Goal: Communication & Community: Answer question/provide support

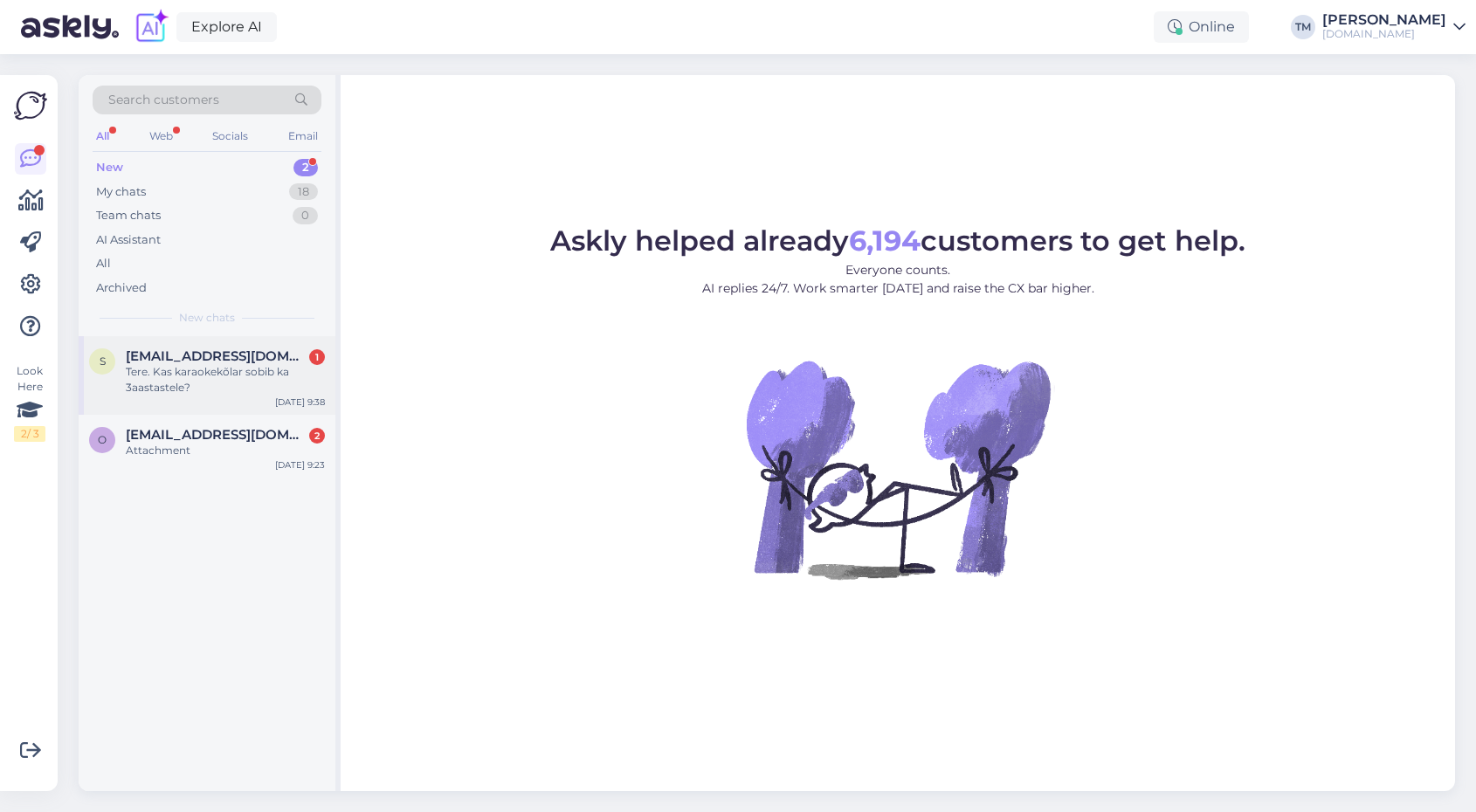
click at [188, 392] on div "Tere. Kas karaokekõlar sobib ka 3aastastele?" at bounding box center [225, 380] width 199 height 32
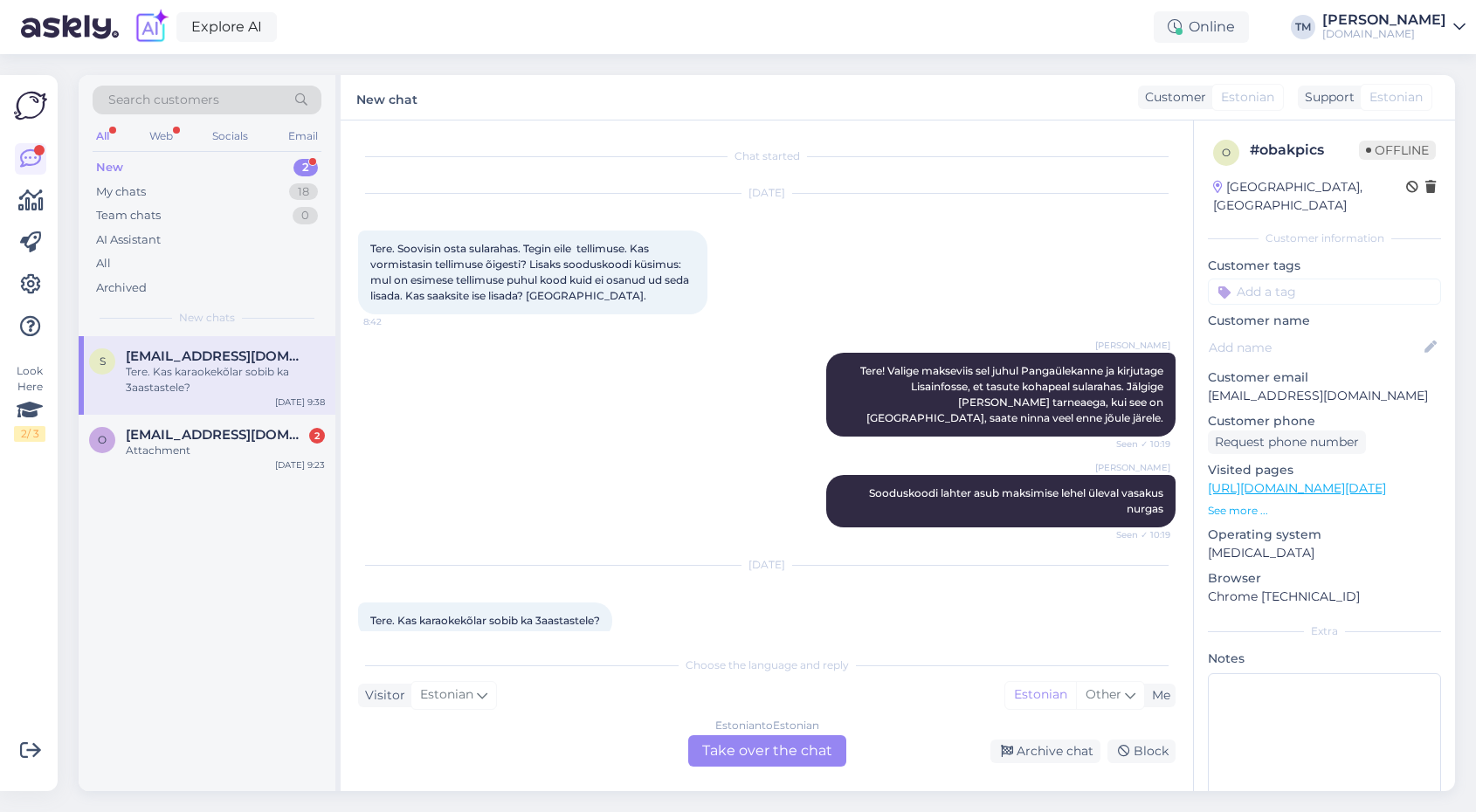
scroll to position [11, 0]
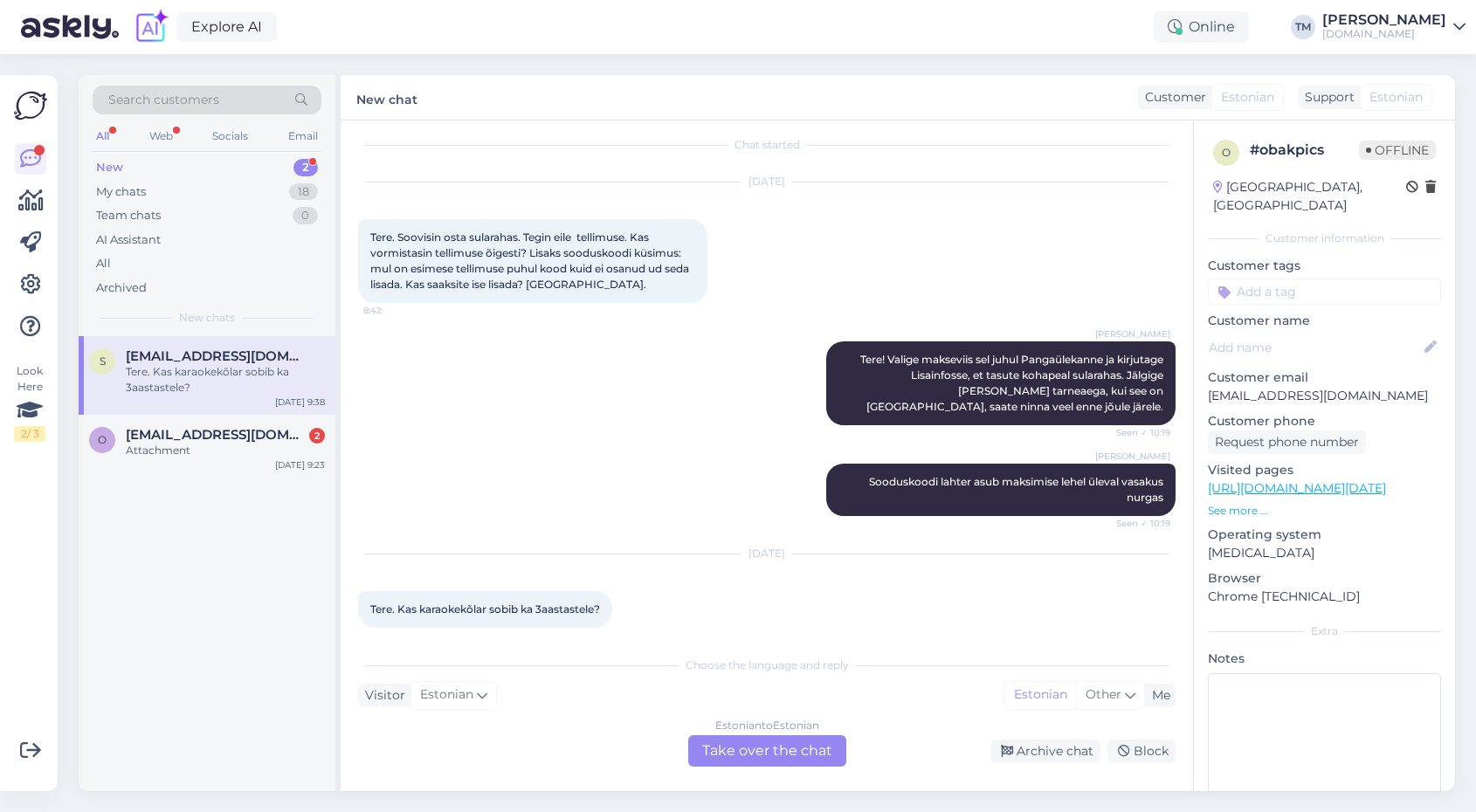
click at [773, 745] on div "Estonian to Estonian Take over the chat" at bounding box center [767, 751] width 158 height 32
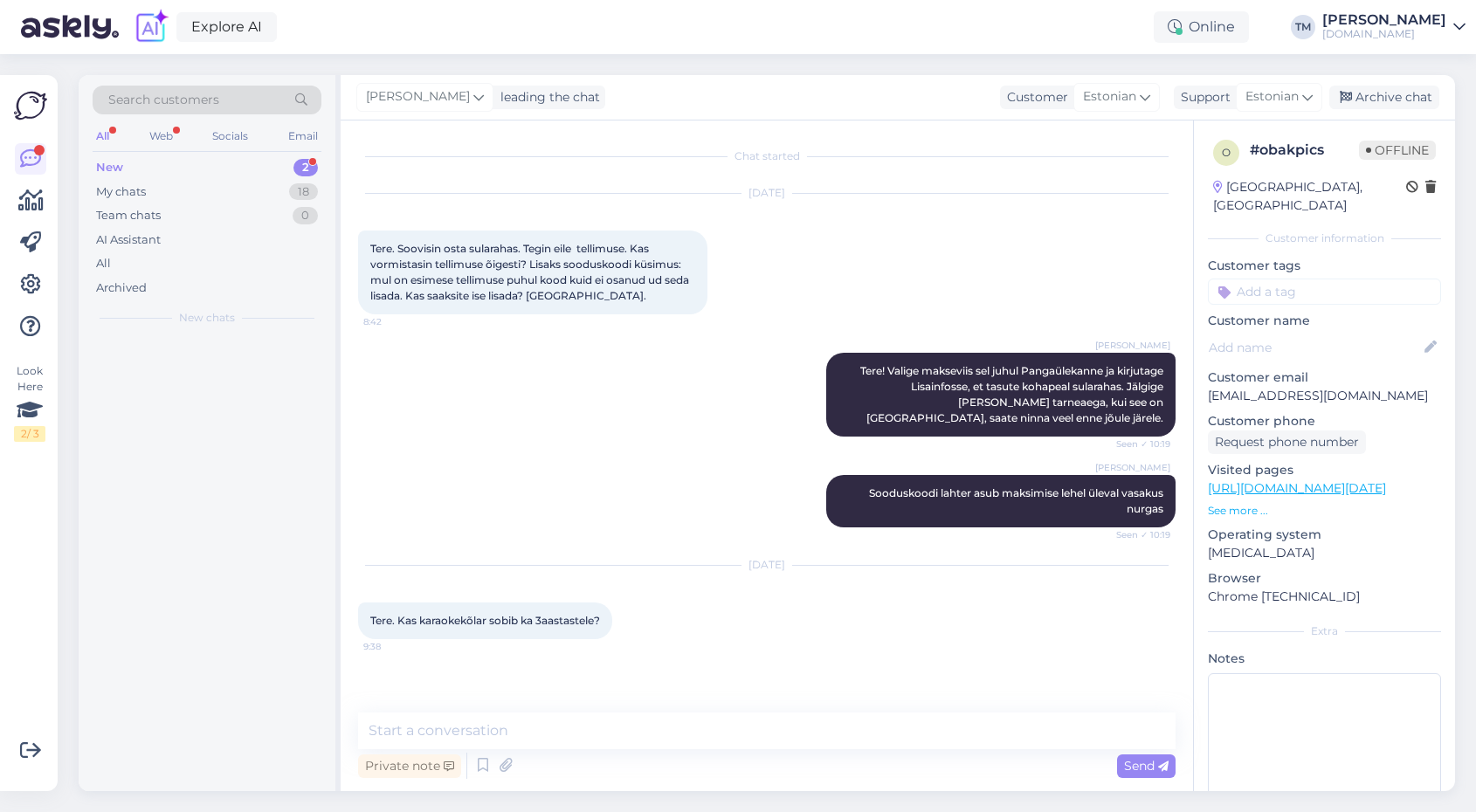
scroll to position [0, 0]
click at [719, 739] on textarea at bounding box center [767, 731] width 817 height 37
type textarea "Tere! Jah, ikka sobib :)"
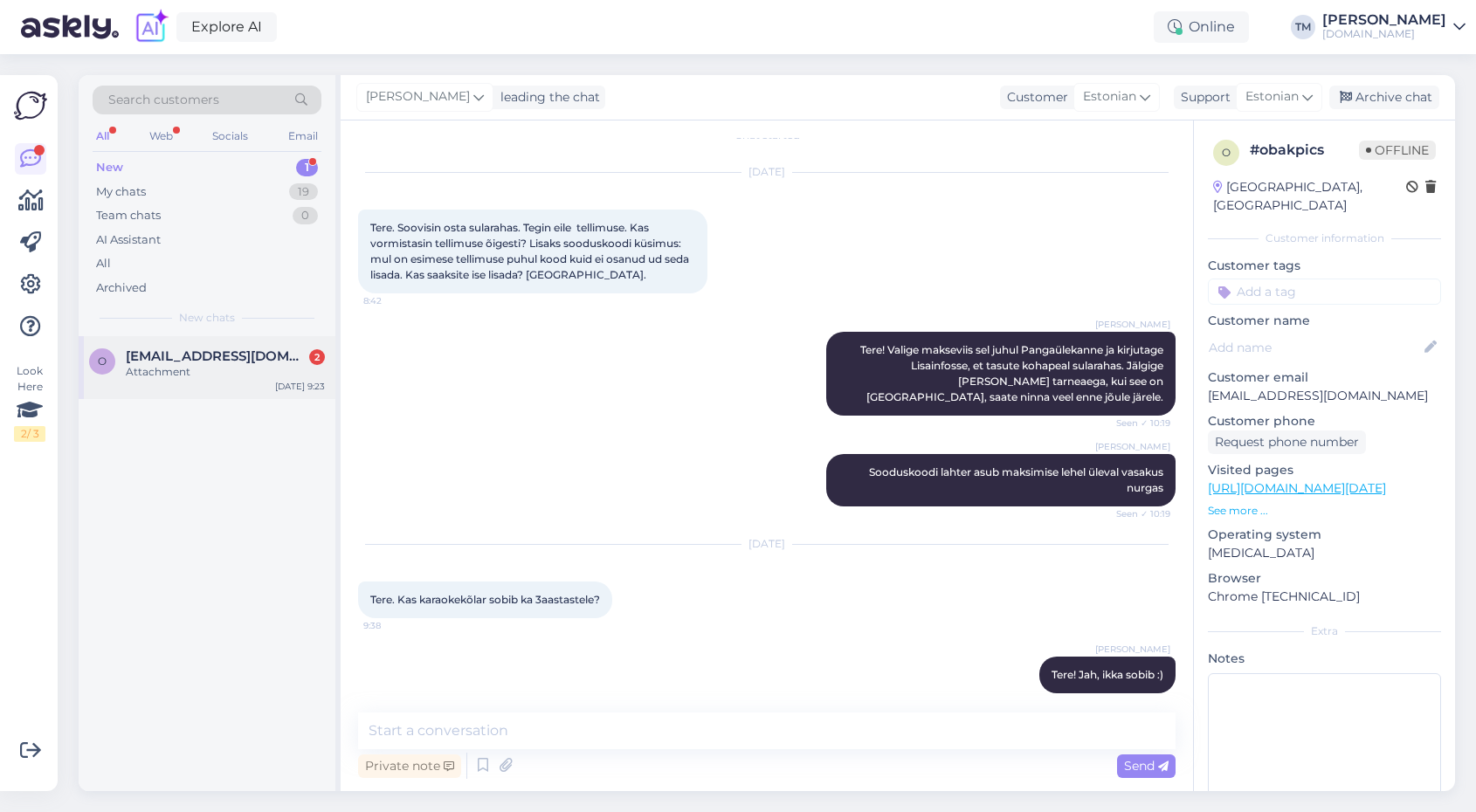
click at [265, 380] on div "o [EMAIL_ADDRESS][DOMAIN_NAME] 2 Attachment [DATE] 9:23" at bounding box center [207, 367] width 257 height 63
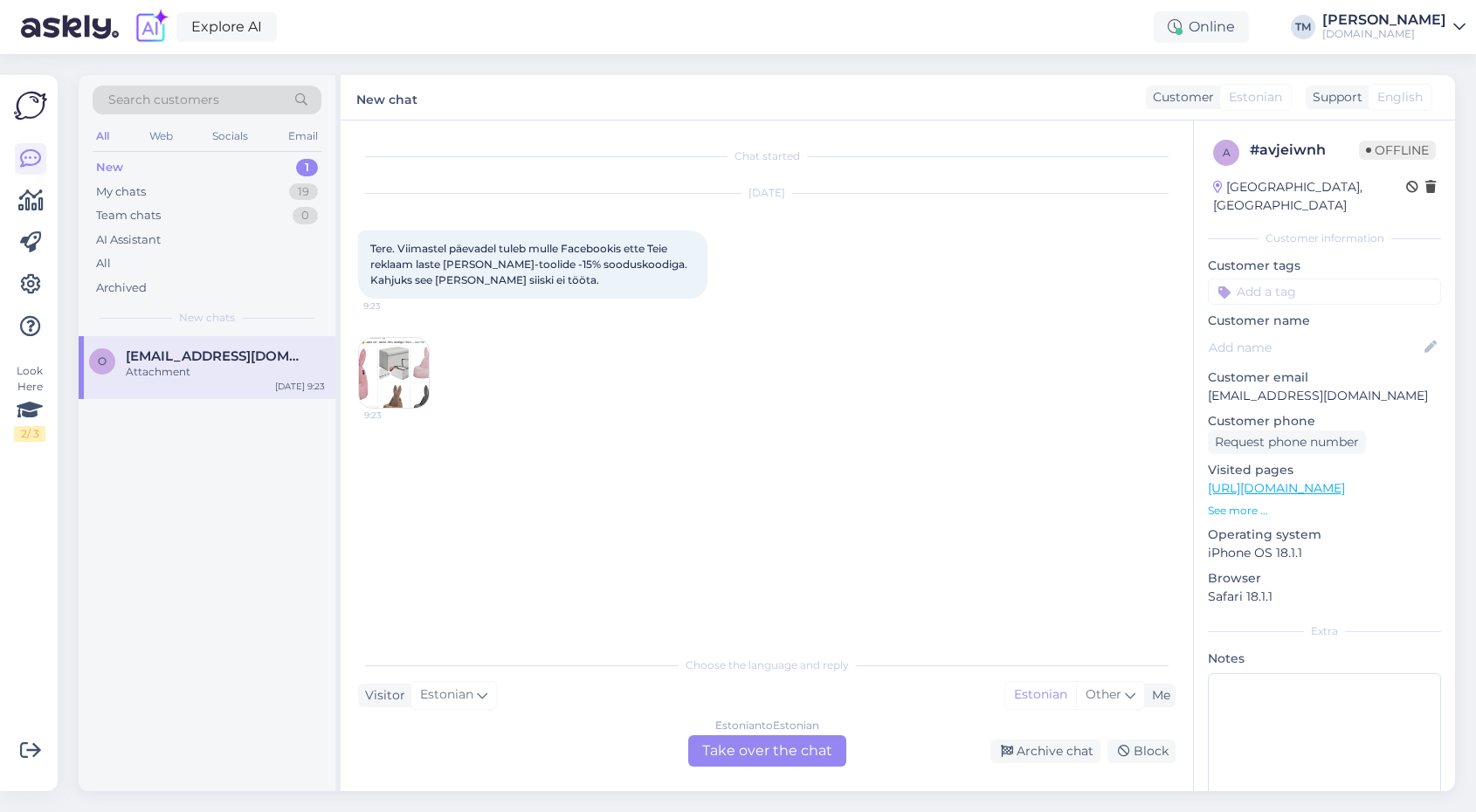
click at [429, 372] on div "9:23" at bounding box center [394, 372] width 71 height 71
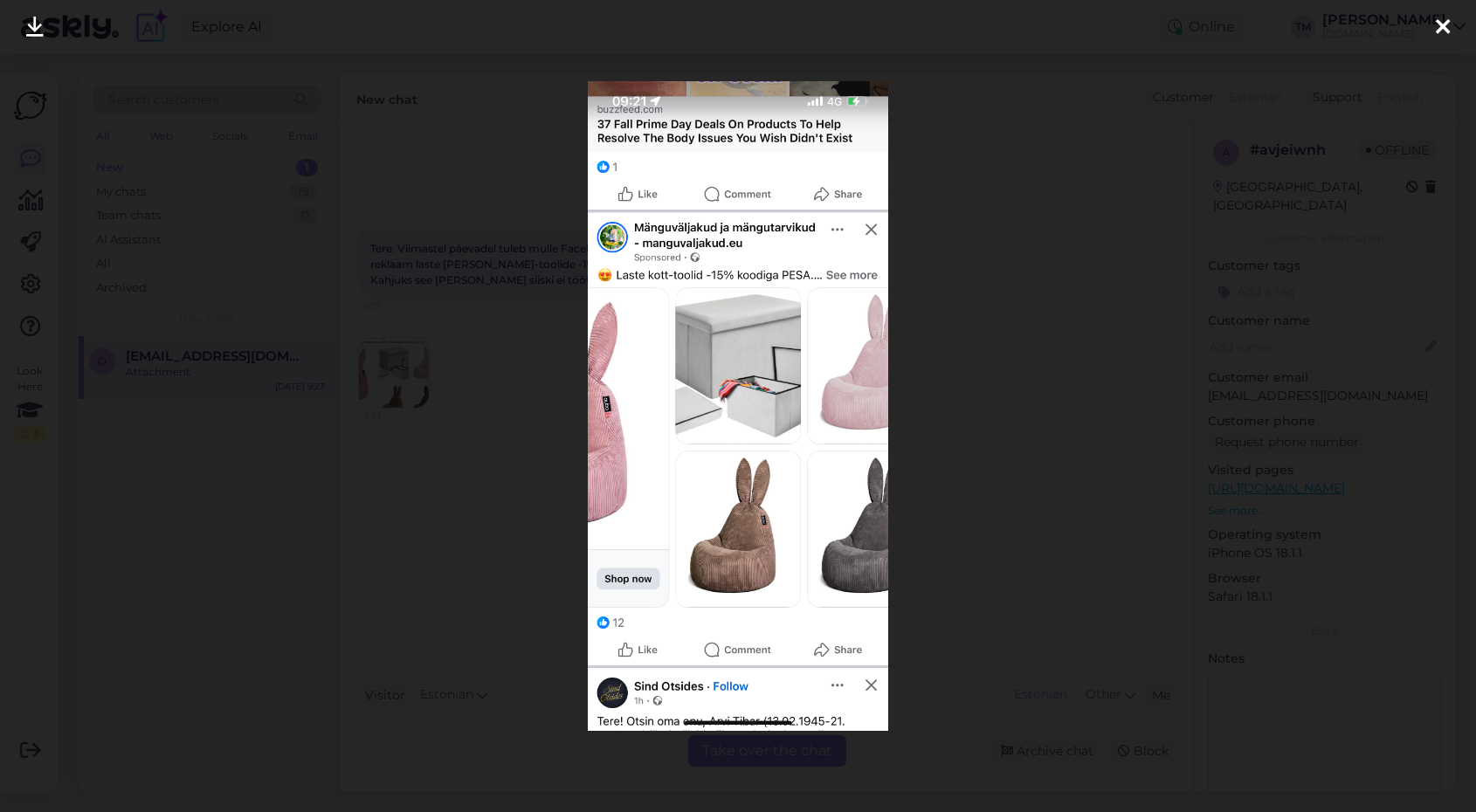
click at [514, 339] on div at bounding box center [738, 406] width 1476 height 812
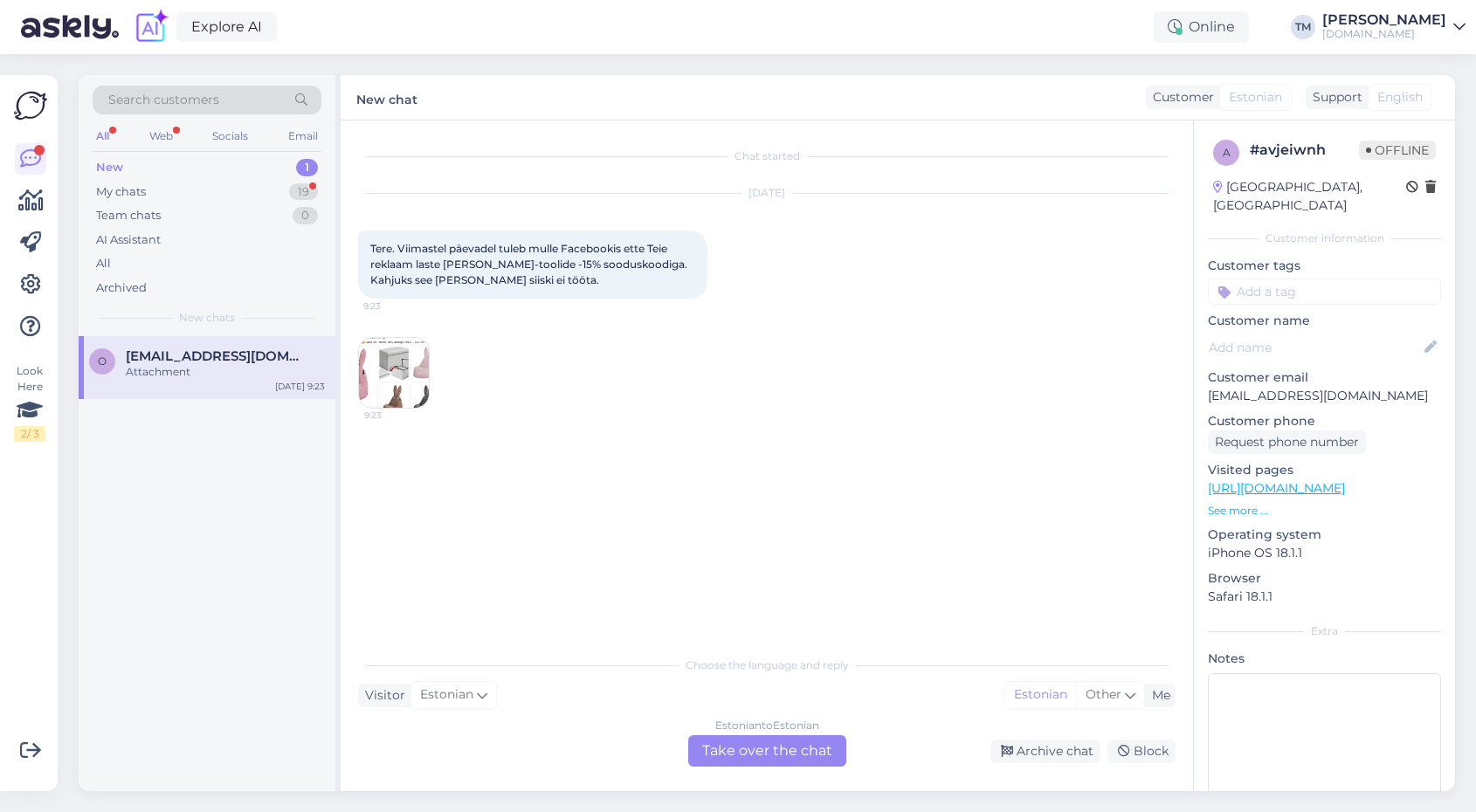
click at [235, 364] on div "Attachment" at bounding box center [225, 371] width 199 height 16
click at [380, 365] on img at bounding box center [394, 372] width 70 height 70
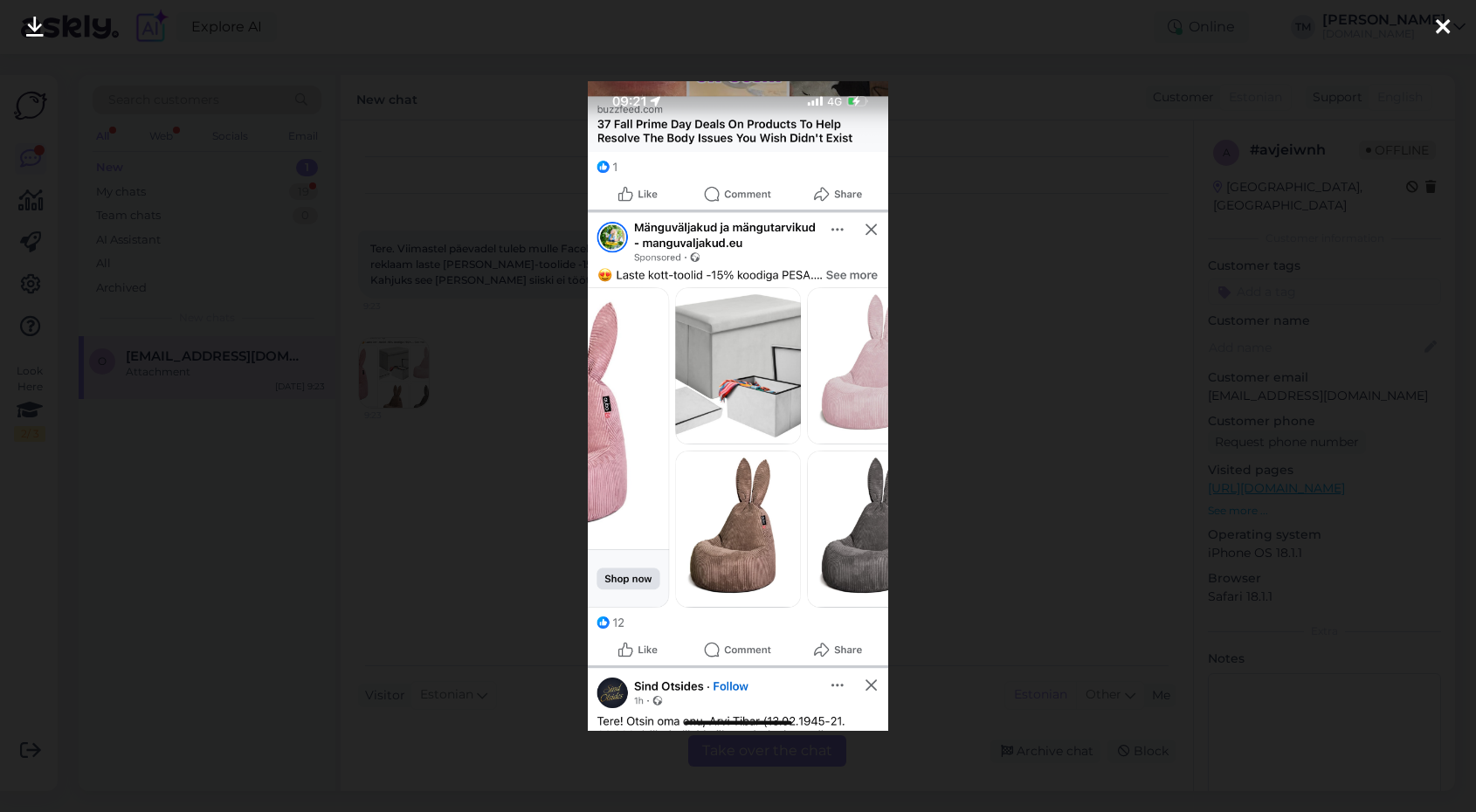
click at [1162, 276] on div at bounding box center [738, 406] width 1476 height 812
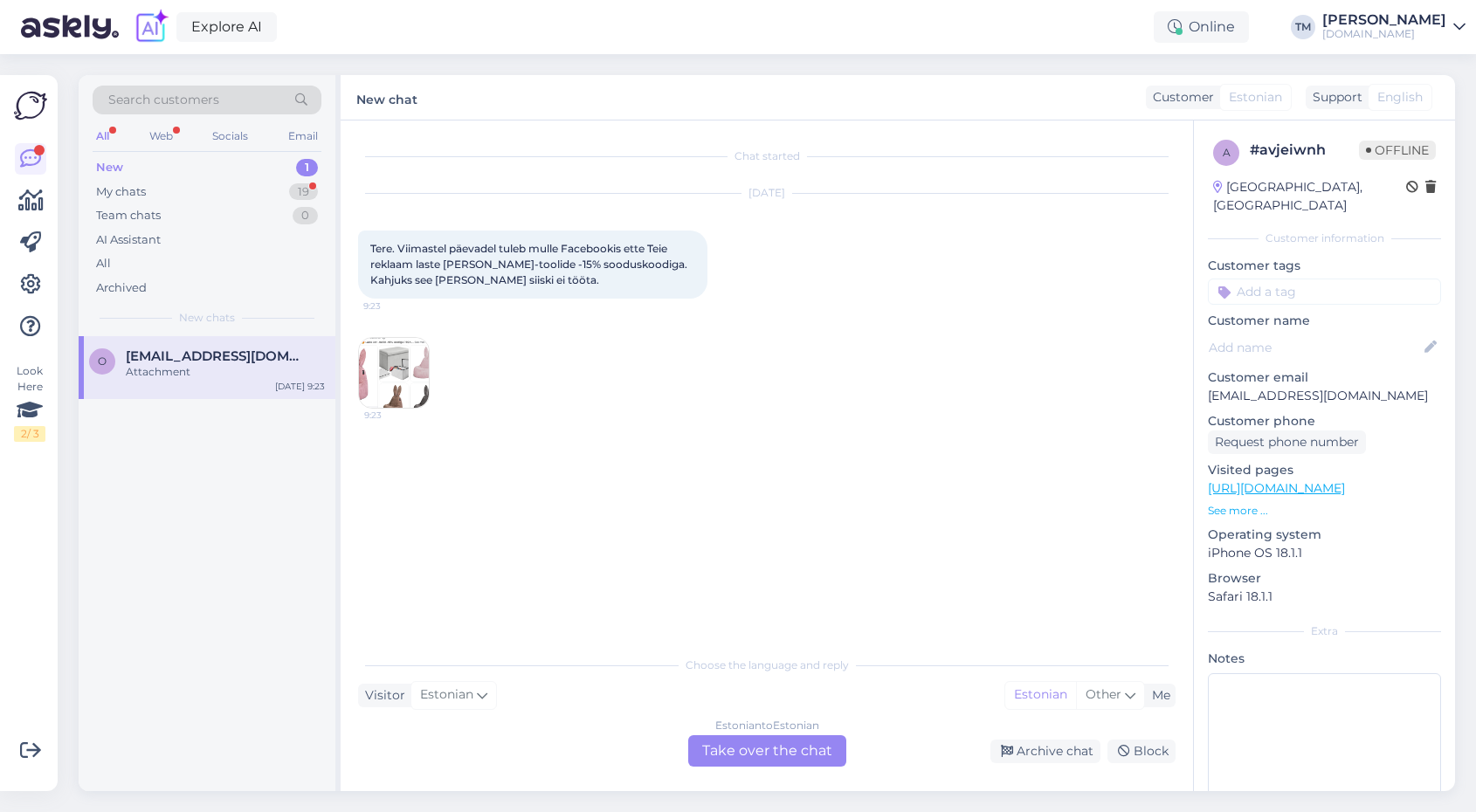
click at [763, 753] on div "Estonian to Estonian Take over the chat" at bounding box center [767, 751] width 158 height 32
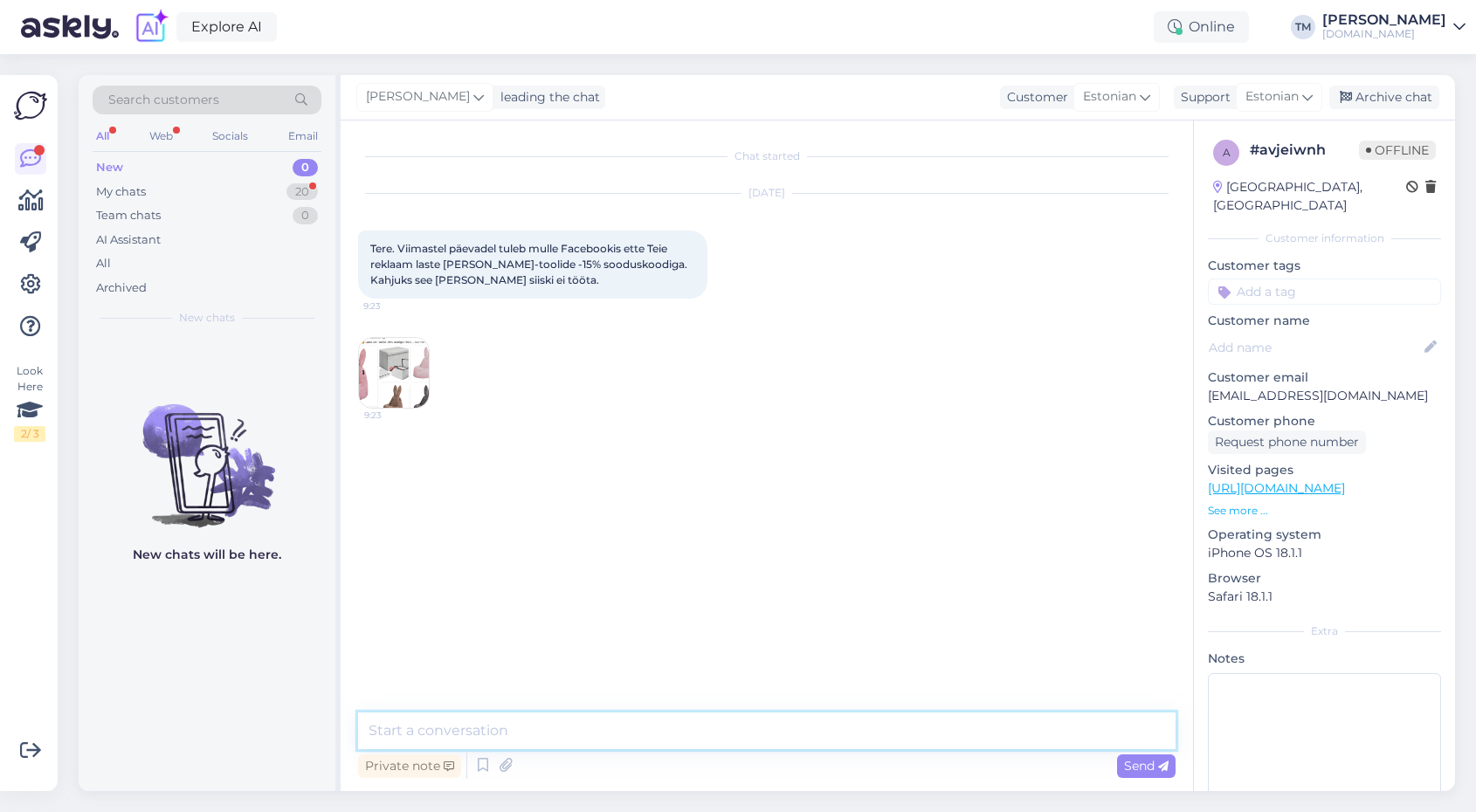
click at [725, 742] on textarea at bounding box center [767, 731] width 817 height 37
type textarea "Tere! Palun proovige nüüd uuesti. PESA kehtib kõikidele täishinnaga [PERSON_NAM…"
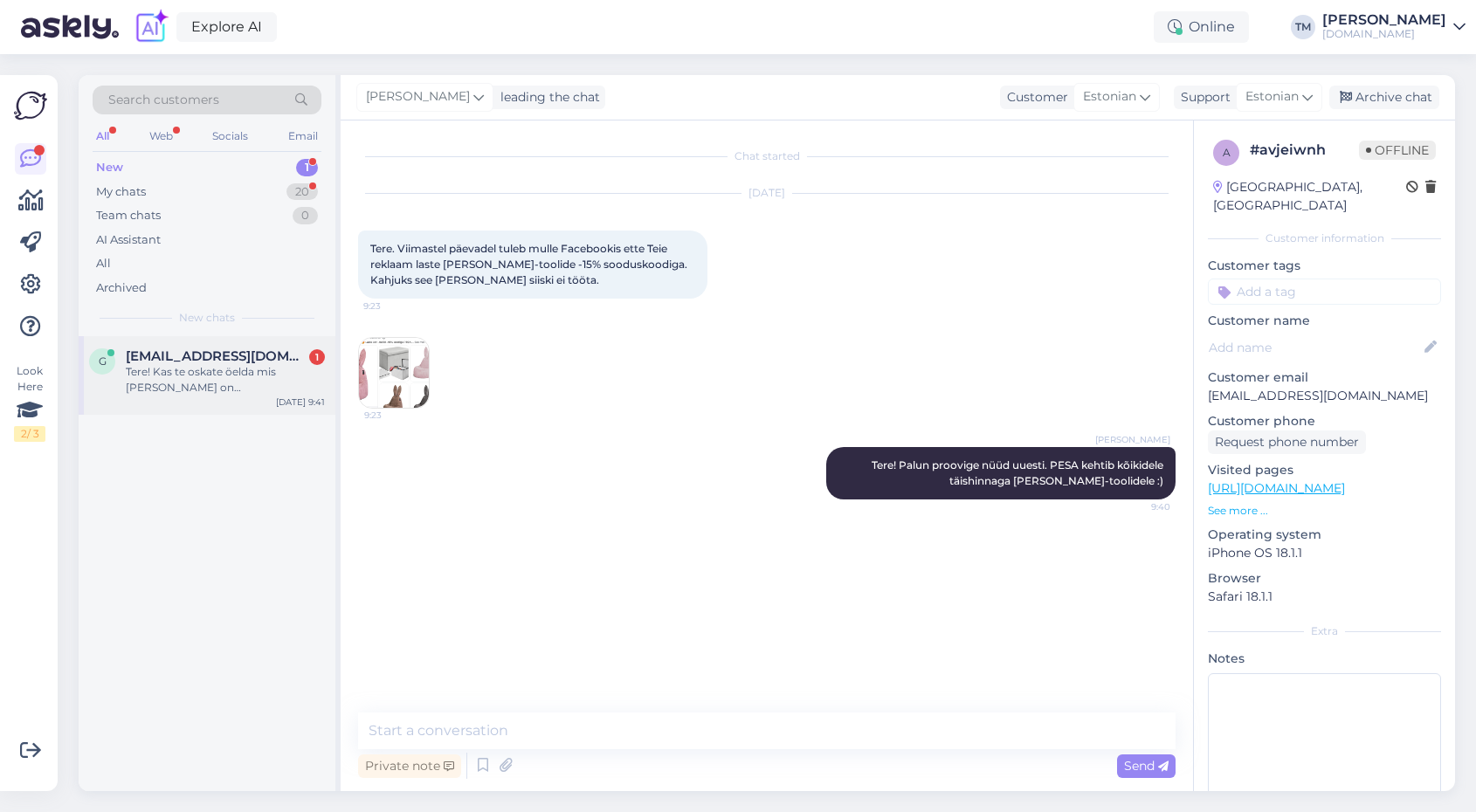
click at [217, 371] on div "Tere! Kas te oskate öelda mis [PERSON_NAME] on [PERSON_NAME] plush nest ja wigi…" at bounding box center [225, 380] width 199 height 32
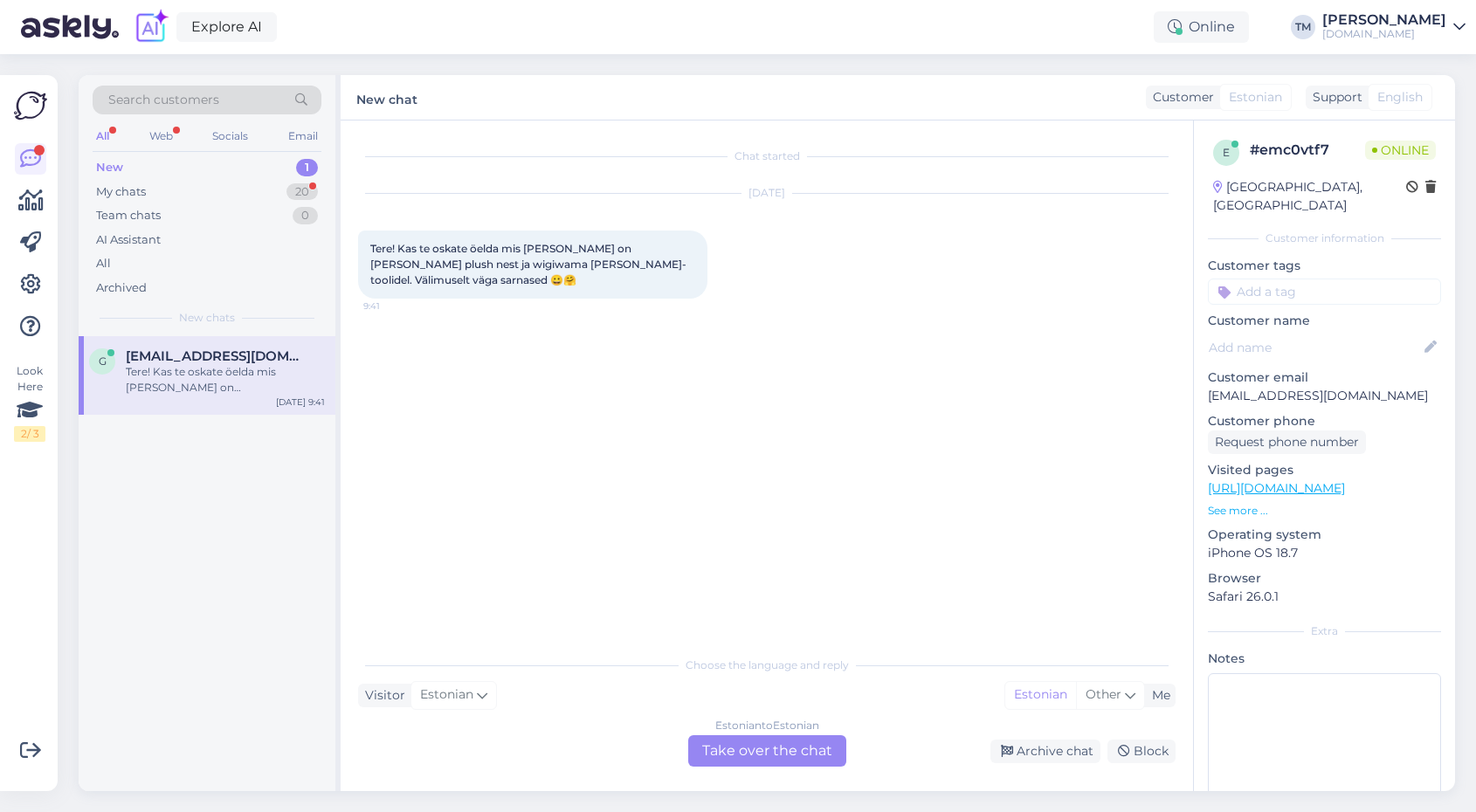
click at [751, 729] on div "Estonian to Estonian" at bounding box center [767, 725] width 104 height 16
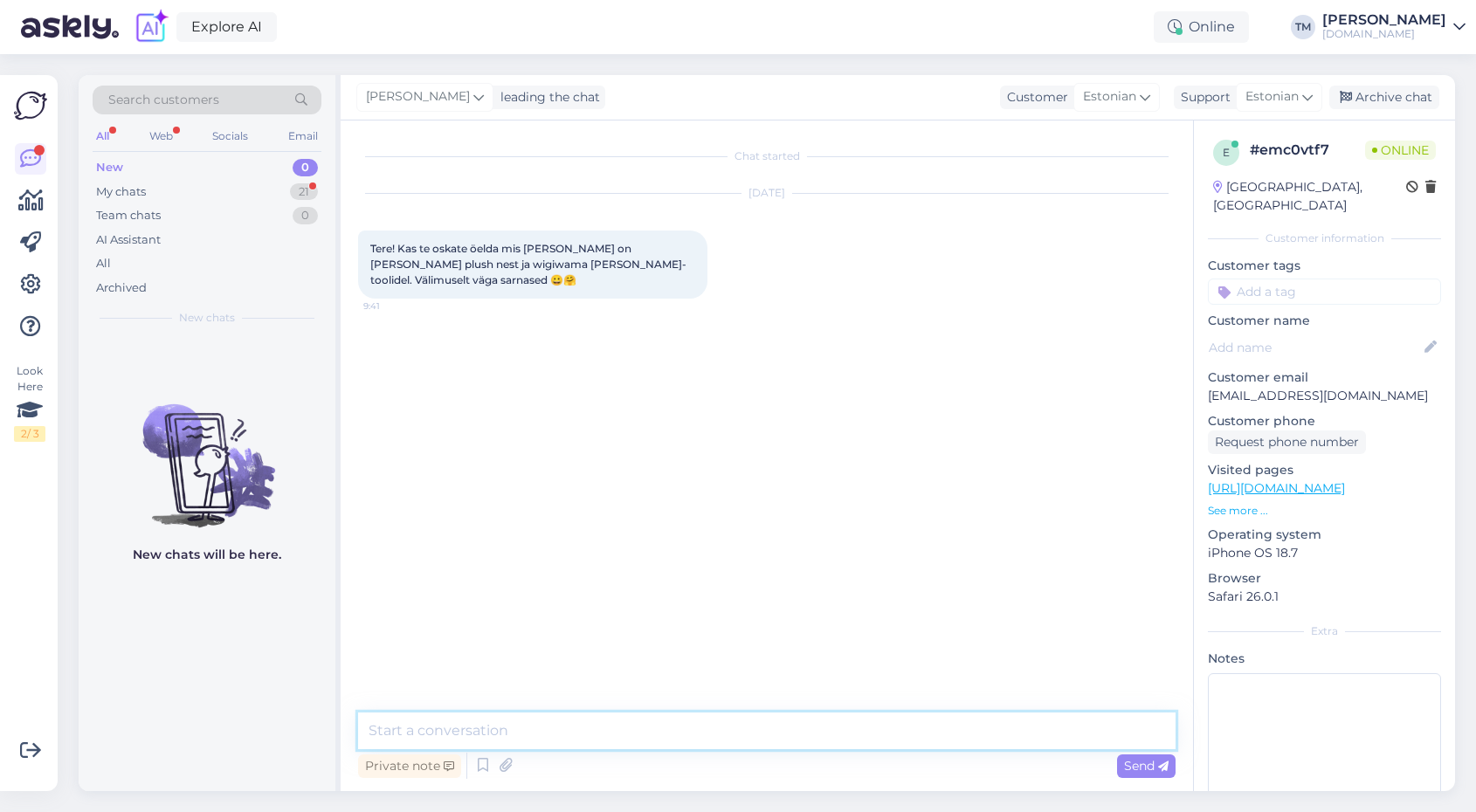
click at [641, 729] on textarea at bounding box center [767, 731] width 817 height 37
type textarea "Tere! Plush nest tooted on veidi väiksemad, ega [PERSON_NAME] osas väga suurt v…"
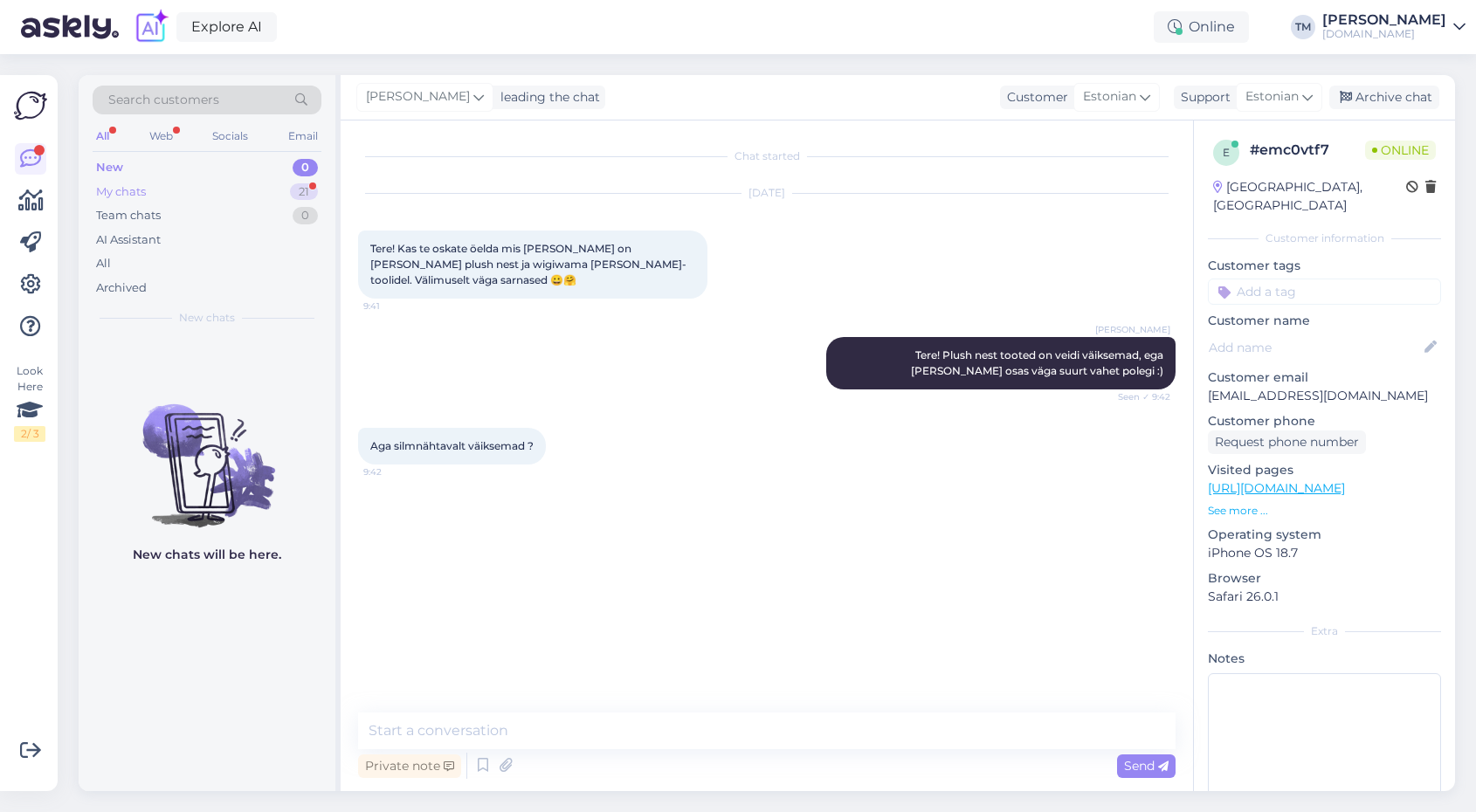
click at [217, 189] on div "My chats 21" at bounding box center [207, 192] width 228 height 24
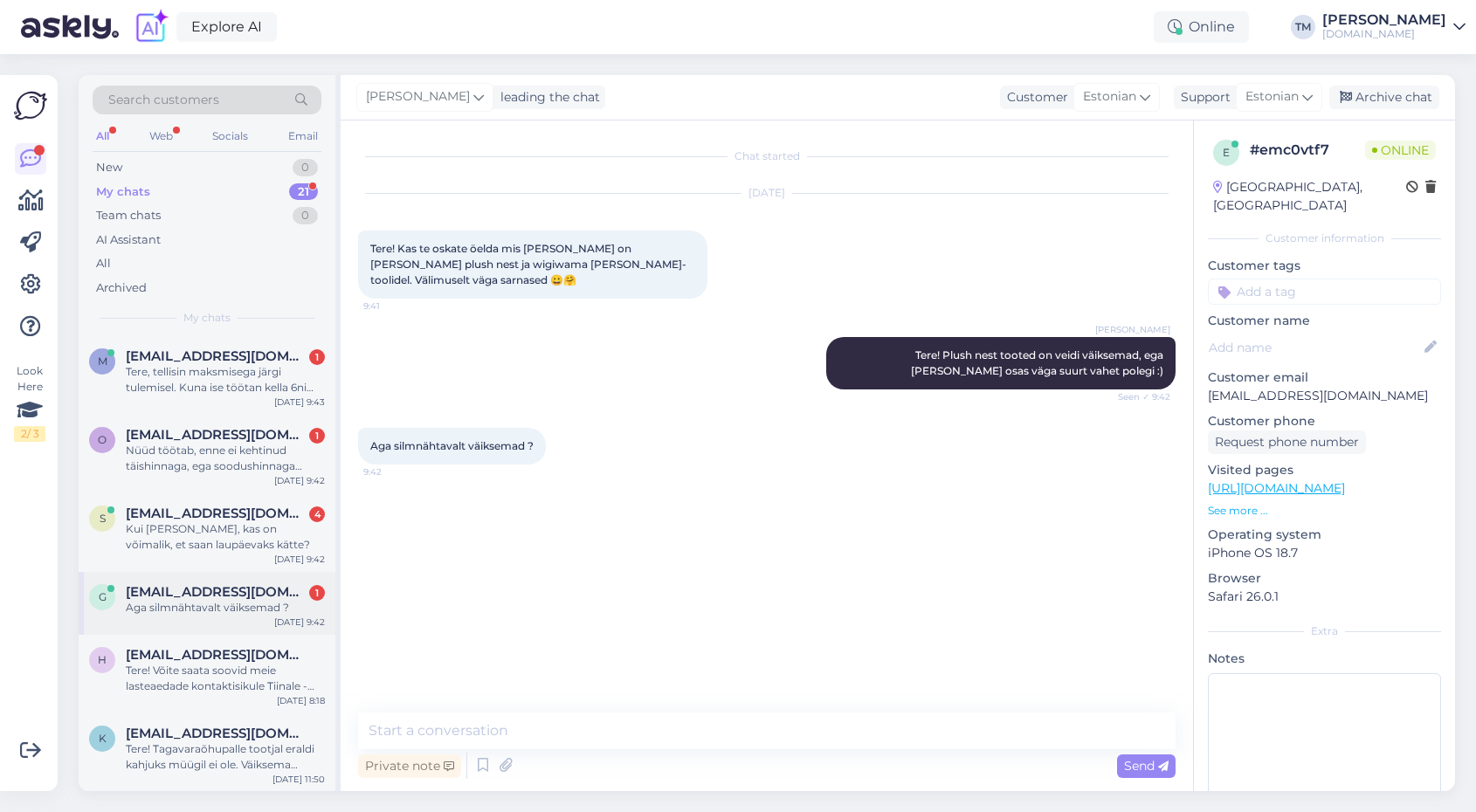
click at [212, 581] on div "G [EMAIL_ADDRESS][DOMAIN_NAME] 1 Aga silmnähtavalt väiksemad ? [DATE] 9:42" at bounding box center [207, 603] width 257 height 63
click at [835, 412] on div "Aga silmnähtavalt väiksemad ? 9:42" at bounding box center [767, 445] width 817 height 75
click at [484, 733] on textarea at bounding box center [767, 731] width 817 height 37
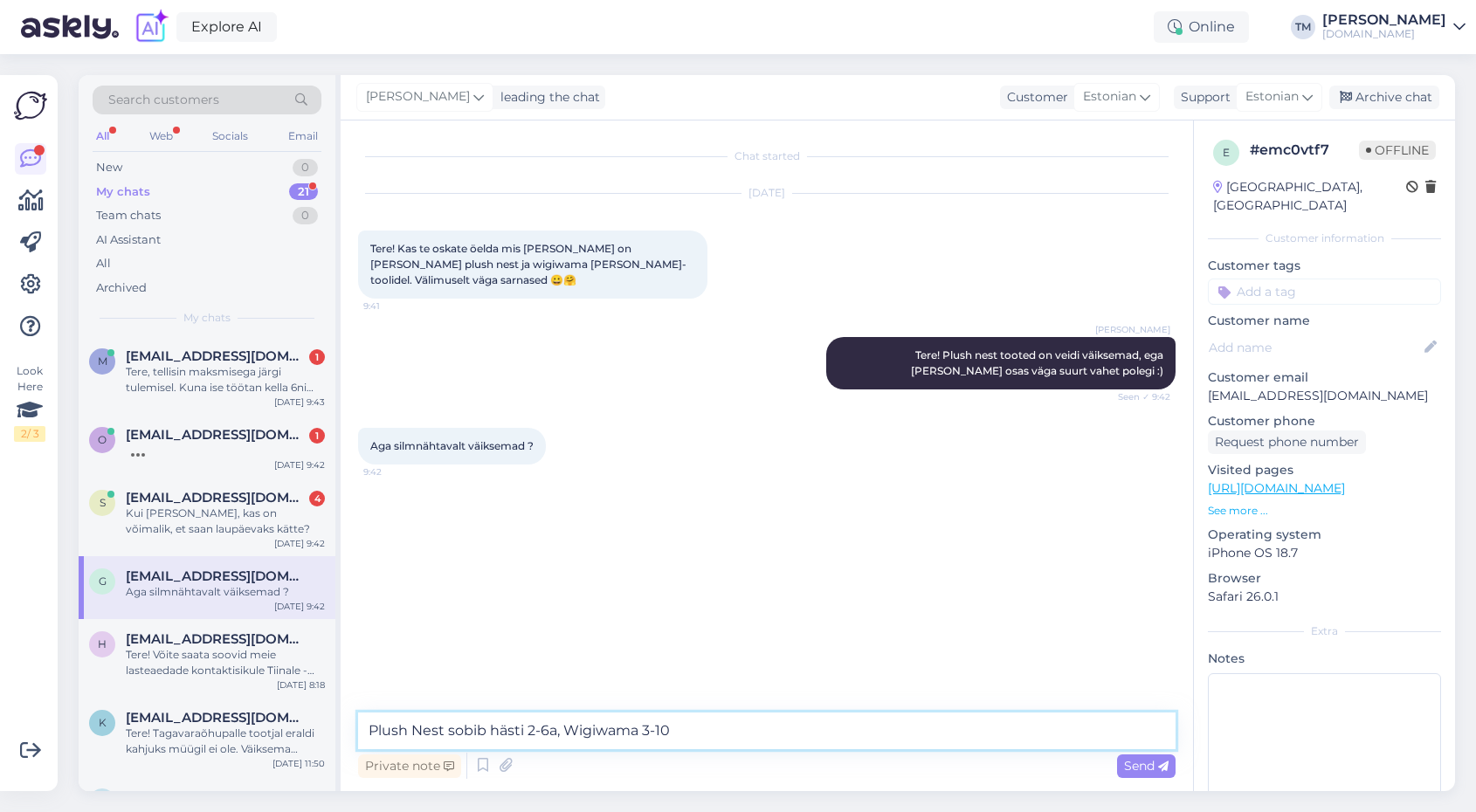
type textarea "Plush Nest sobib hästi 2-6a, Wigiwama 3-10a"
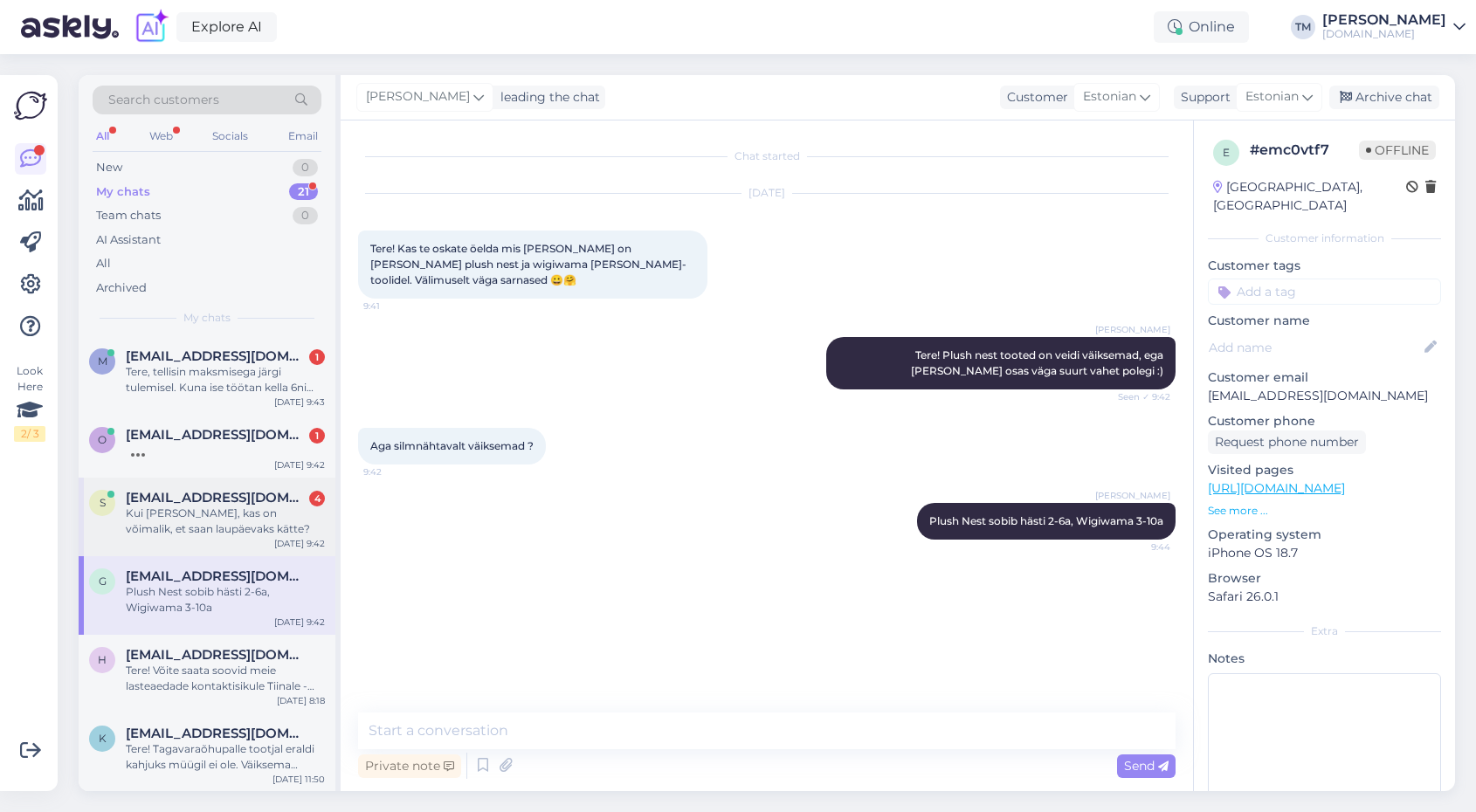
click at [214, 527] on div "Kui [PERSON_NAME], kas on võimalik, et saan laupäevaks kätte?" at bounding box center [225, 522] width 199 height 32
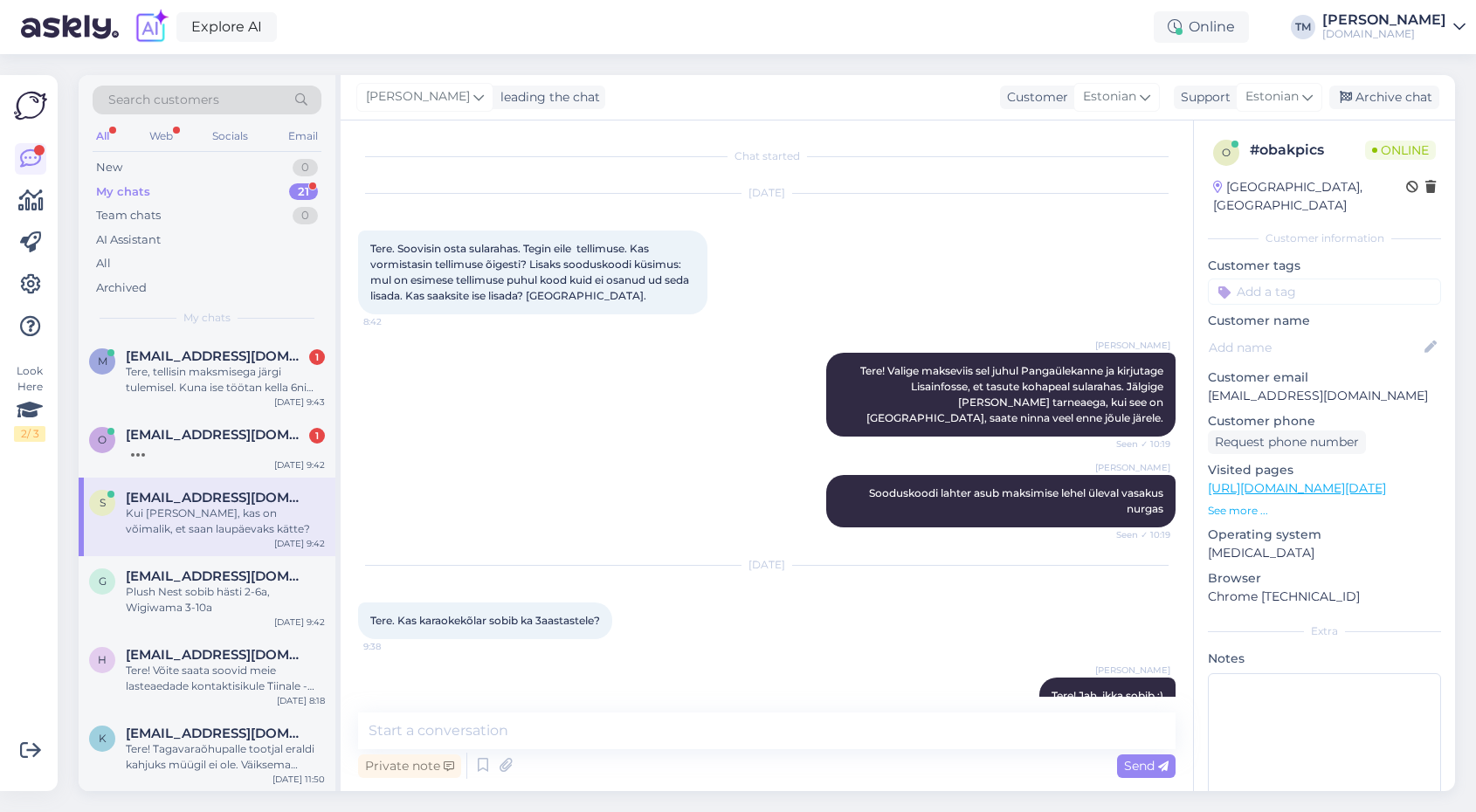
scroll to position [321, 0]
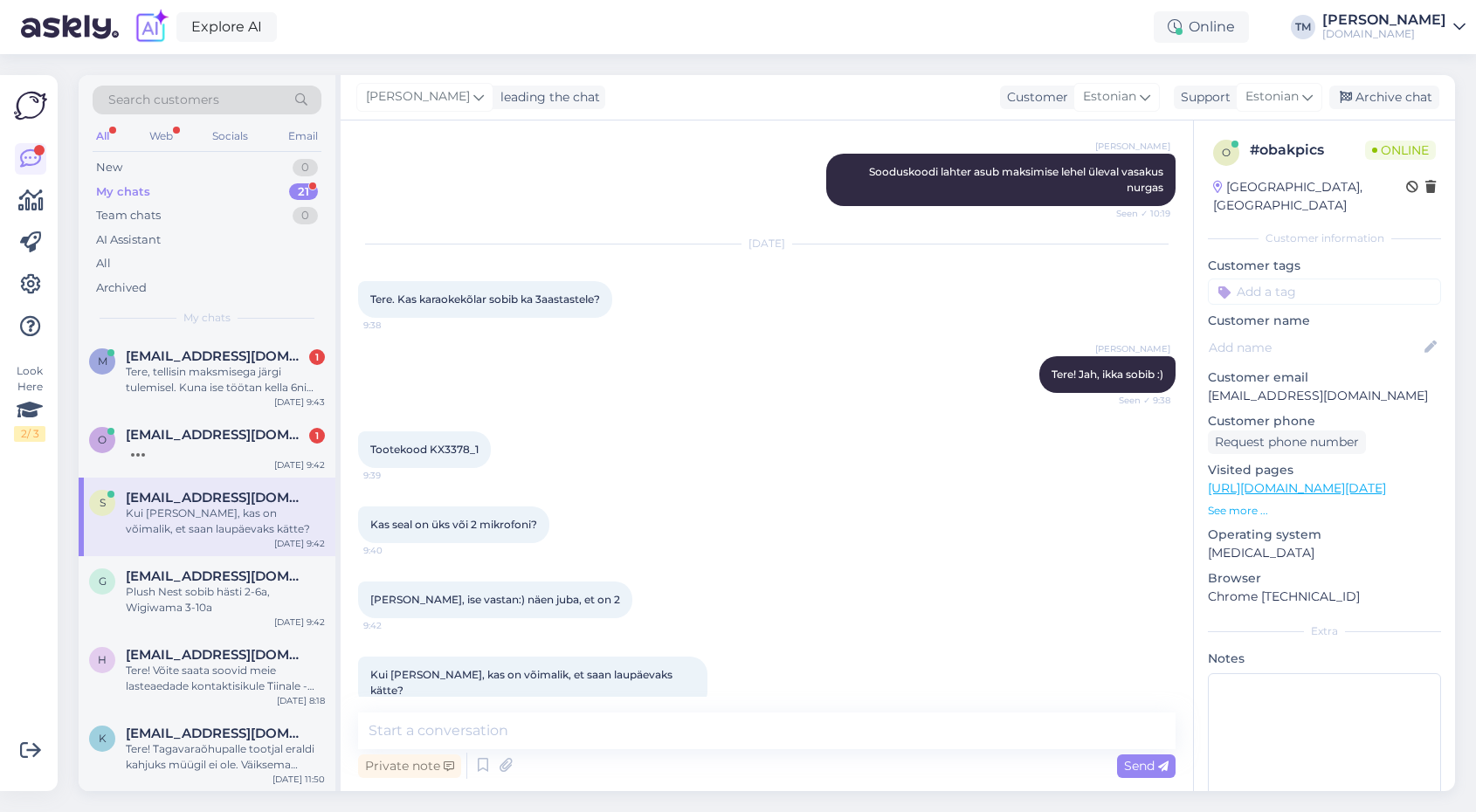
click at [594, 755] on div "Private note Send" at bounding box center [767, 766] width 817 height 33
click at [470, 736] on textarea at bounding box center [767, 731] width 817 height 37
type textarea "Jah, ikka"
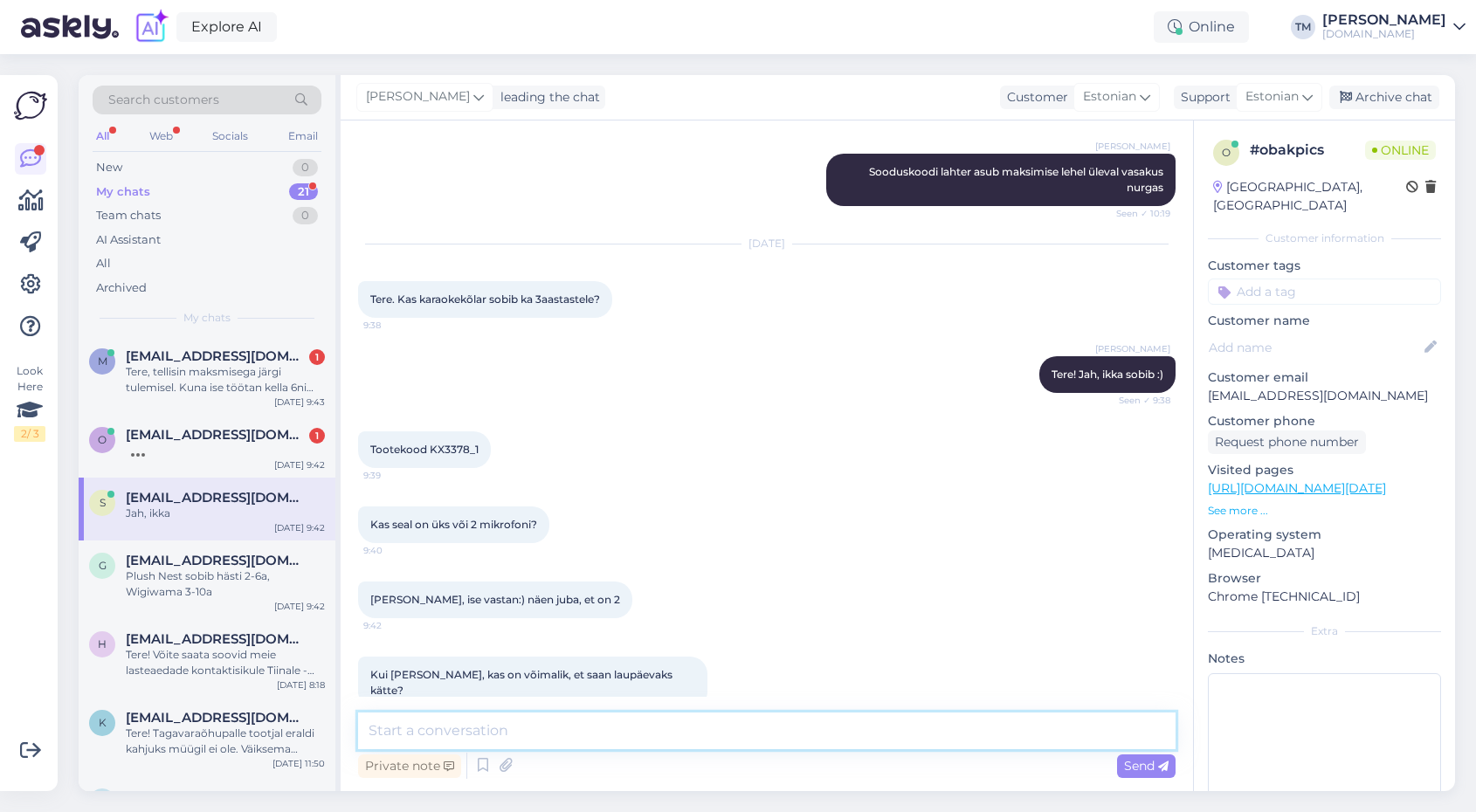
scroll to position [396, 0]
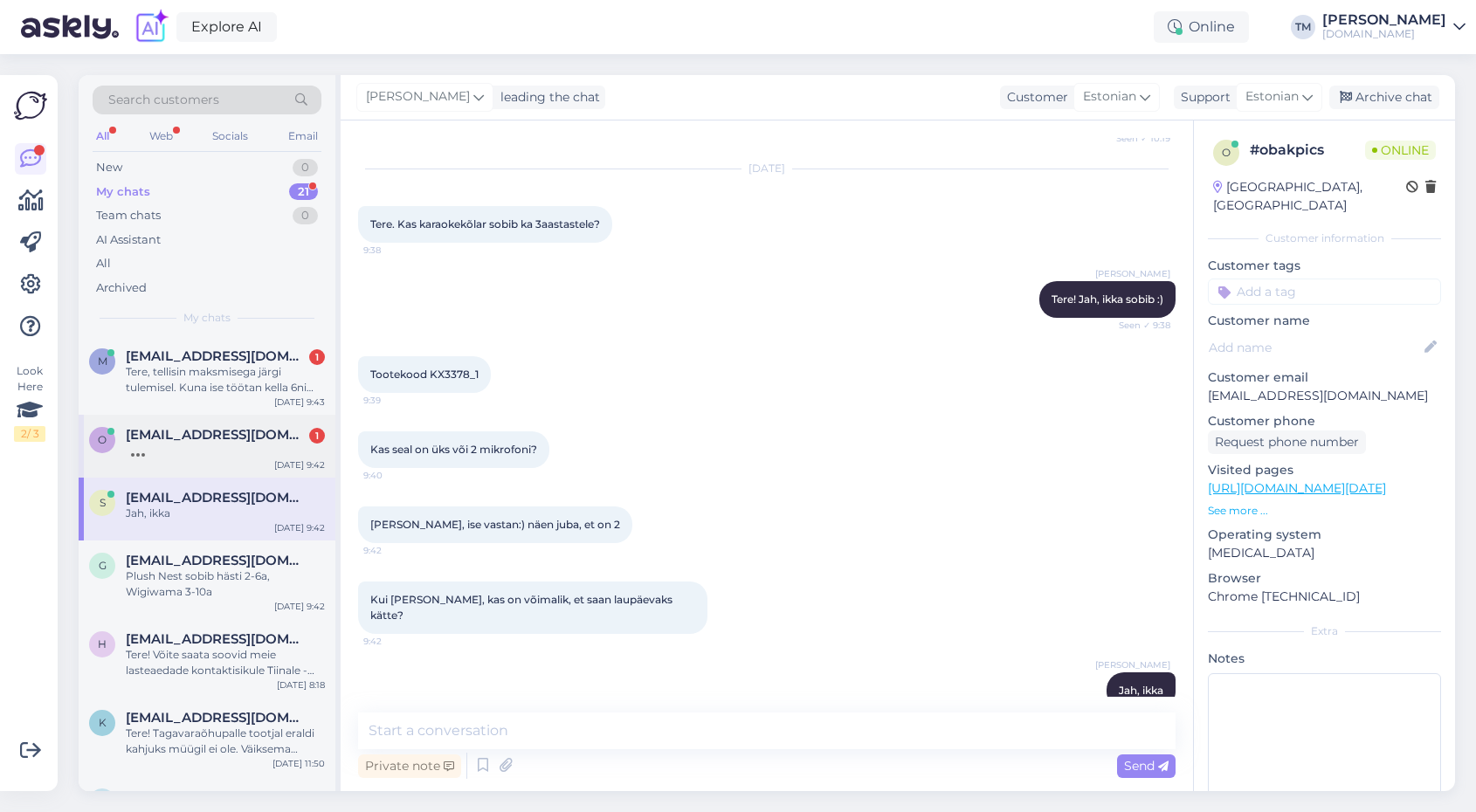
click at [228, 444] on div at bounding box center [225, 450] width 199 height 16
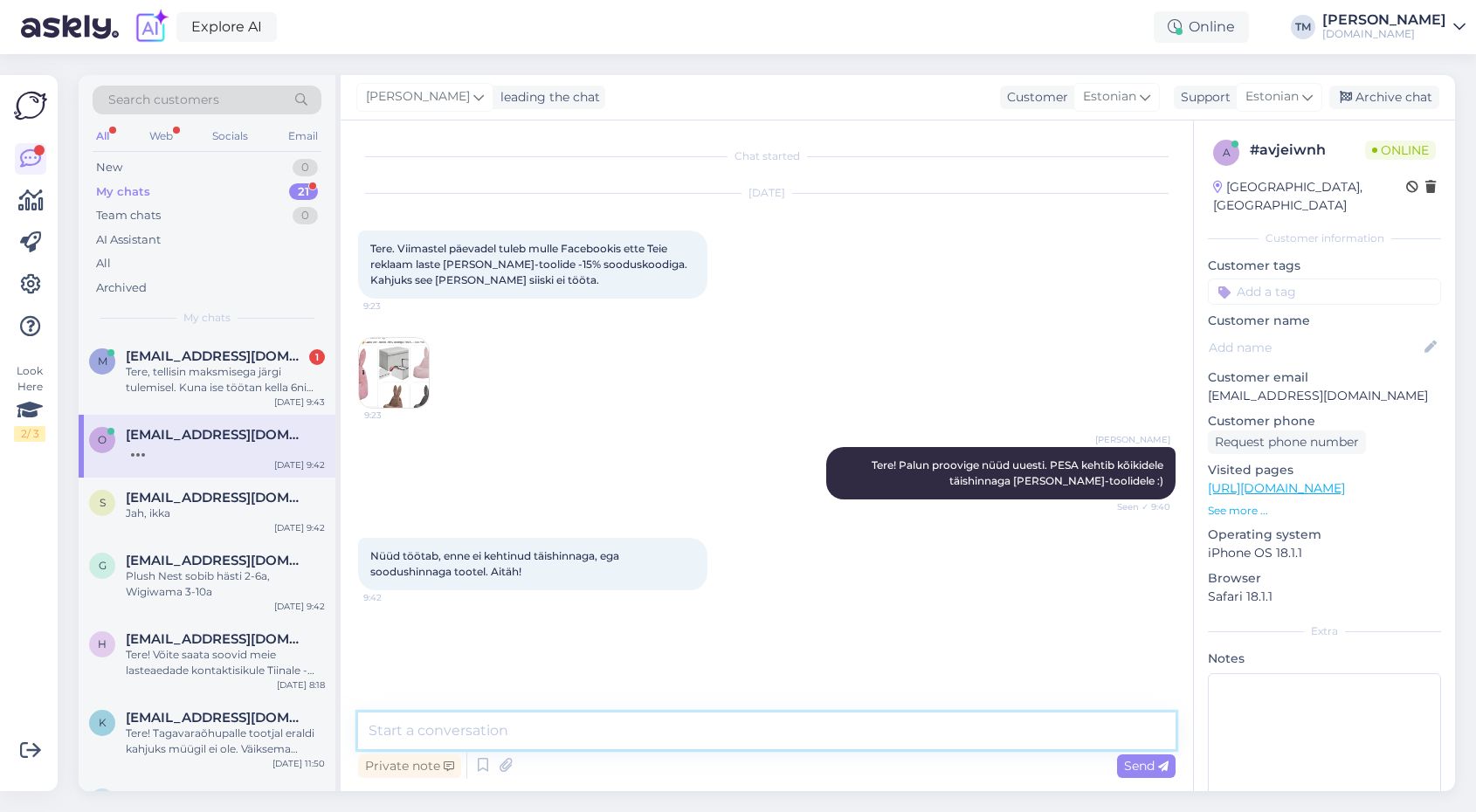
click at [450, 742] on textarea at bounding box center [767, 731] width 817 height 37
click at [442, 728] on textarea at bounding box center [767, 731] width 817 height 37
type textarea "Palun! :)"
click at [217, 355] on span "[EMAIL_ADDRESS][DOMAIN_NAME]" at bounding box center [216, 355] width 182 height 16
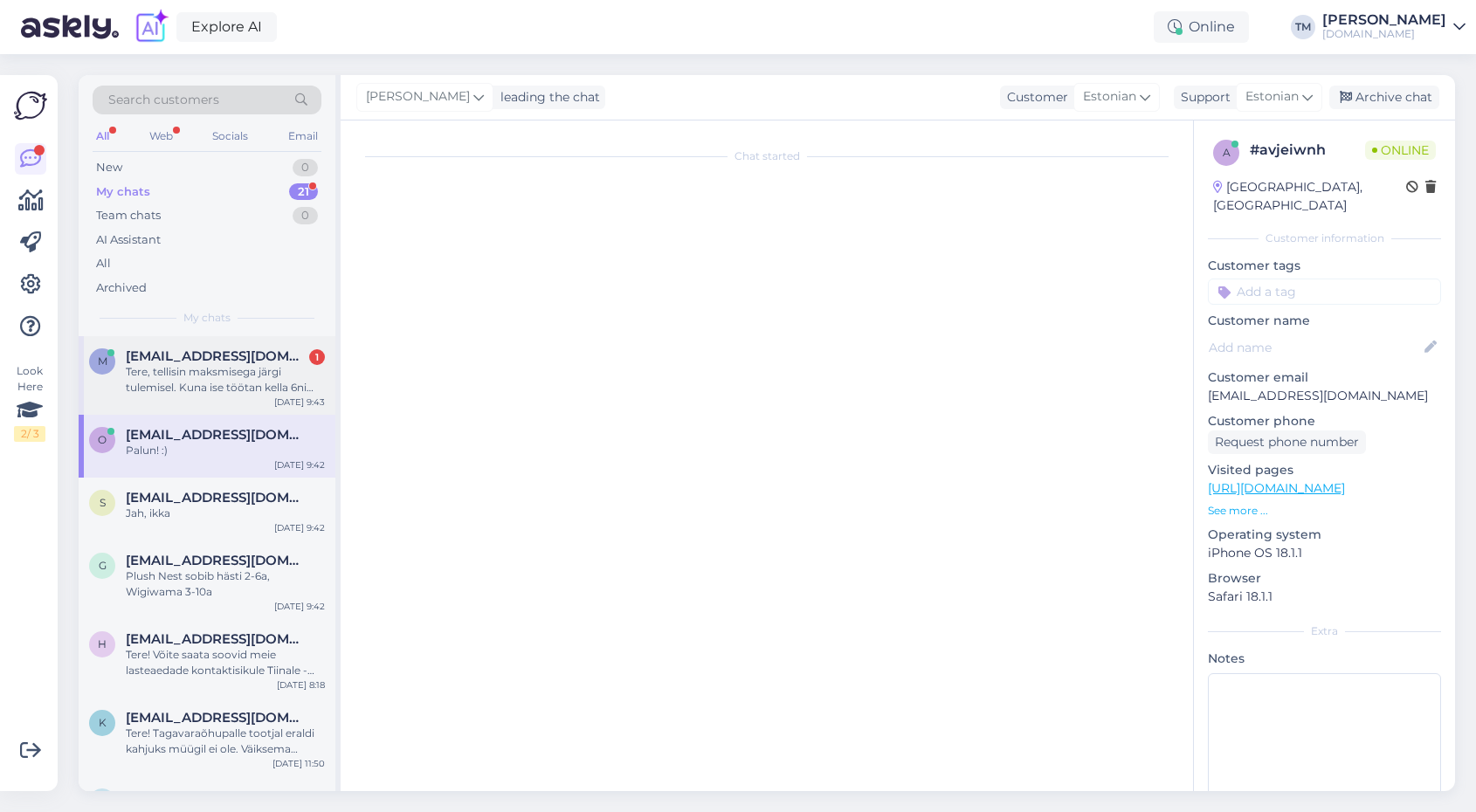
scroll to position [202, 0]
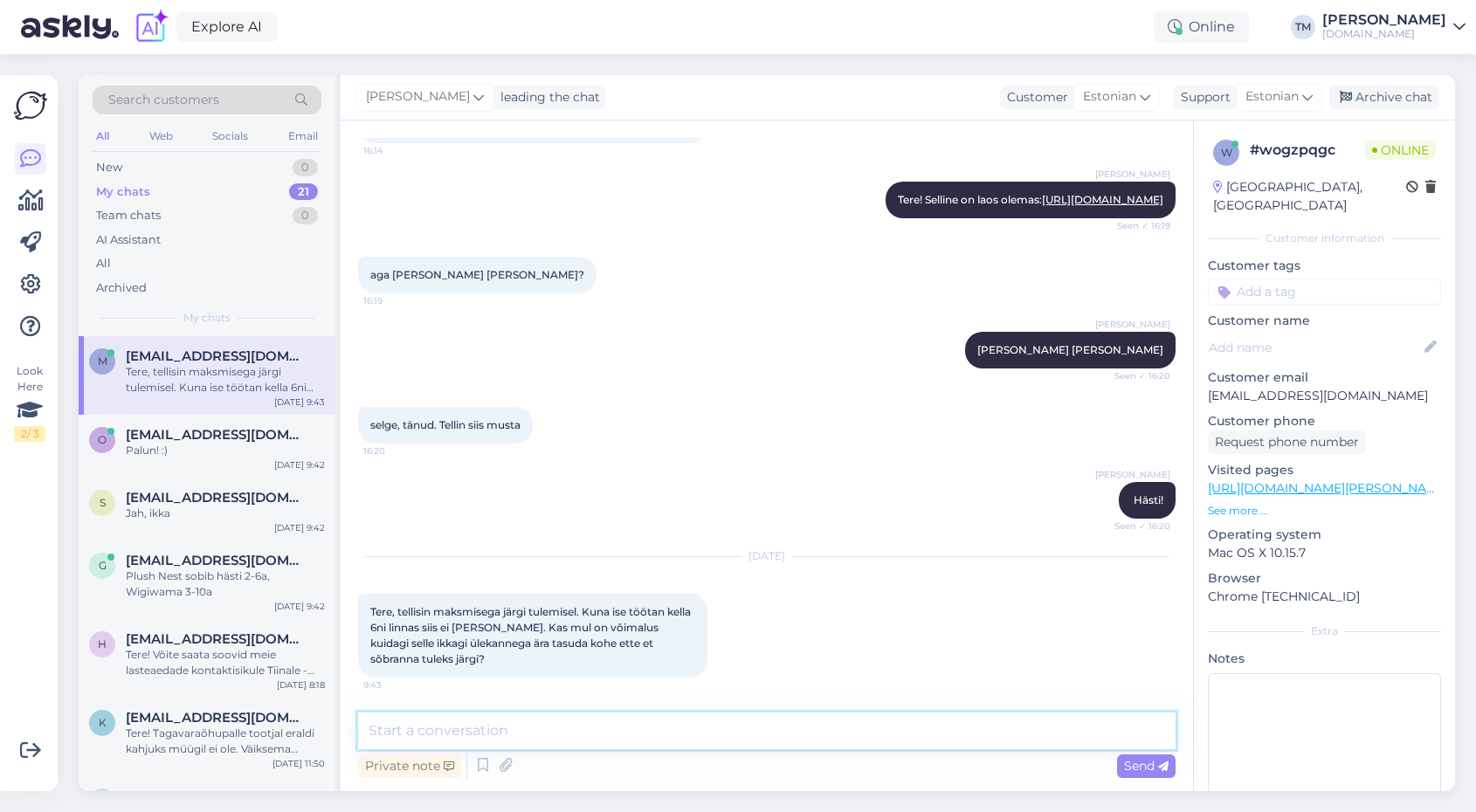
click at [432, 728] on textarea at bounding box center [767, 731] width 817 height 37
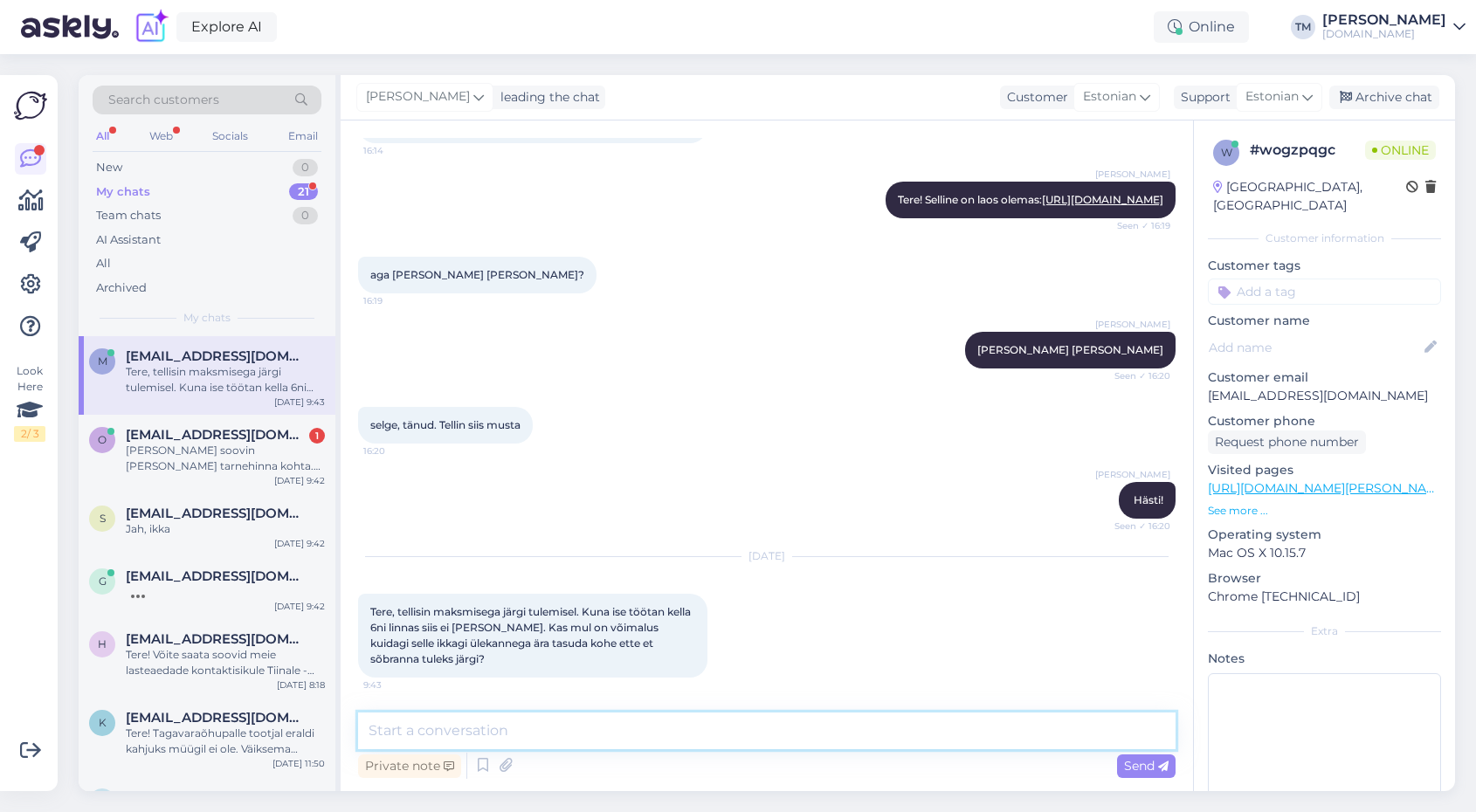
click at [516, 730] on textarea at bounding box center [767, 731] width 817 height 37
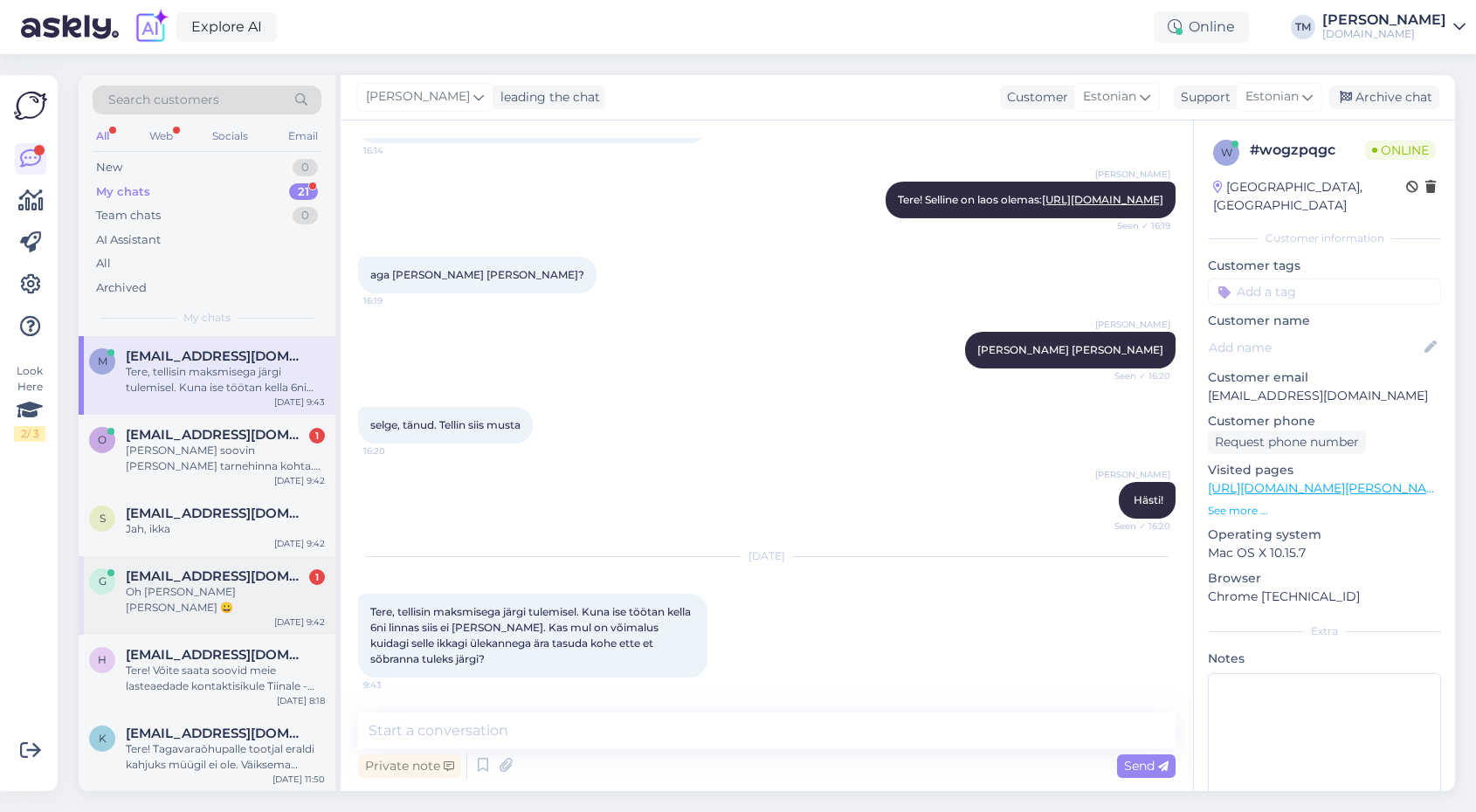
click at [255, 602] on div "G [EMAIL_ADDRESS][DOMAIN_NAME] 1 Oh [PERSON_NAME] [PERSON_NAME] 😀 [DATE] 9:42" at bounding box center [207, 595] width 257 height 79
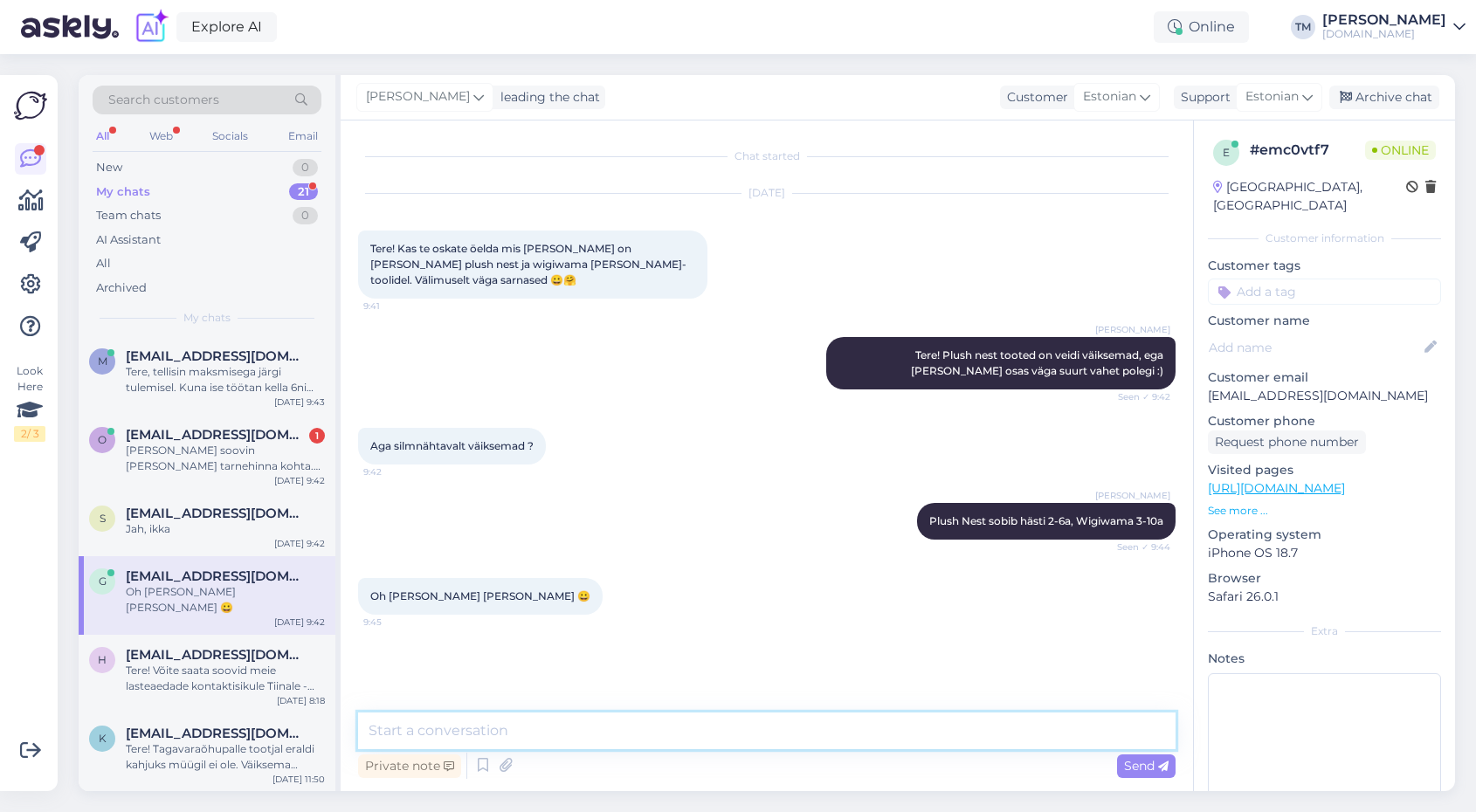
click at [628, 728] on textarea at bounding box center [767, 731] width 817 height 37
type textarea "[PERSON_NAME] teil laps on?"
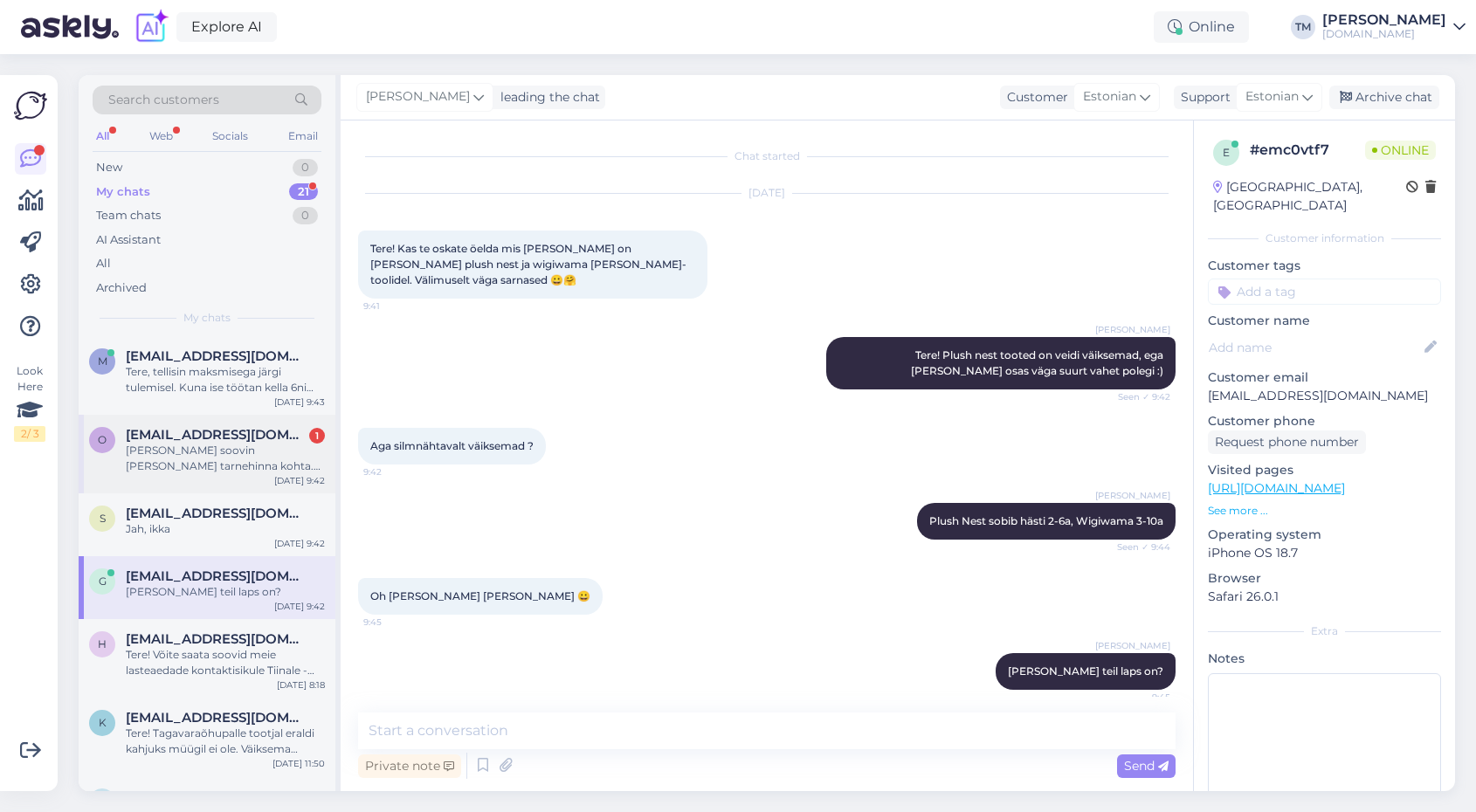
click at [258, 424] on div "o [EMAIL_ADDRESS][DOMAIN_NAME] 1 Siiski soovin [PERSON_NAME] tarnehinna kohta. …" at bounding box center [207, 454] width 257 height 79
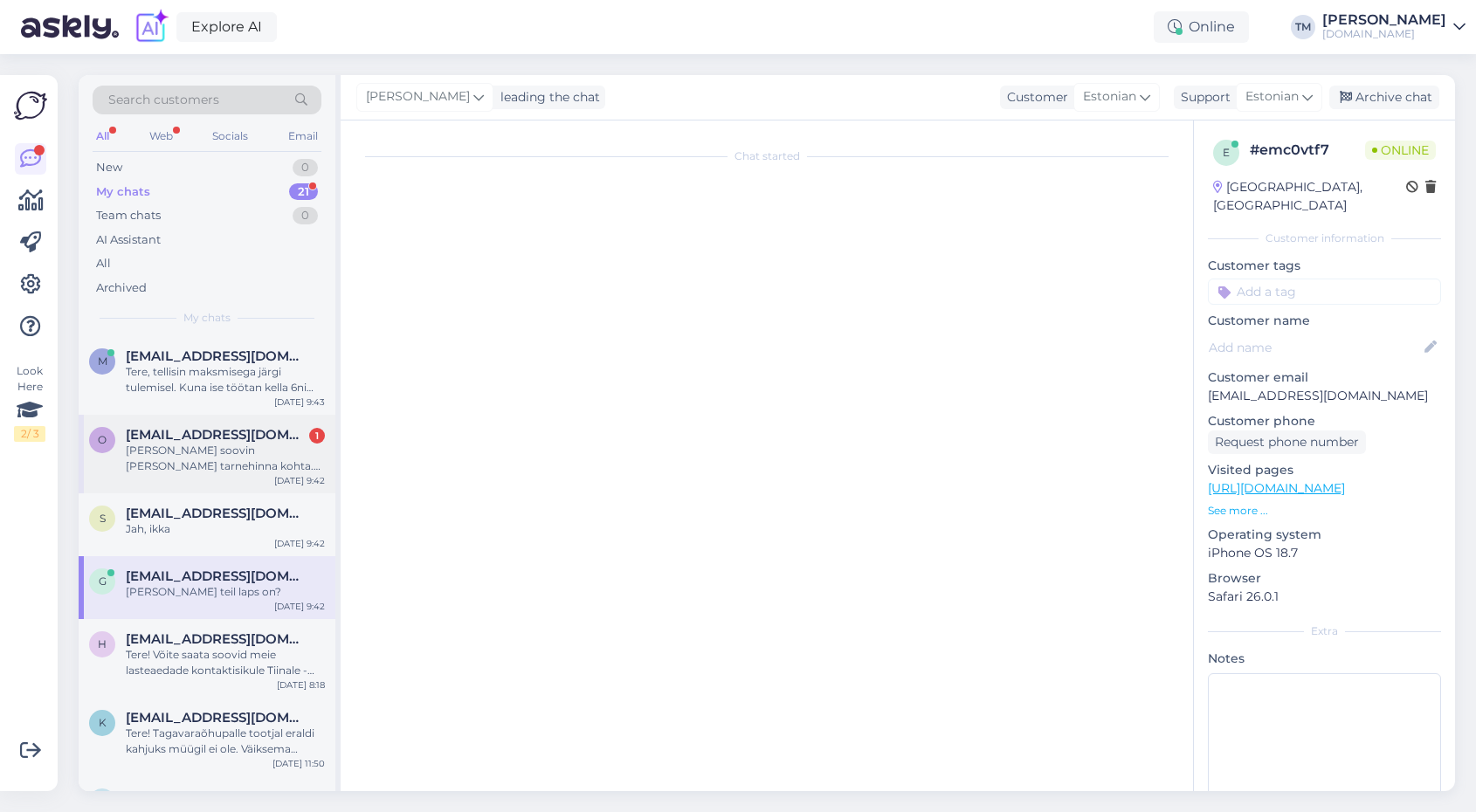
scroll to position [79, 0]
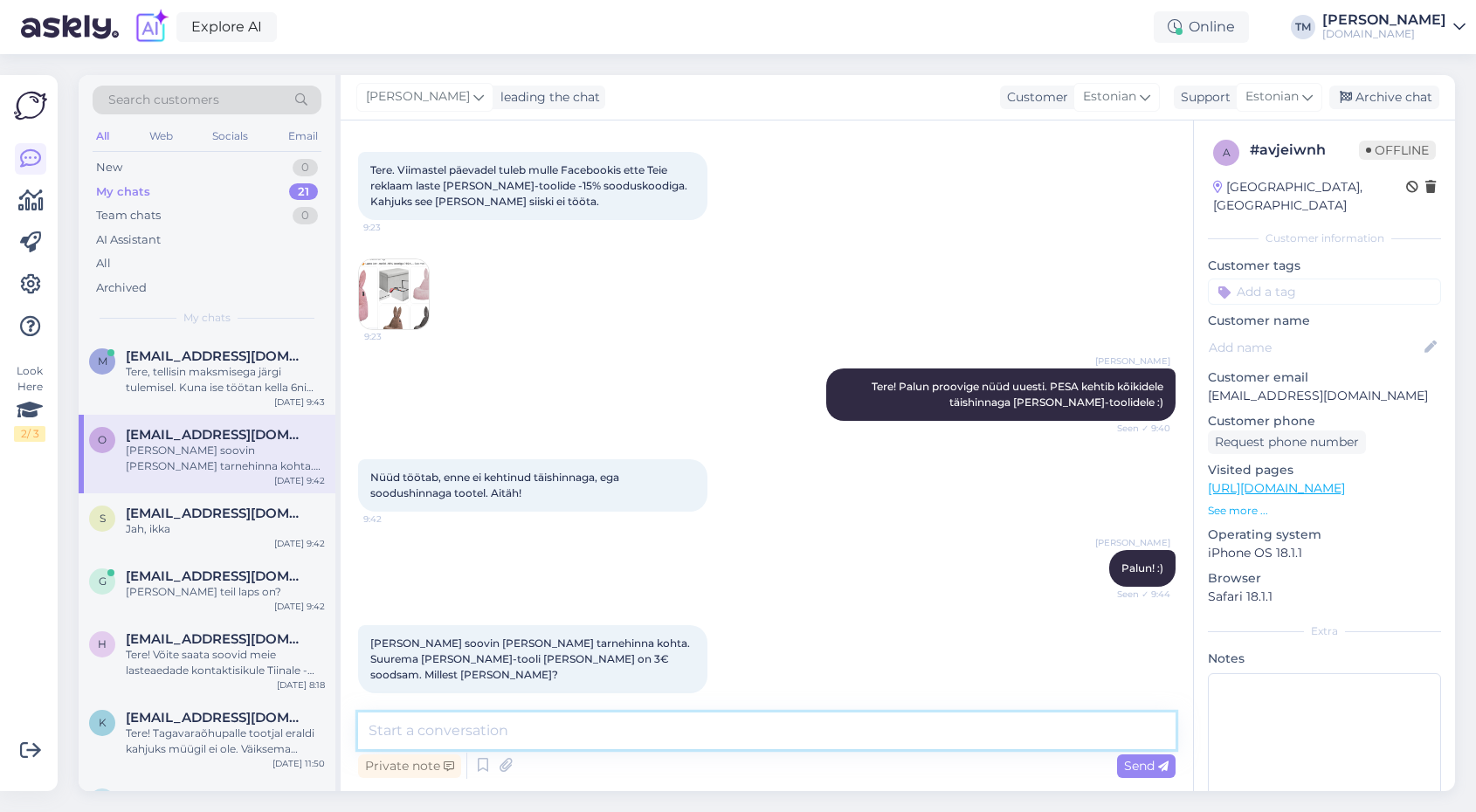
click at [545, 720] on textarea at bounding box center [767, 731] width 817 height 37
type textarea "A"
type textarea "S"
type textarea "Q"
type textarea "Millist täpsemalt silmas peate?"
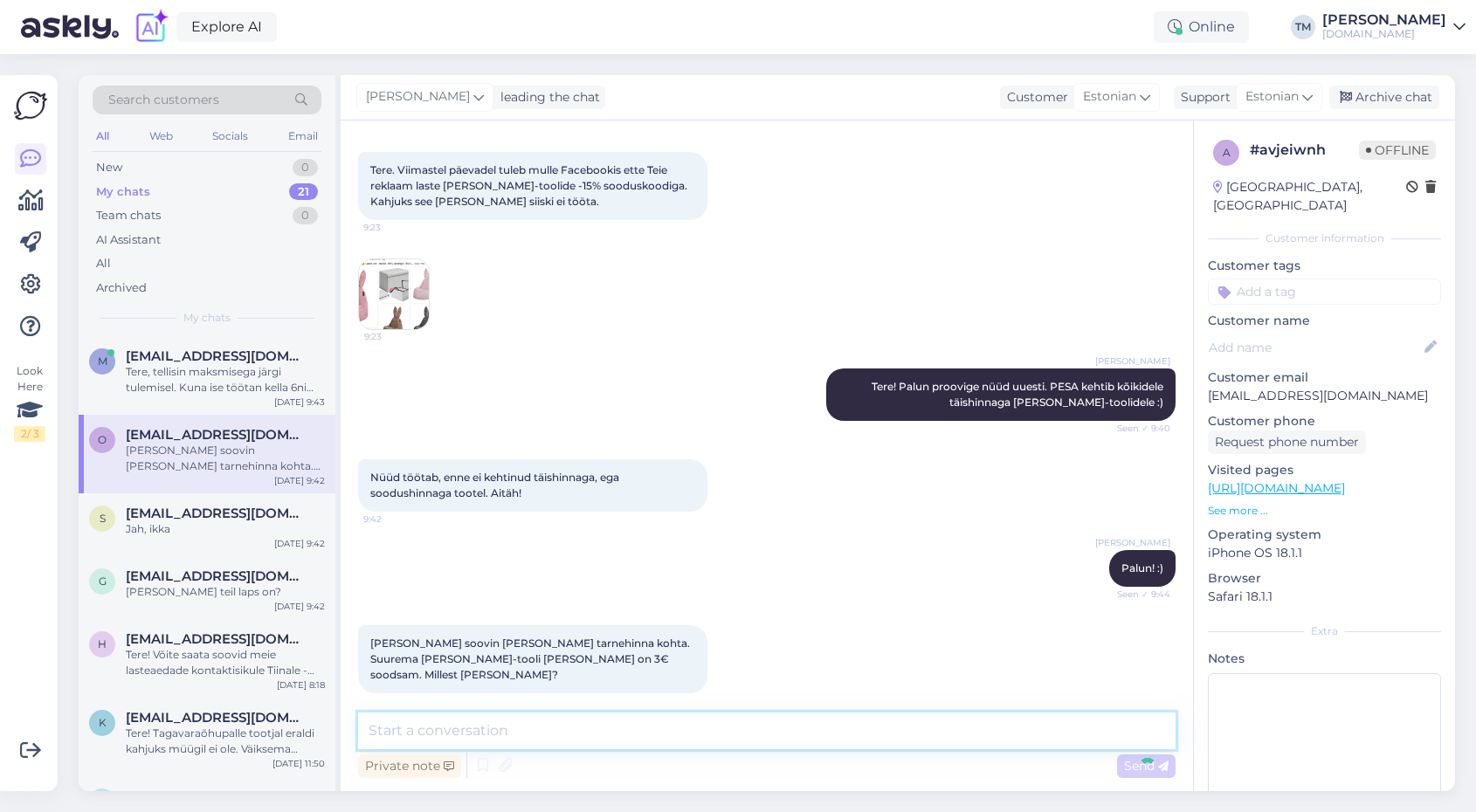
scroll to position [154, 0]
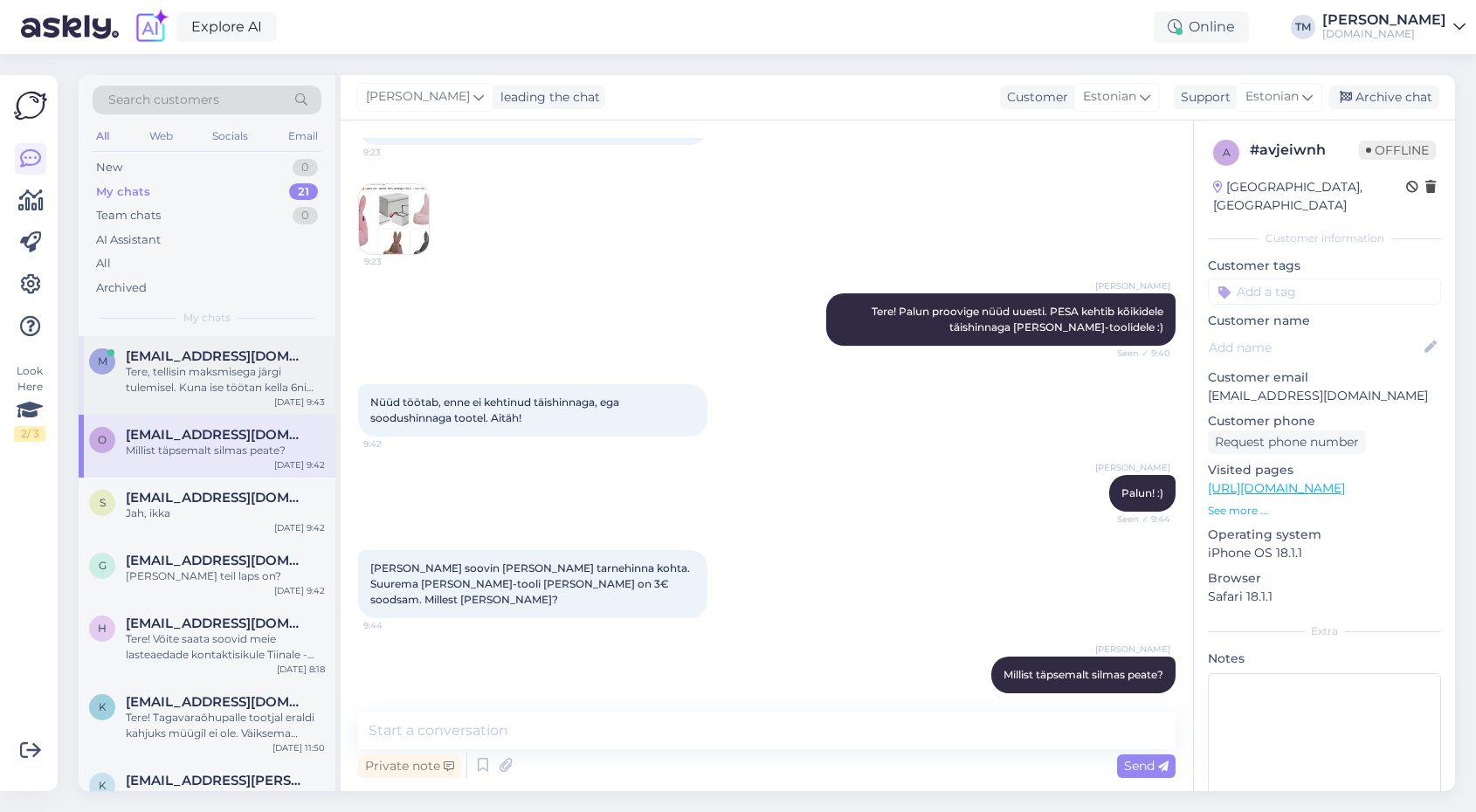
click at [190, 375] on div "Tere, tellisin maksmisega järgi tulemisel. Kuna ise töötan kella 6ni linnas sii…" at bounding box center [225, 380] width 199 height 32
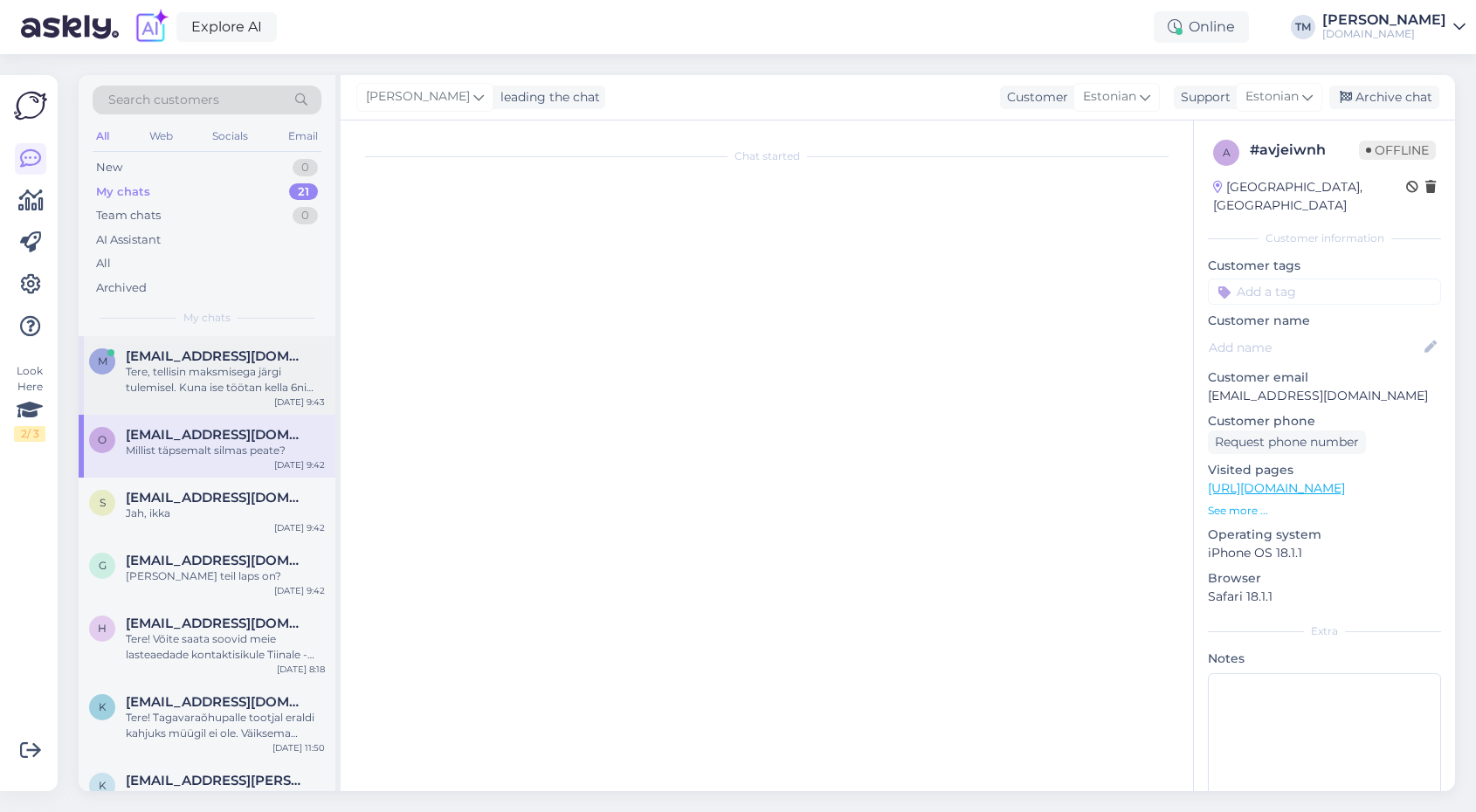
scroll to position [202, 0]
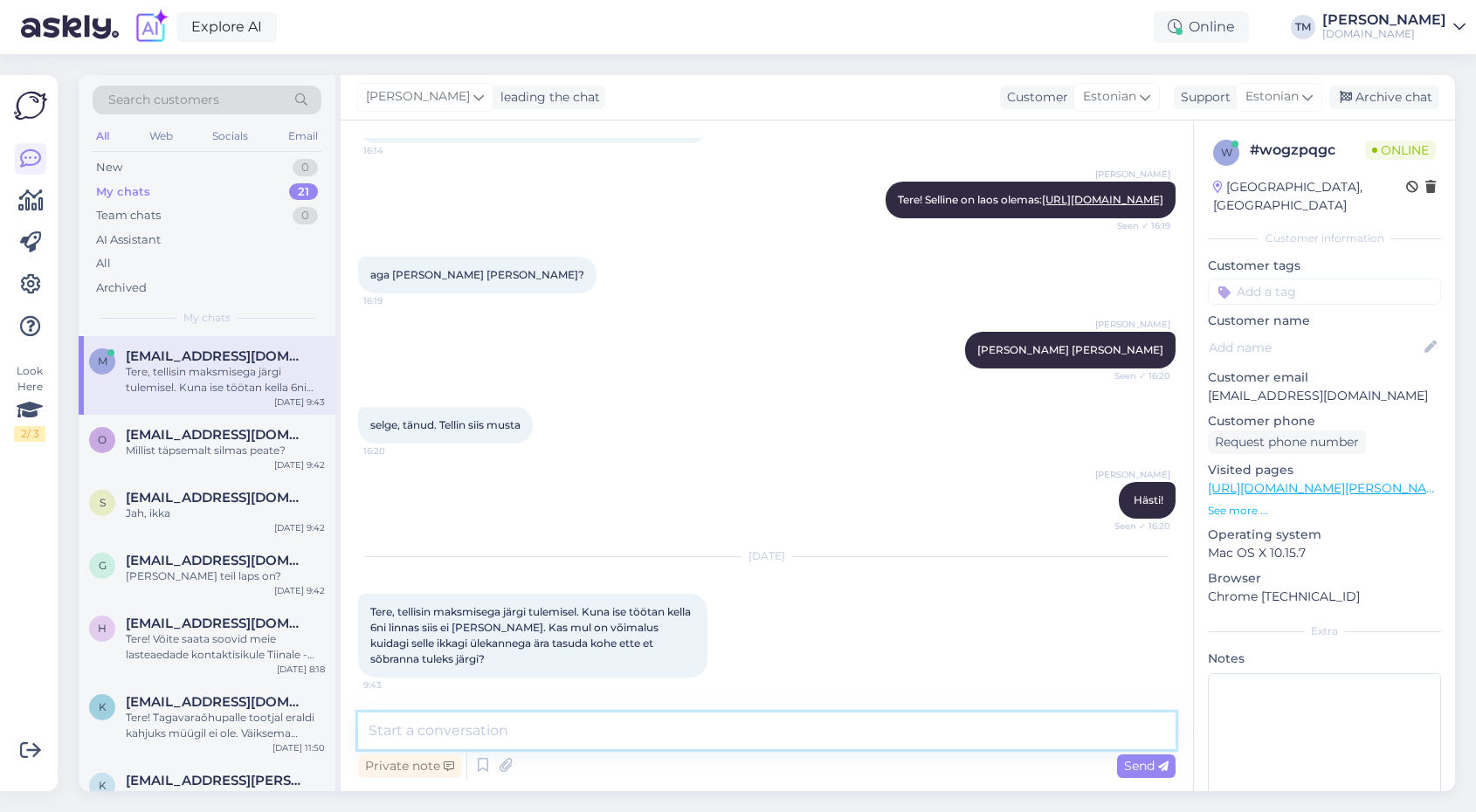
click at [431, 730] on textarea at bounding box center [767, 731] width 817 height 37
click at [671, 732] on textarea "Jah, ei ole vahet, eks järele tuleb, kohapealö ütleb tellimuse numbri ja saab k…" at bounding box center [767, 731] width 817 height 37
type textarea "Jah, ei ole vahet, eks järele tuleb, kohapeal ütleb tellimuse numbri ja saab kä…"
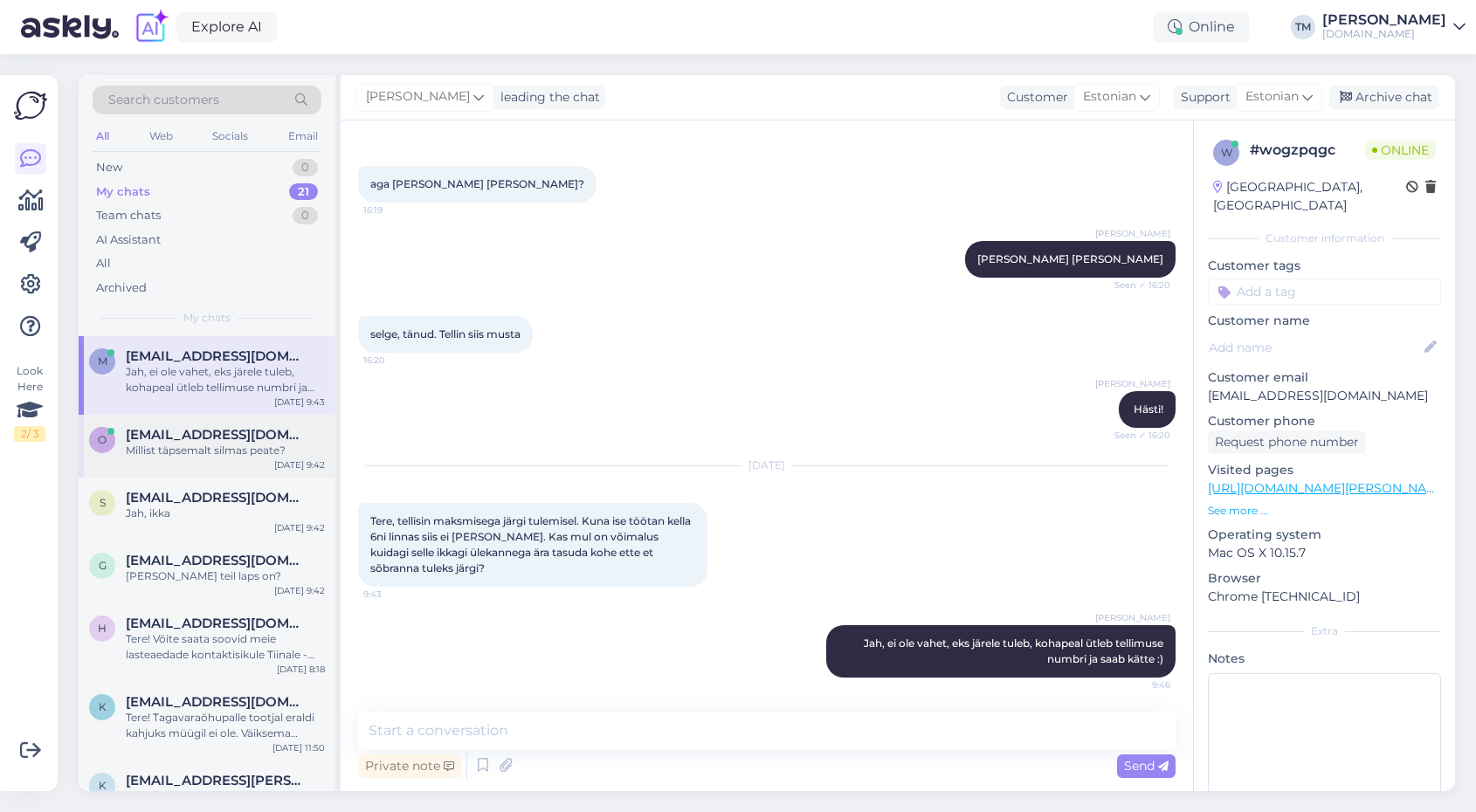
click at [222, 445] on div "Millist täpsemalt silmas peate?" at bounding box center [225, 450] width 199 height 16
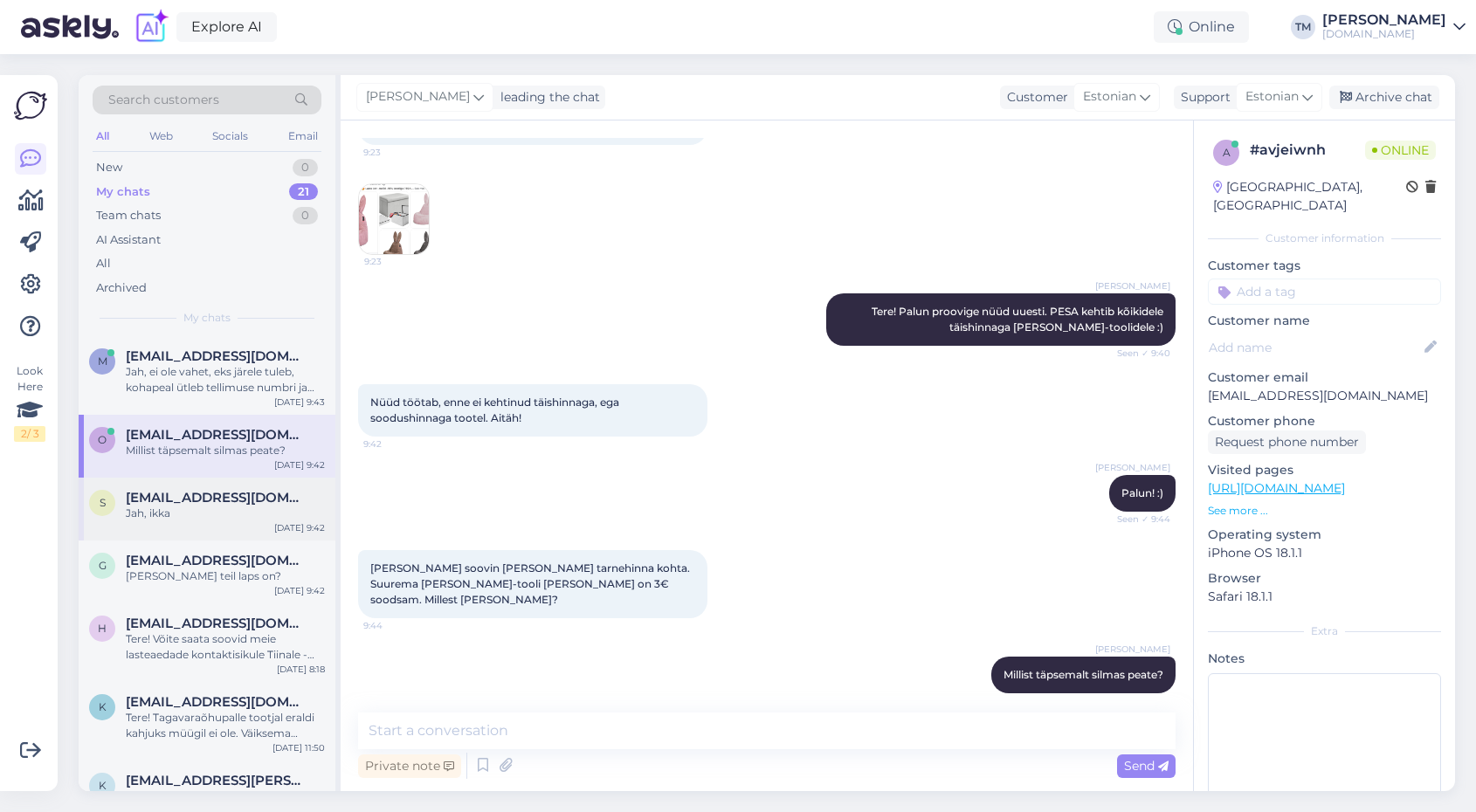
click at [214, 502] on span "[EMAIL_ADDRESS][DOMAIN_NAME]" at bounding box center [216, 497] width 182 height 16
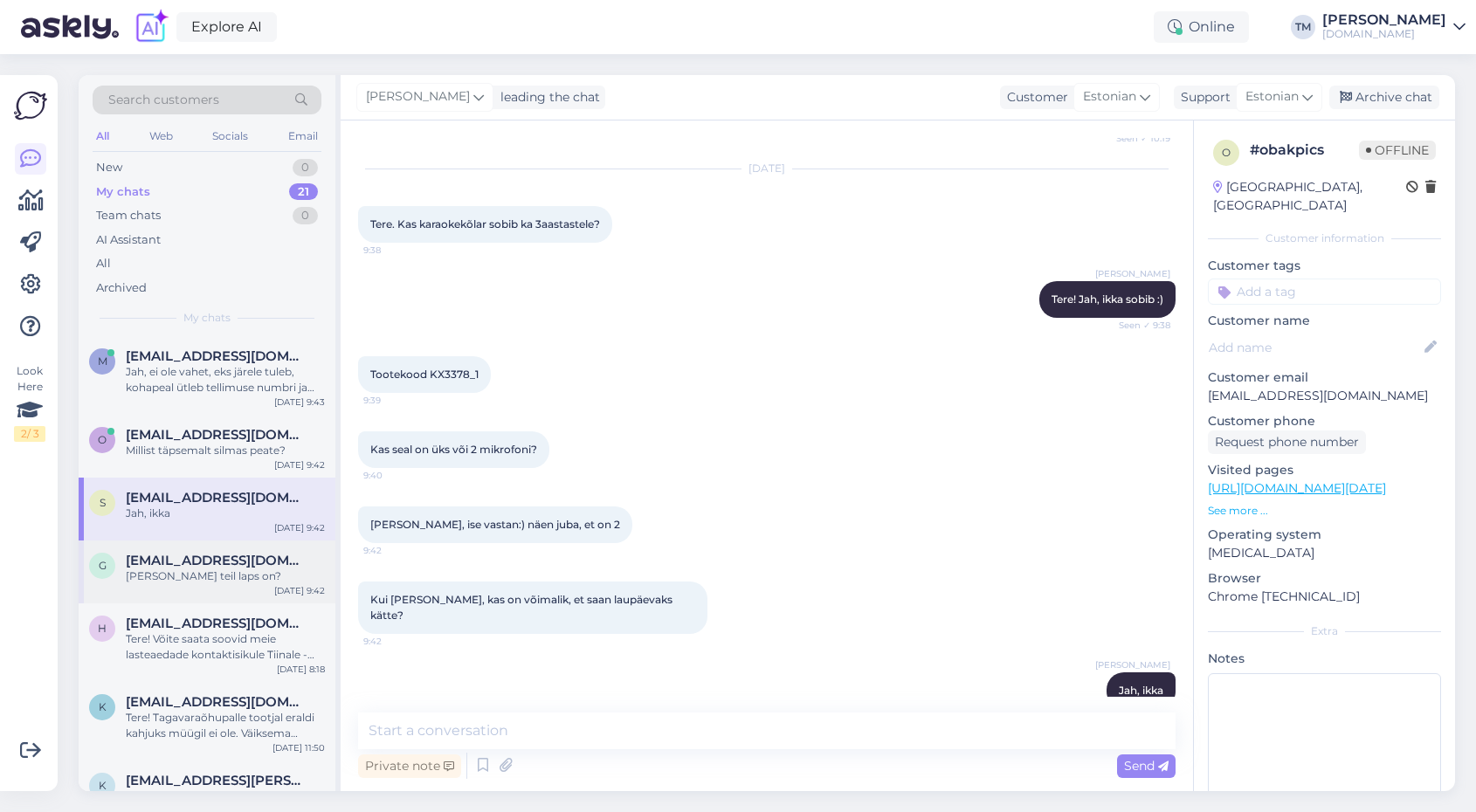
click at [186, 564] on span "[EMAIL_ADDRESS][DOMAIN_NAME]" at bounding box center [216, 560] width 182 height 16
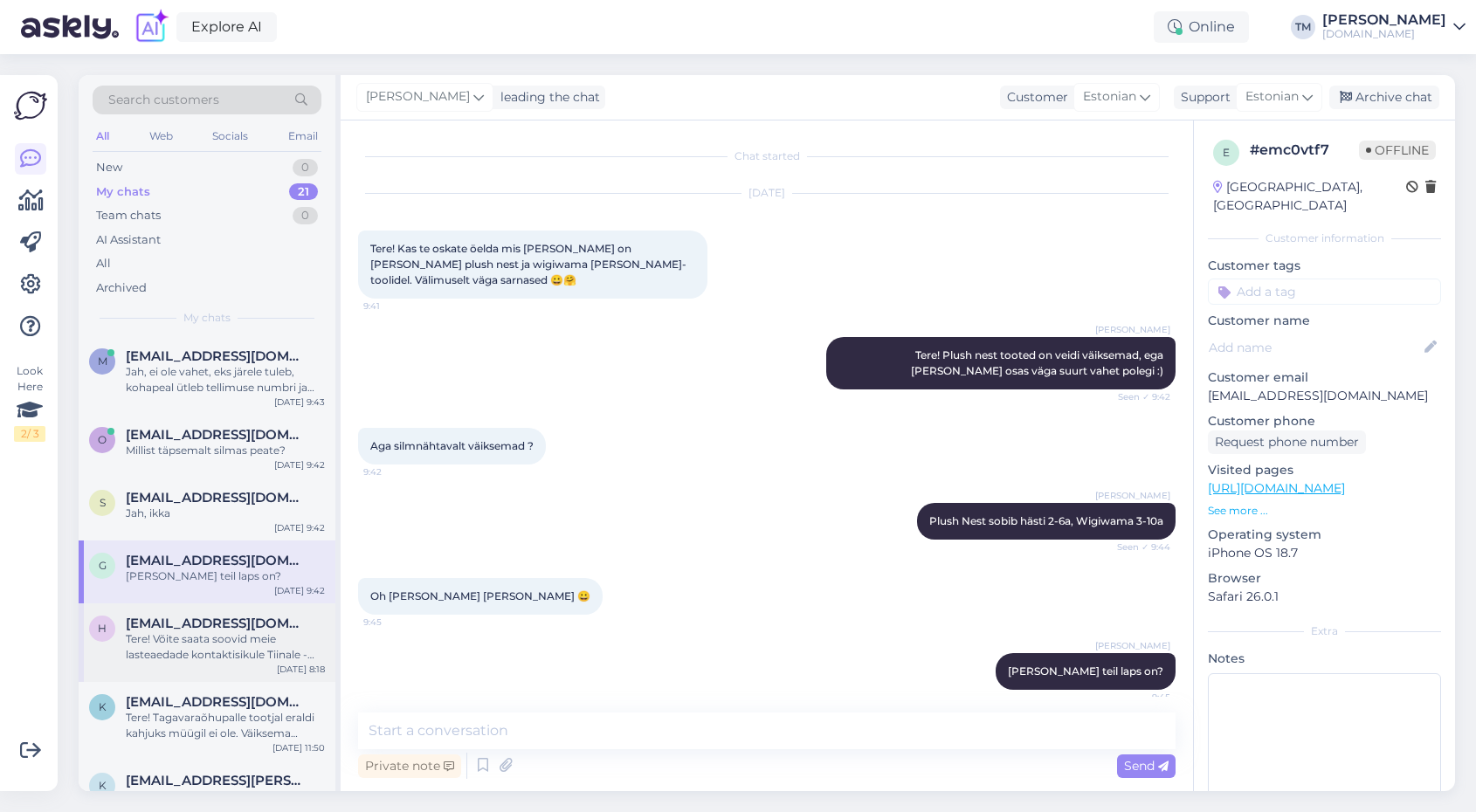
click at [201, 642] on div "Tere! Võite saata soovid meie lasteaedade kontaktisikule Tiinale - [EMAIL_ADDRE…" at bounding box center [225, 647] width 199 height 32
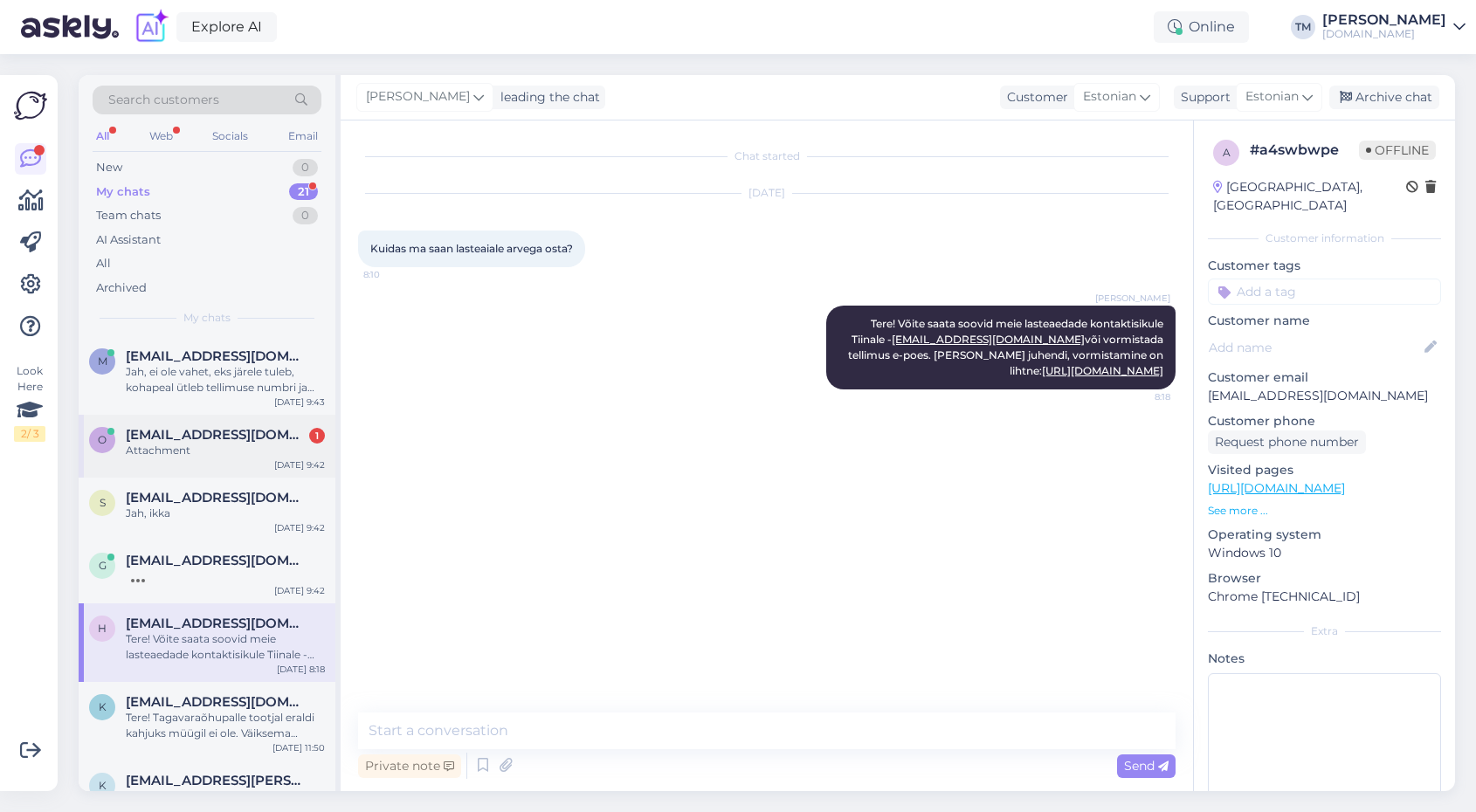
click at [232, 424] on div "o [EMAIL_ADDRESS][DOMAIN_NAME] 1 Attachment [DATE] 9:42" at bounding box center [207, 446] width 257 height 63
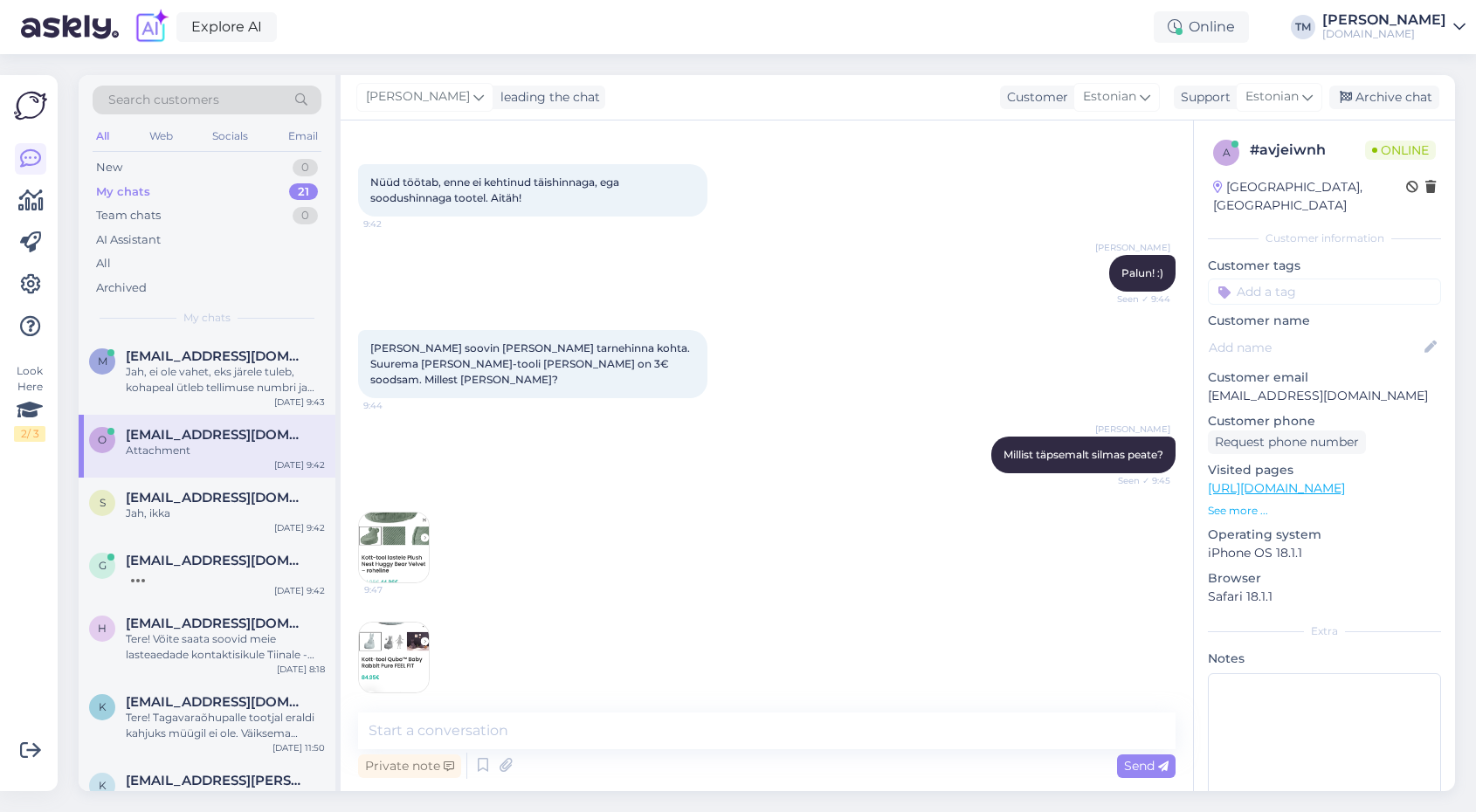
click at [413, 524] on img at bounding box center [394, 547] width 70 height 70
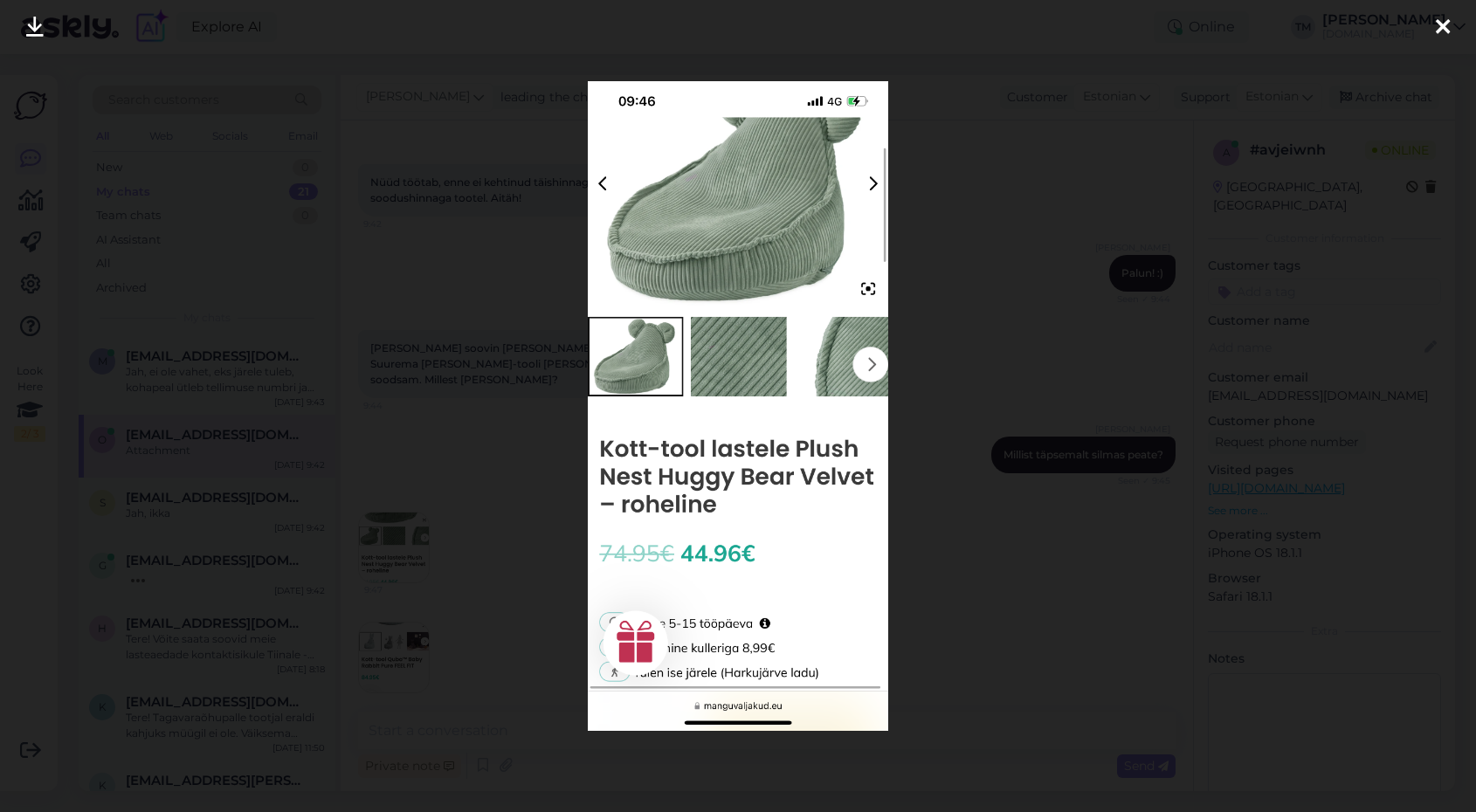
click at [525, 470] on div at bounding box center [738, 406] width 1476 height 812
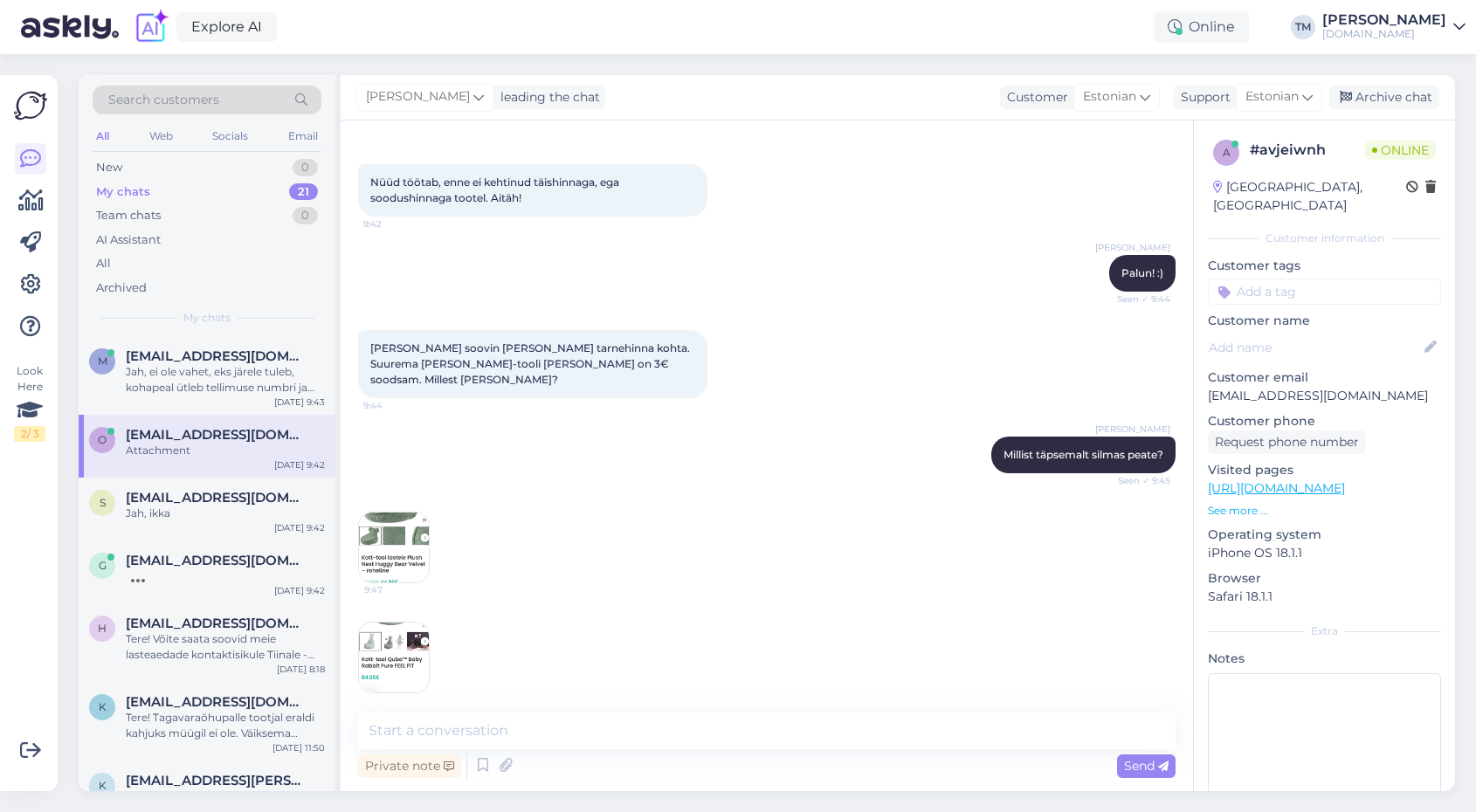
click at [390, 645] on img at bounding box center [394, 657] width 70 height 70
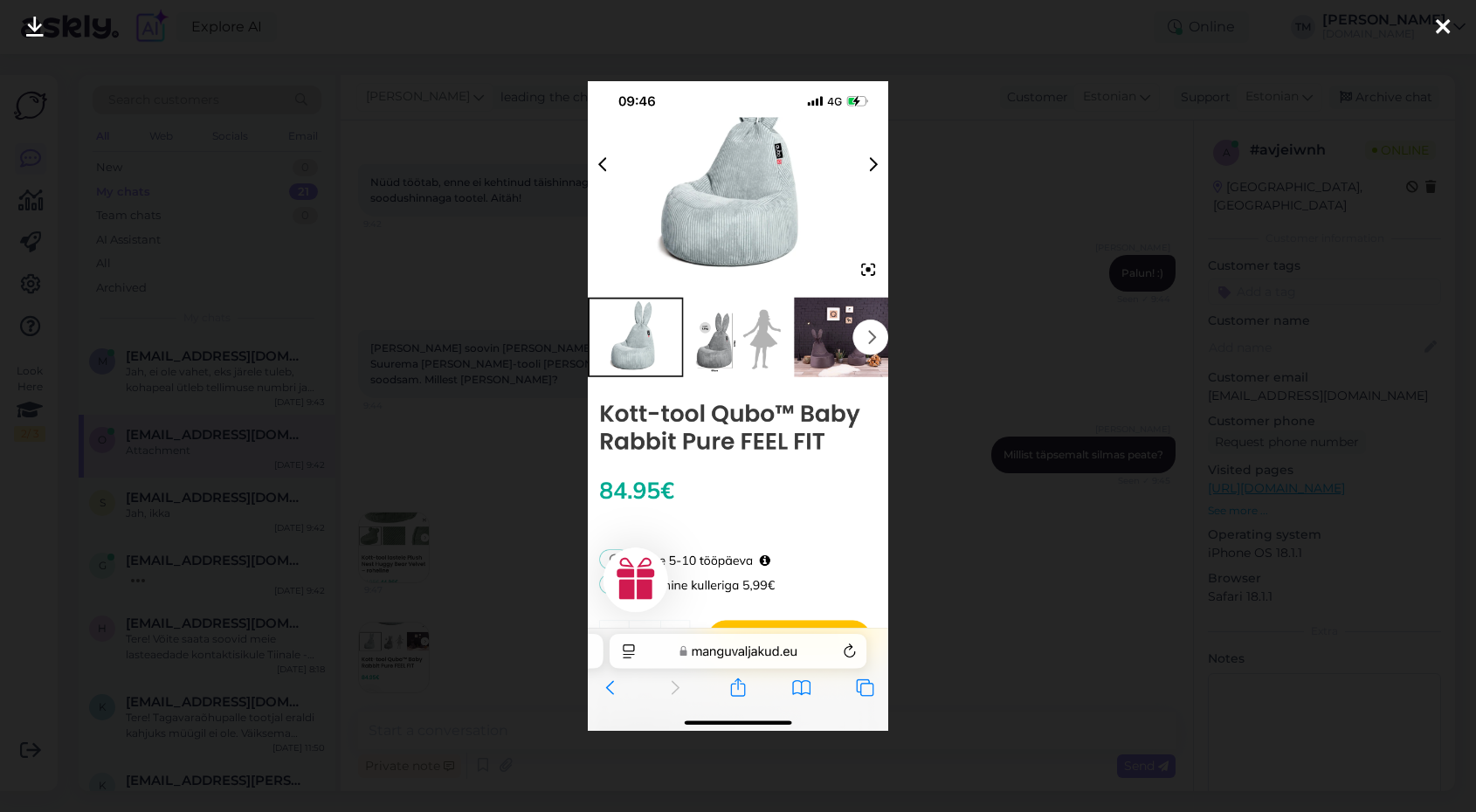
click at [488, 288] on div at bounding box center [738, 406] width 1476 height 812
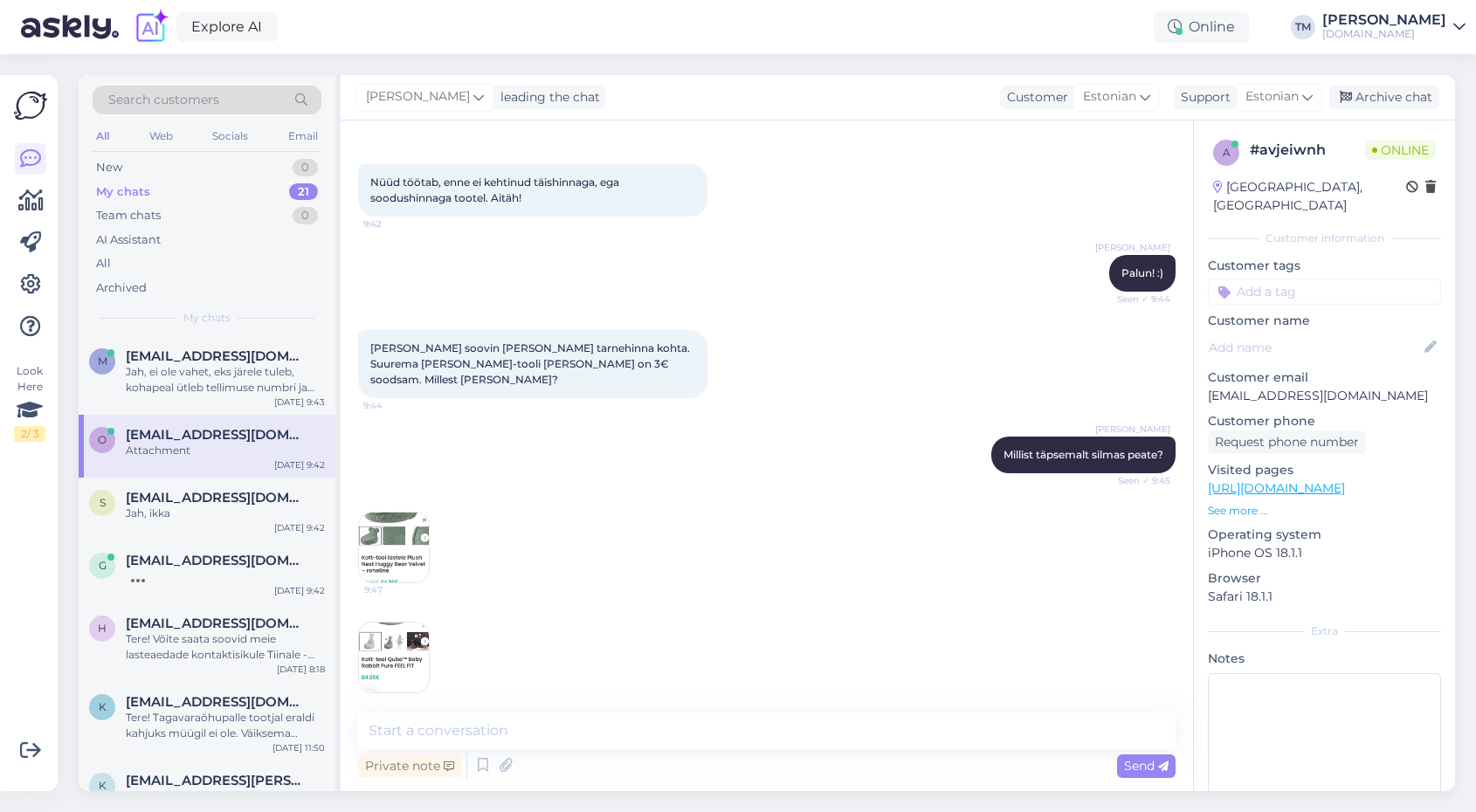
click at [399, 513] on img at bounding box center [394, 547] width 70 height 70
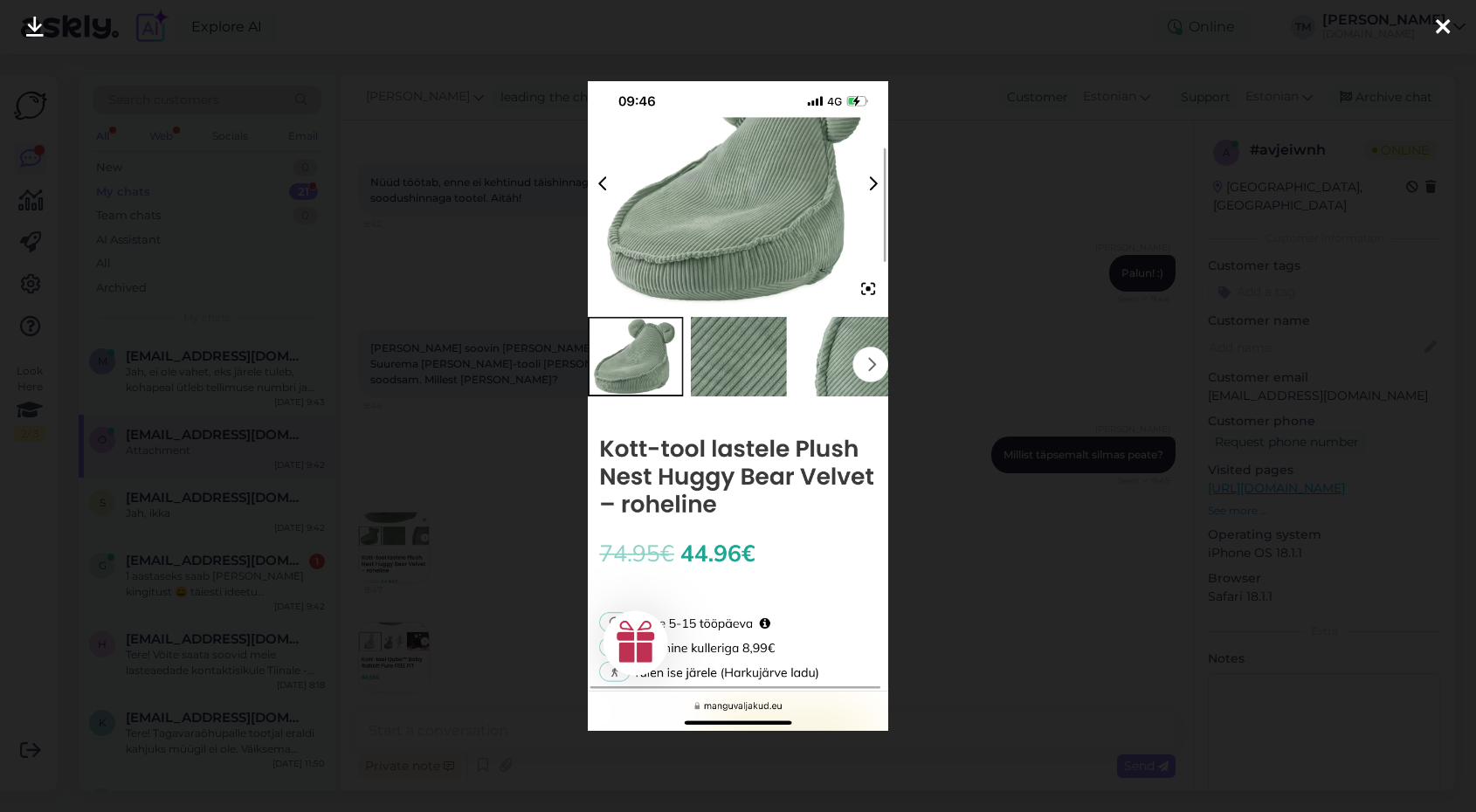
click at [391, 618] on div at bounding box center [738, 406] width 1476 height 812
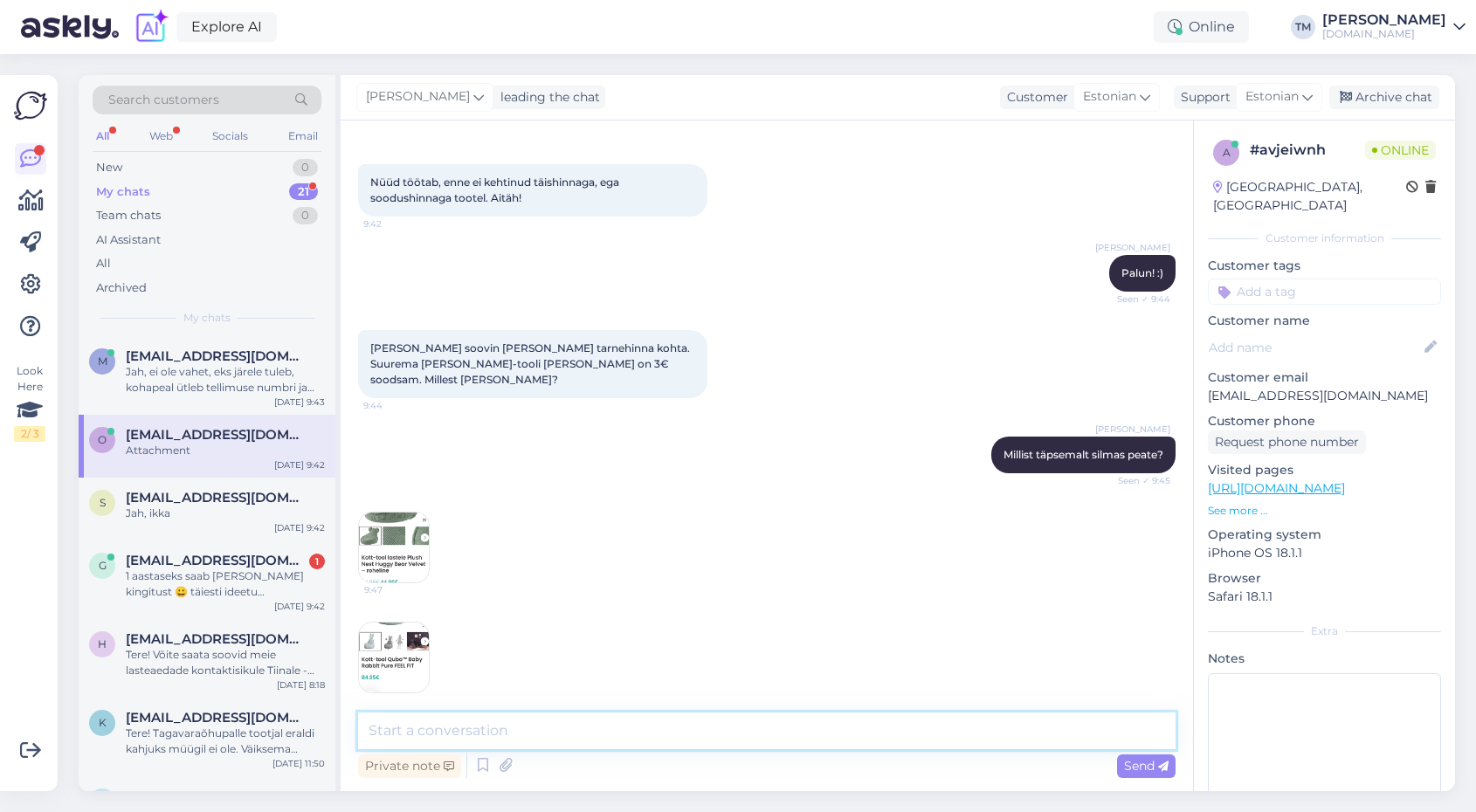
click at [460, 729] on textarea at bounding box center [767, 731] width 817 height 37
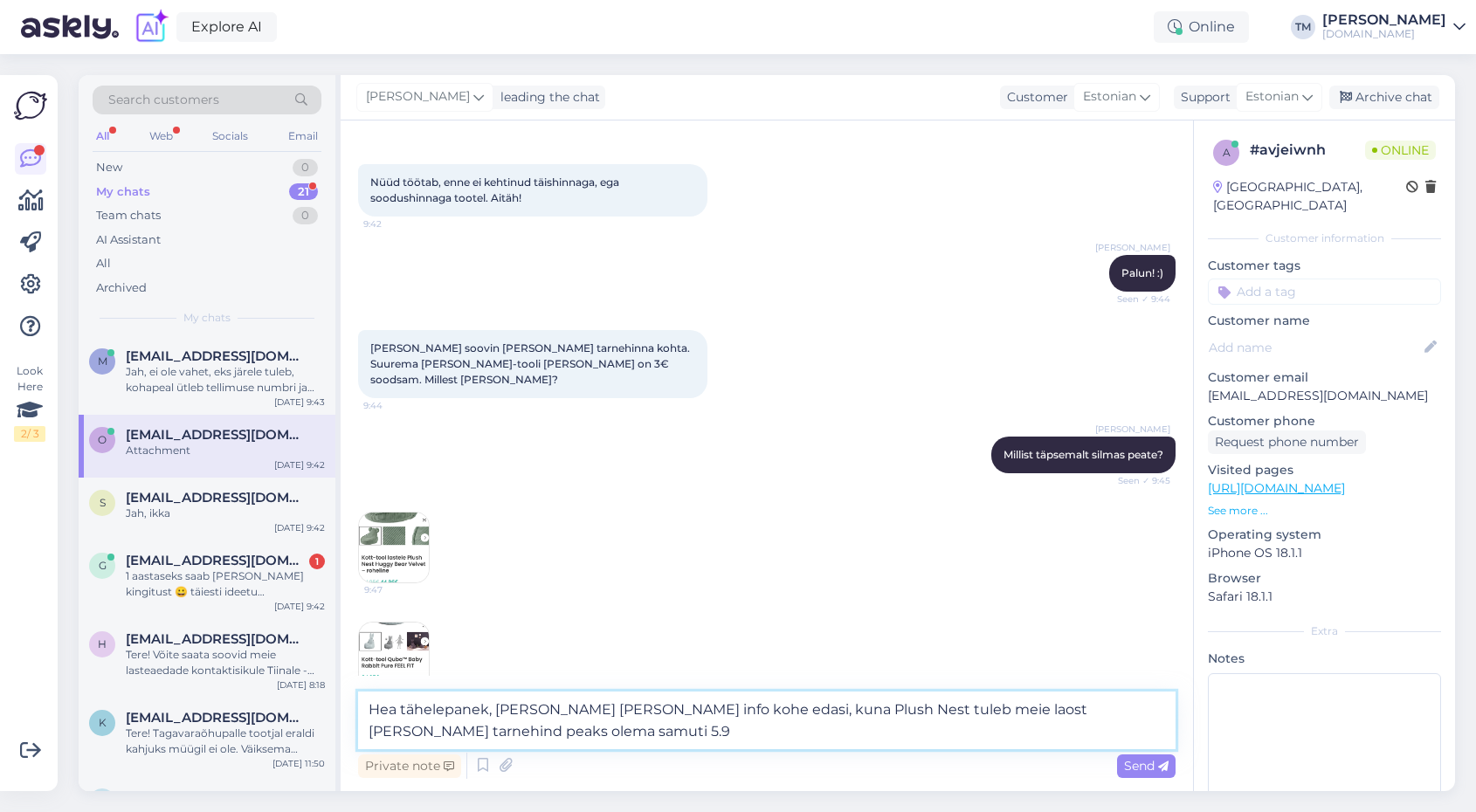
type textarea "Hea tähelepanek, [PERSON_NAME] [PERSON_NAME] info kohe edasi, kuna Plush Nest t…"
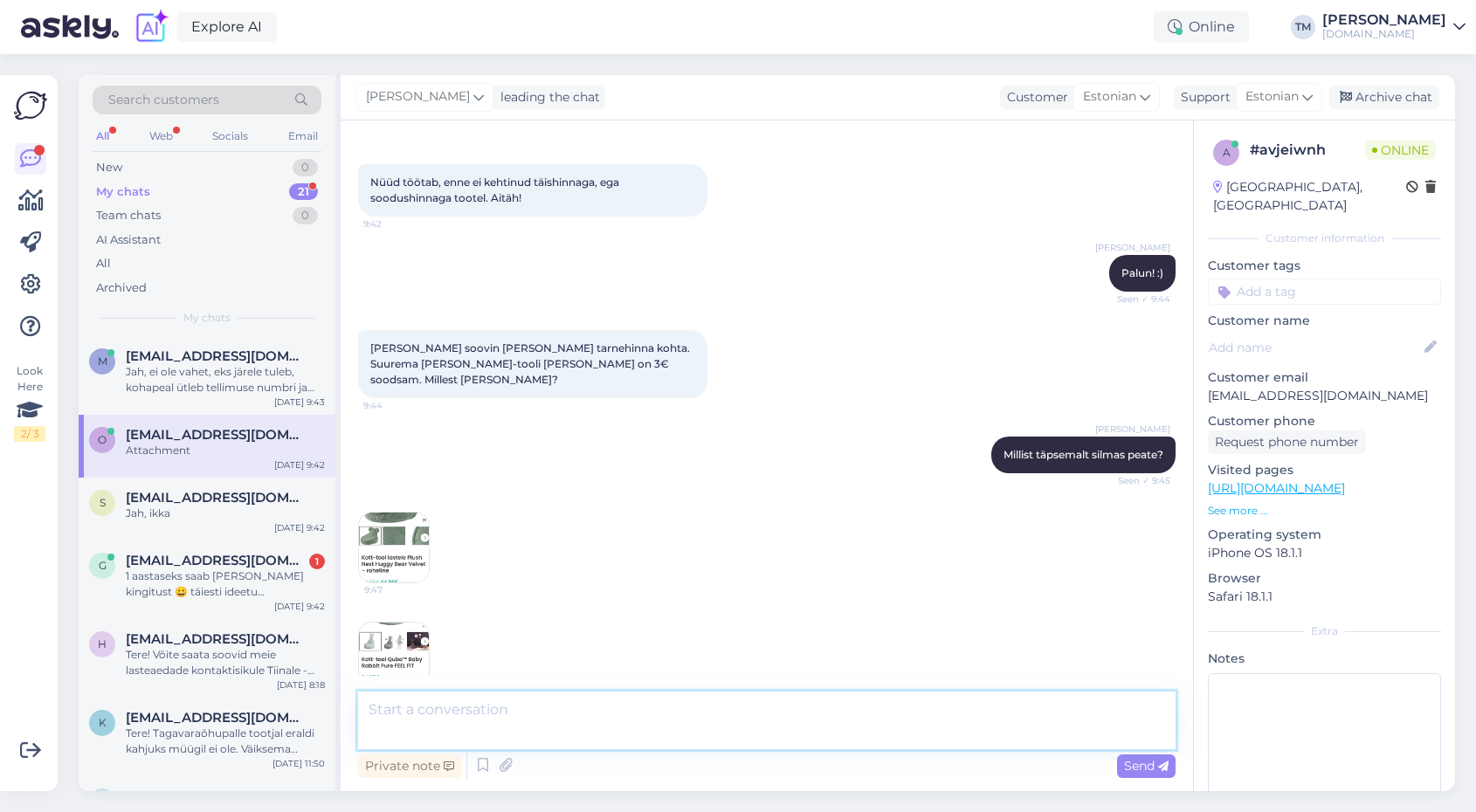
scroll to position [480, 0]
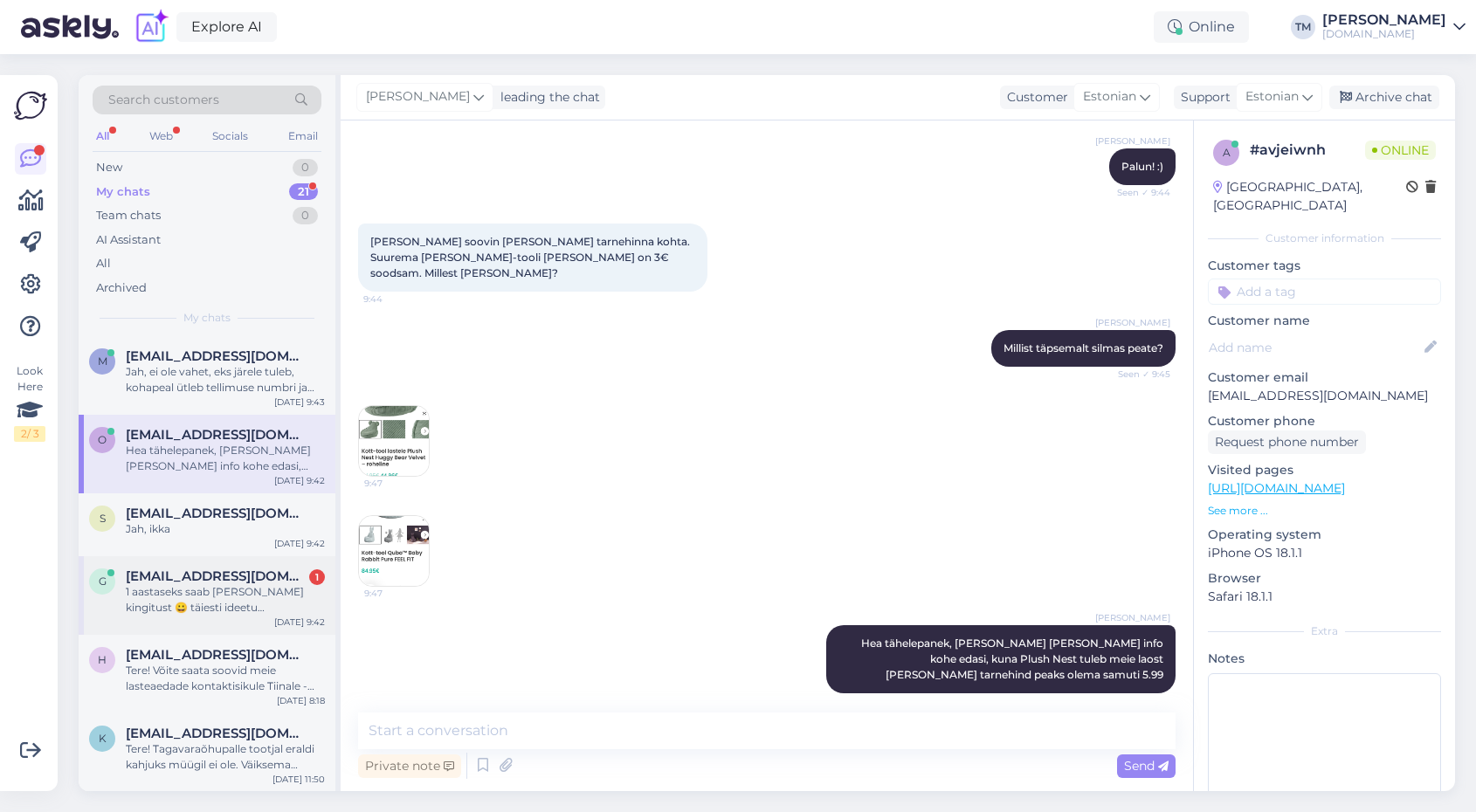
click at [204, 582] on span "[EMAIL_ADDRESS][DOMAIN_NAME]" at bounding box center [216, 575] width 182 height 16
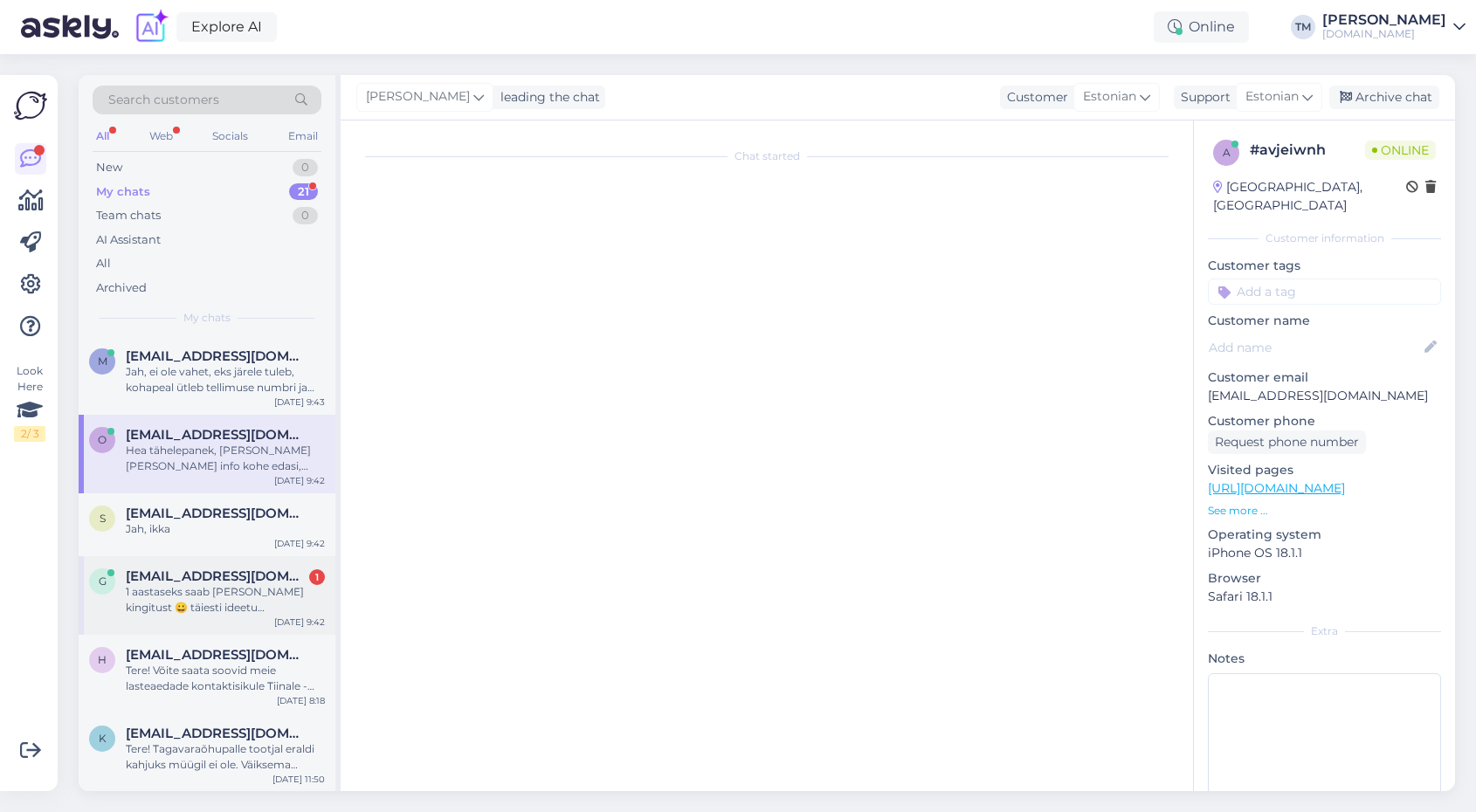
scroll to position [87, 0]
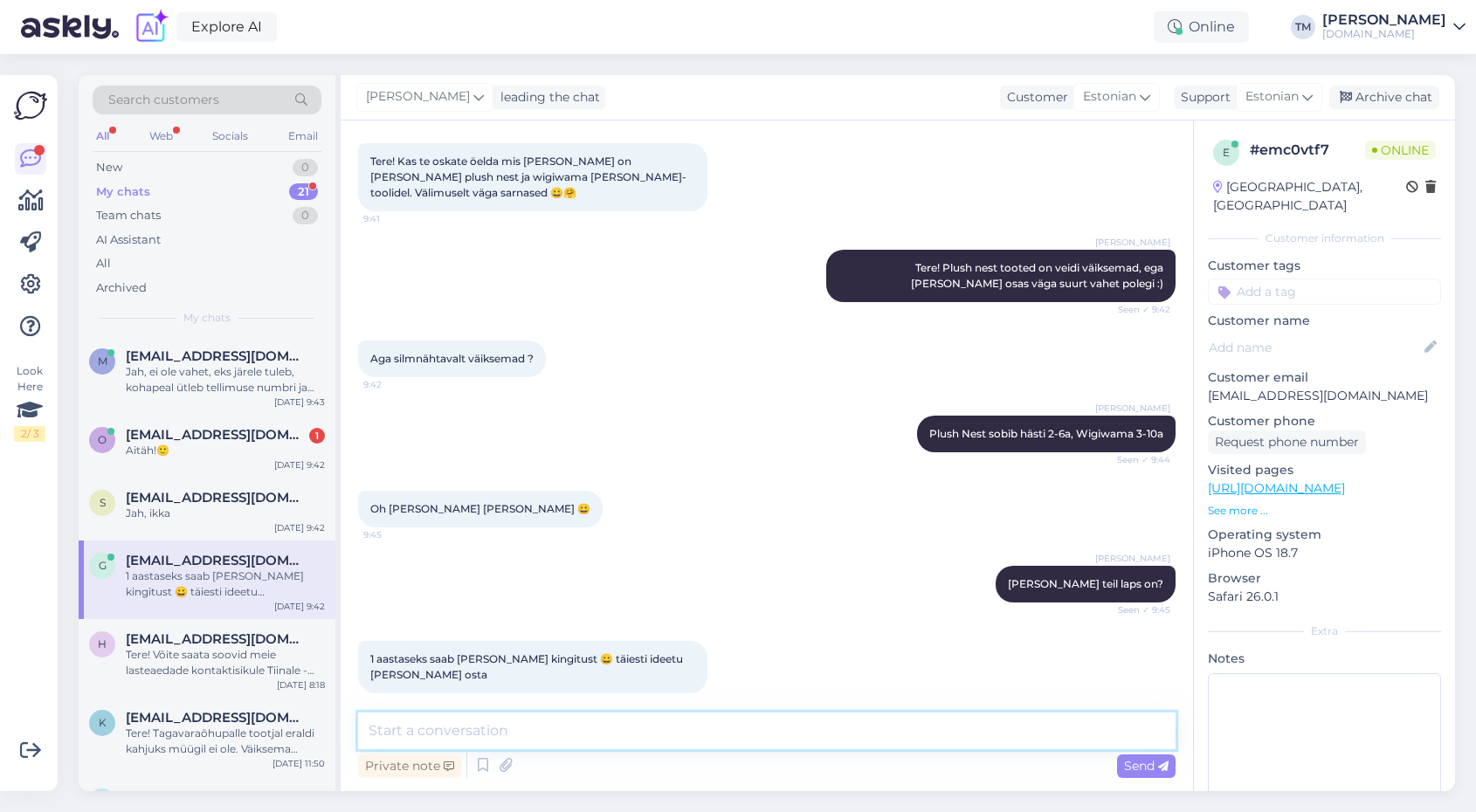
click at [447, 725] on textarea at bounding box center [767, 731] width 817 height 37
paste textarea "[URL][DOMAIN_NAME]"
type textarea "[PERSON_NAME] teile lingi kingiideedest 1-aastasele tüdrukule, siin on need pop…"
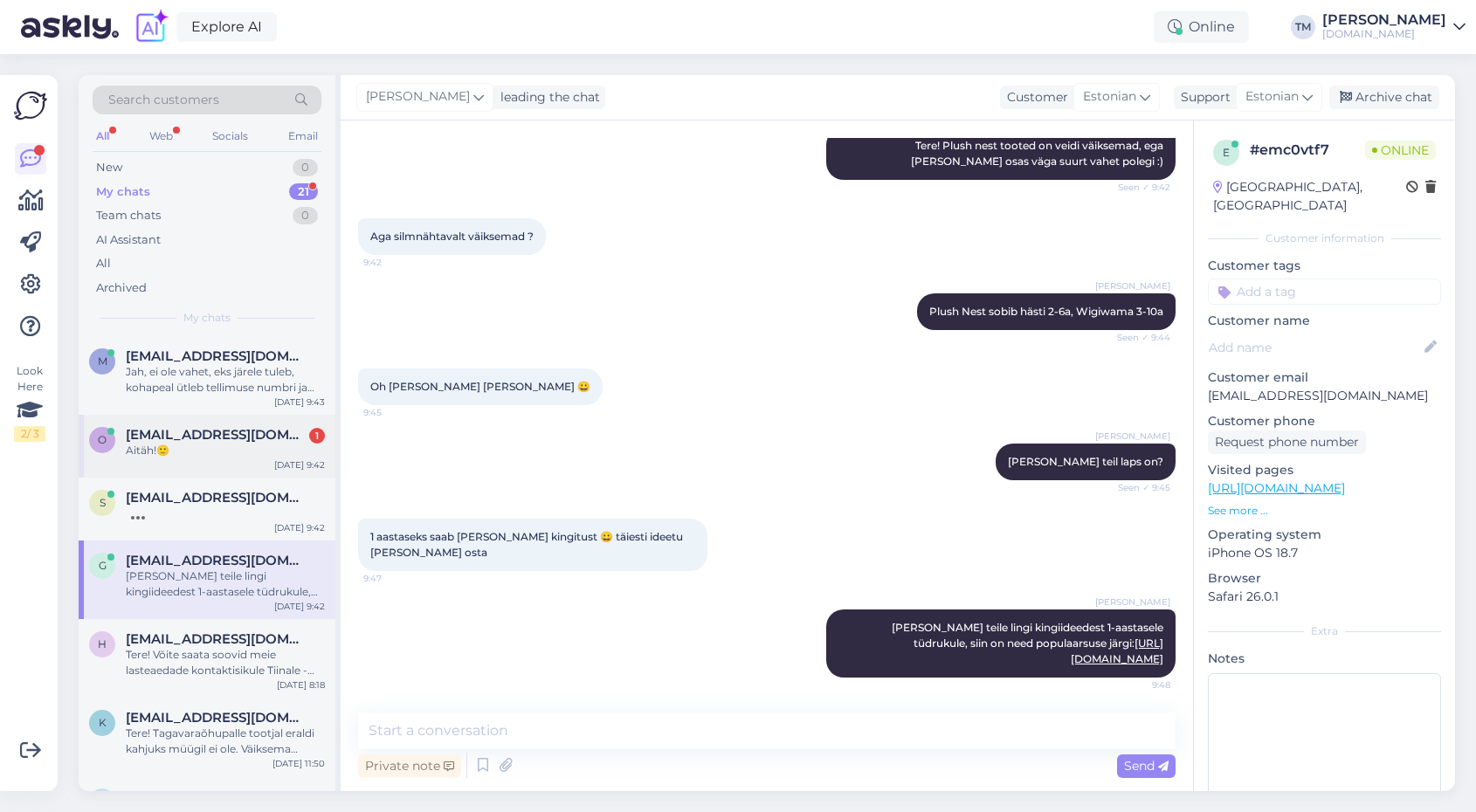
click at [236, 451] on div "Aitäh!🙂" at bounding box center [225, 450] width 199 height 16
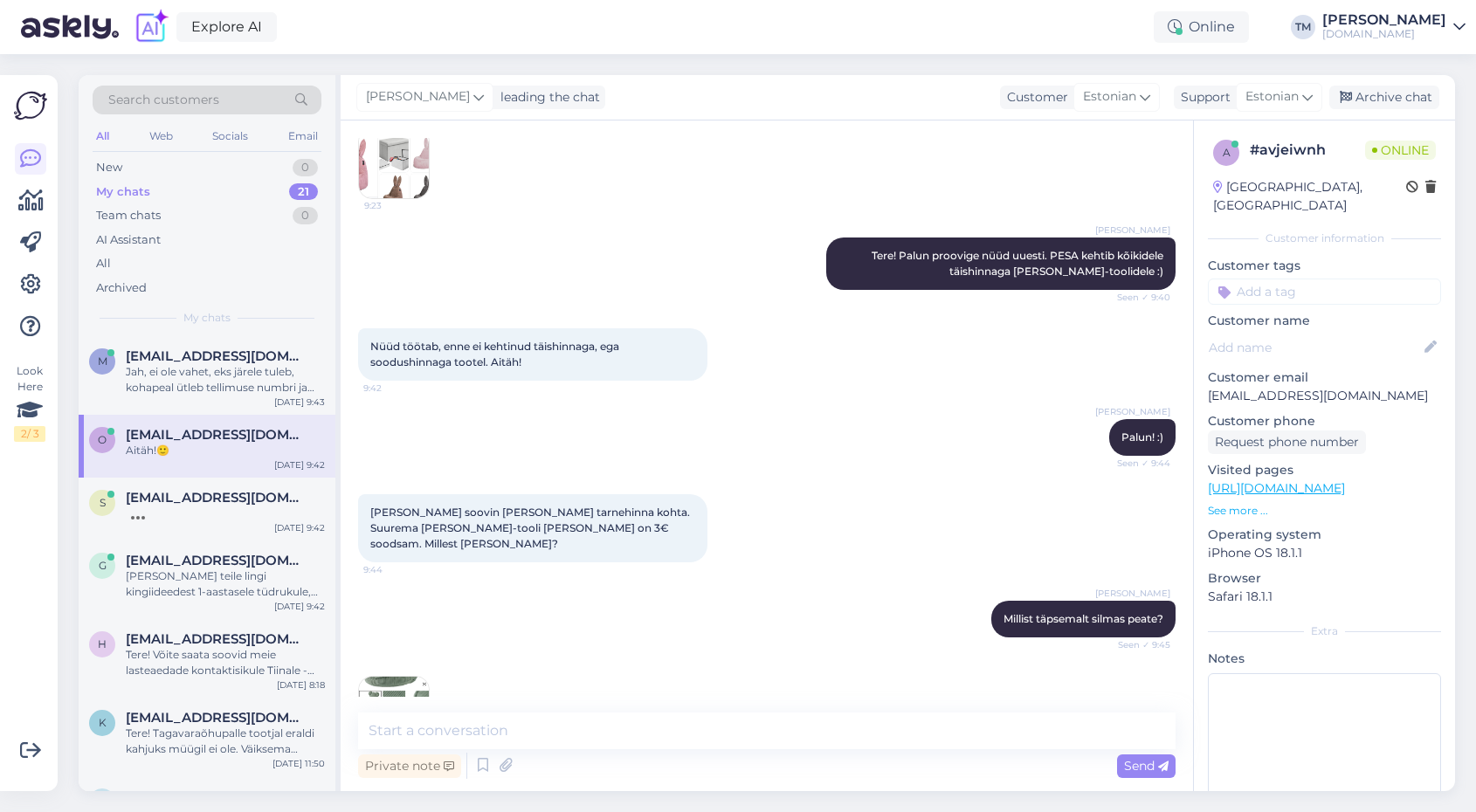
scroll to position [380, 0]
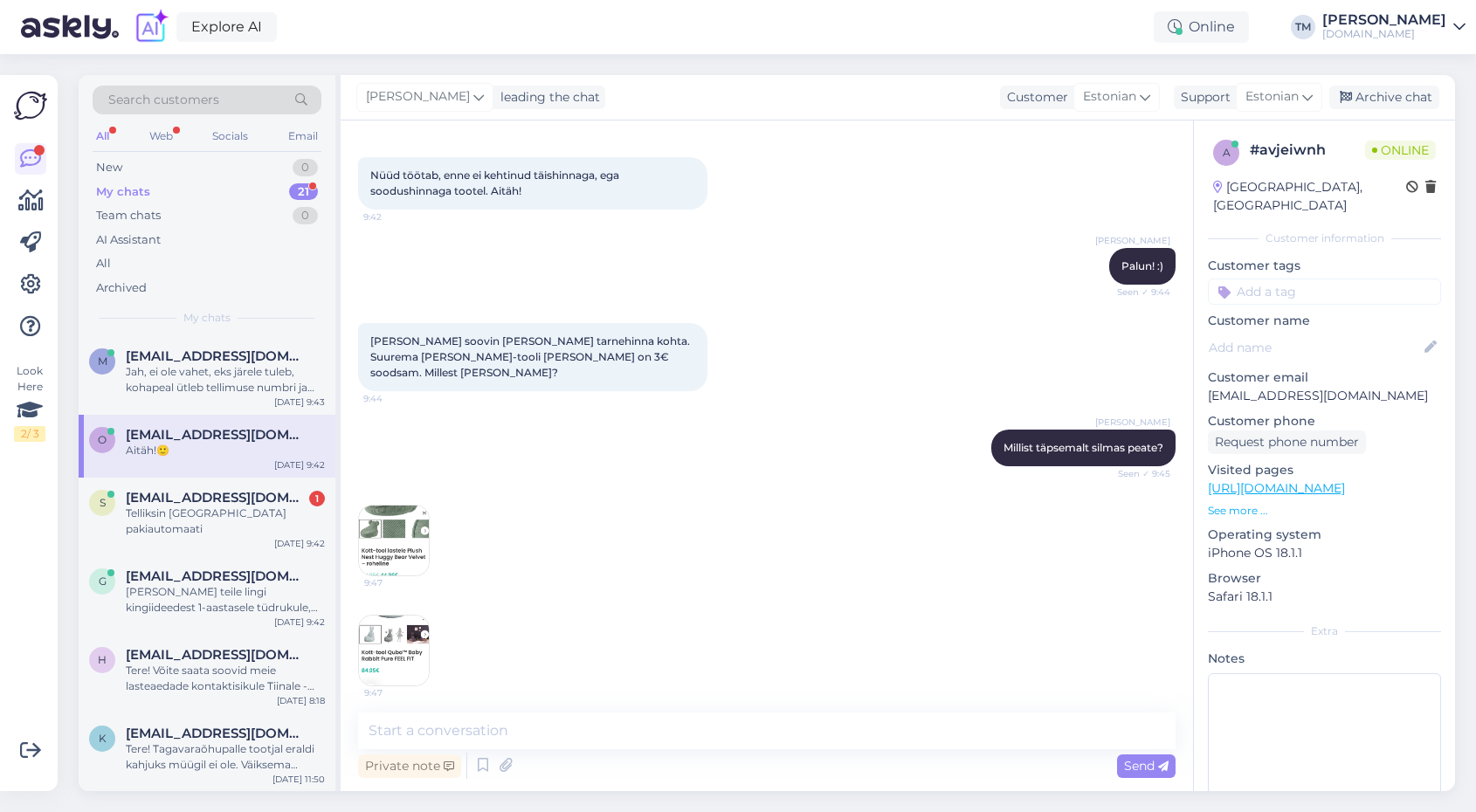
click at [390, 506] on img at bounding box center [394, 540] width 70 height 70
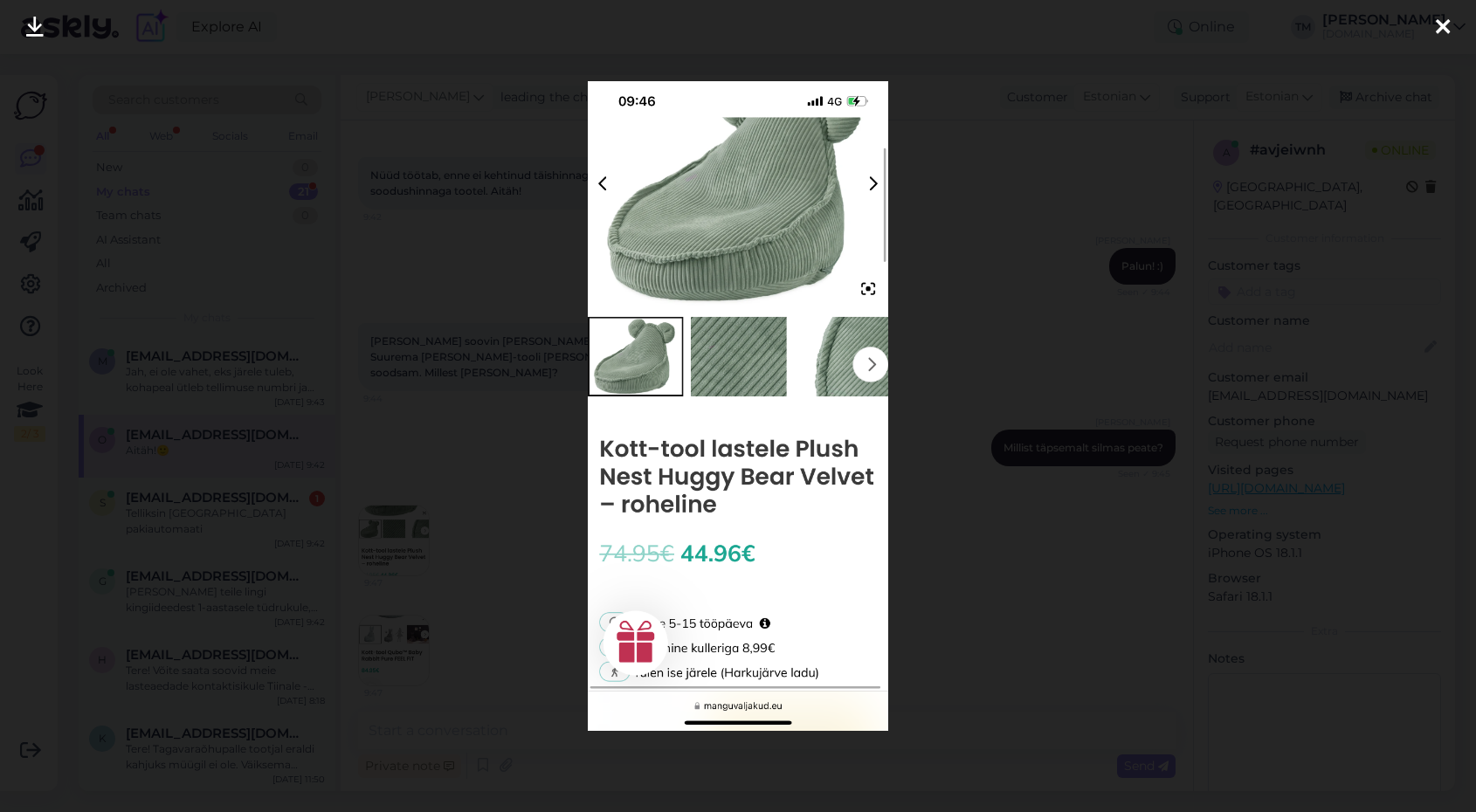
click at [499, 236] on div at bounding box center [738, 406] width 1476 height 812
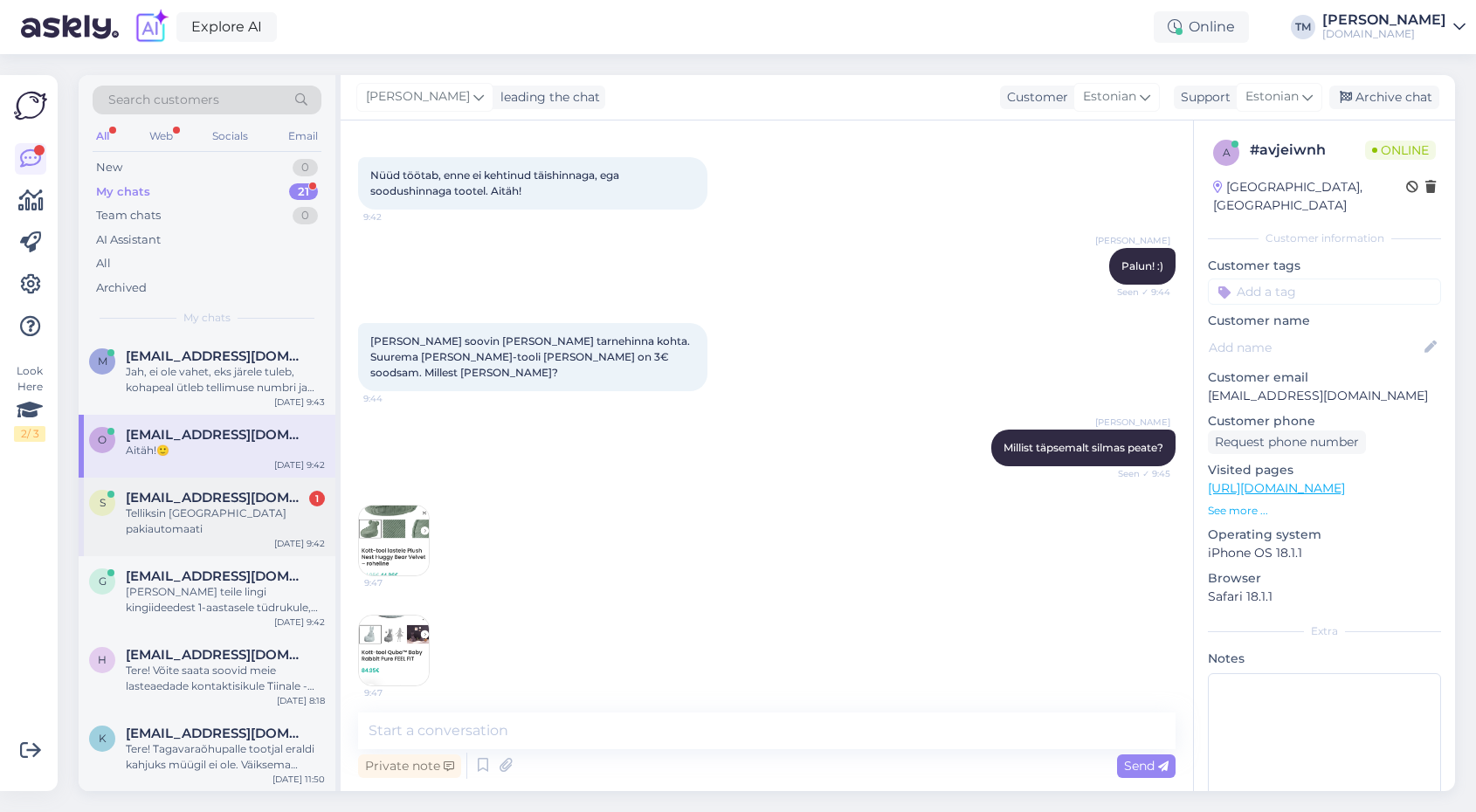
click at [178, 517] on div "Telliksin [GEOGRAPHIC_DATA] pakiautomaati" at bounding box center [225, 522] width 199 height 32
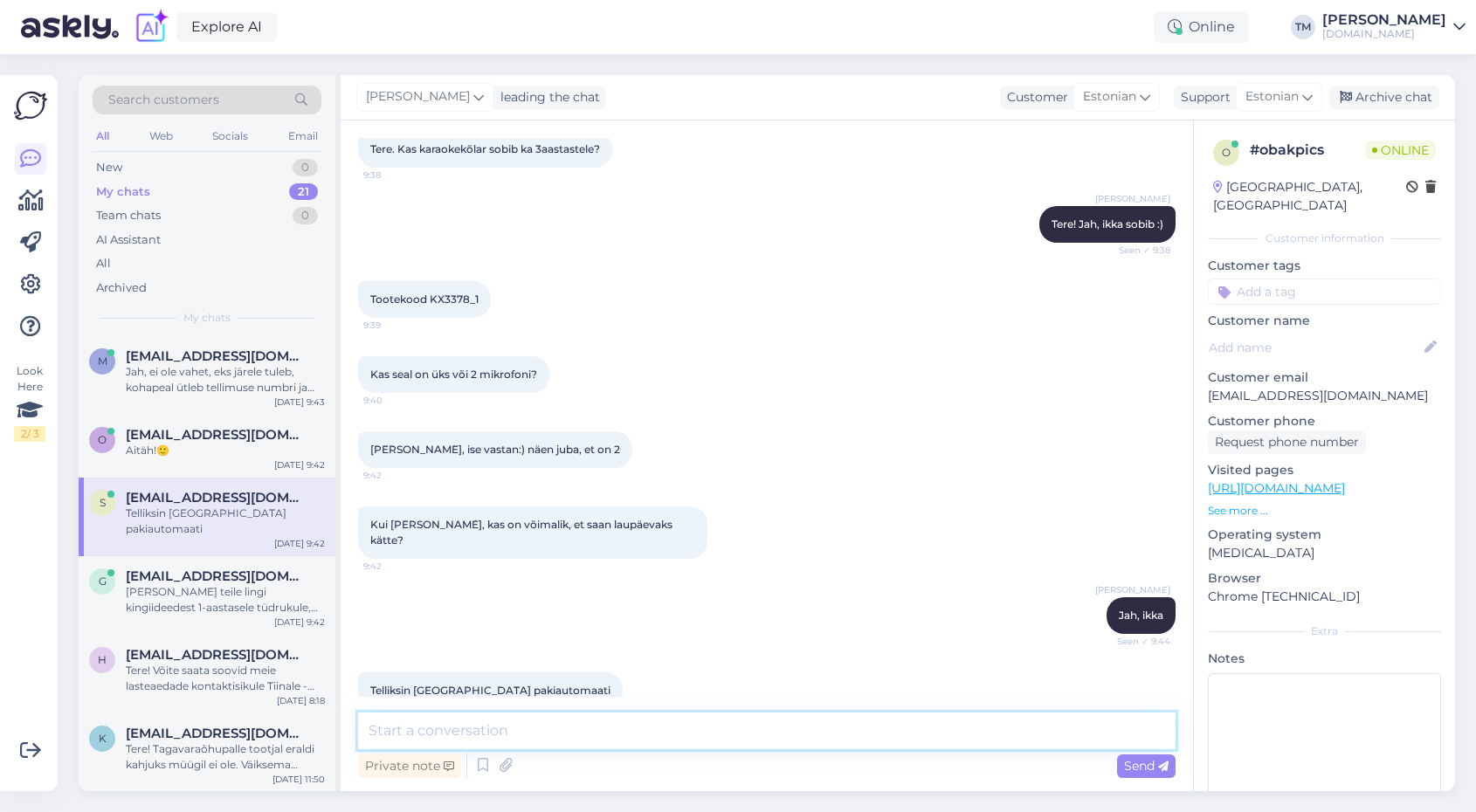
click at [417, 729] on textarea at bounding box center [767, 731] width 817 height 37
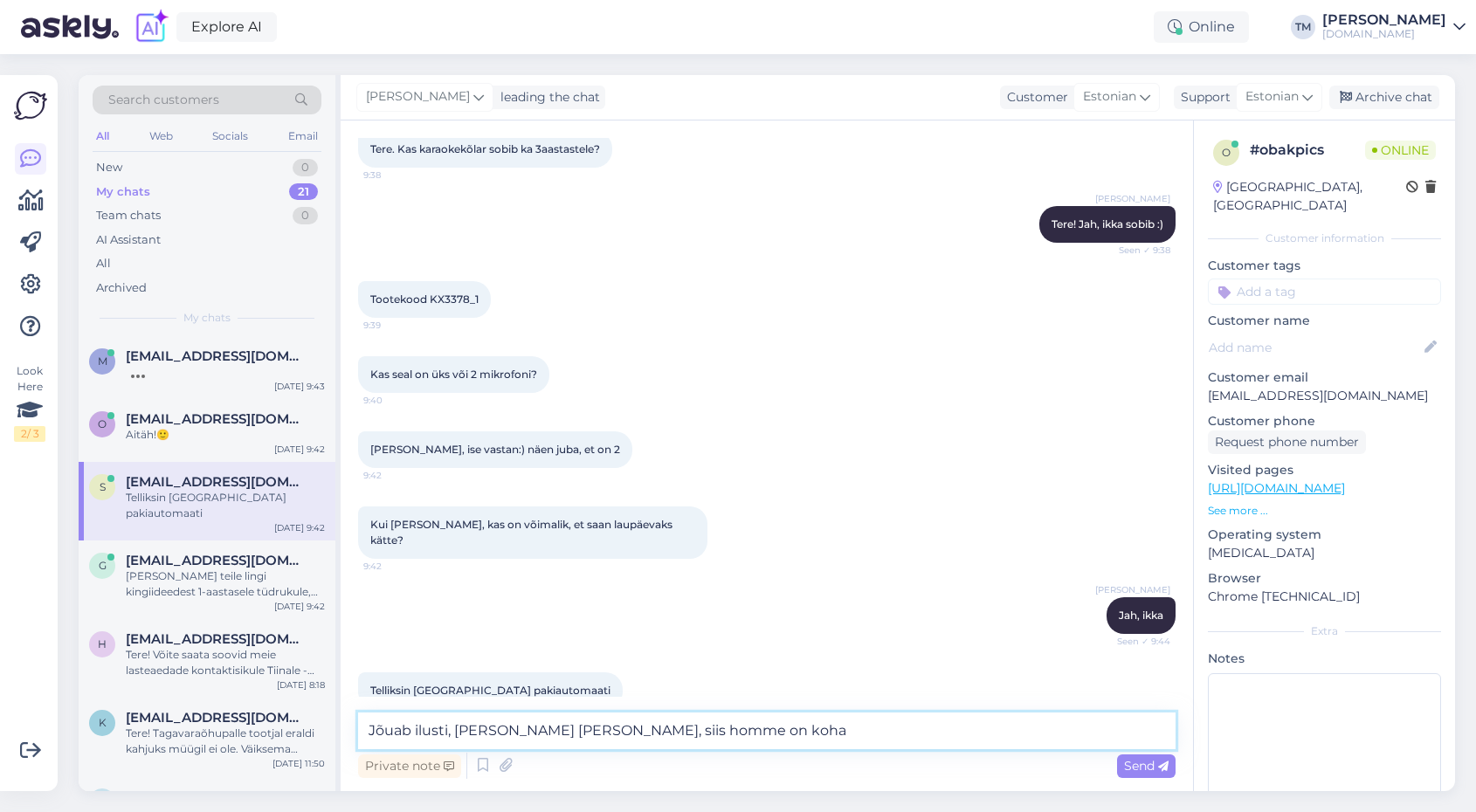
type textarea "Jõuab ilusti, [PERSON_NAME] [PERSON_NAME], siis homme on kohal"
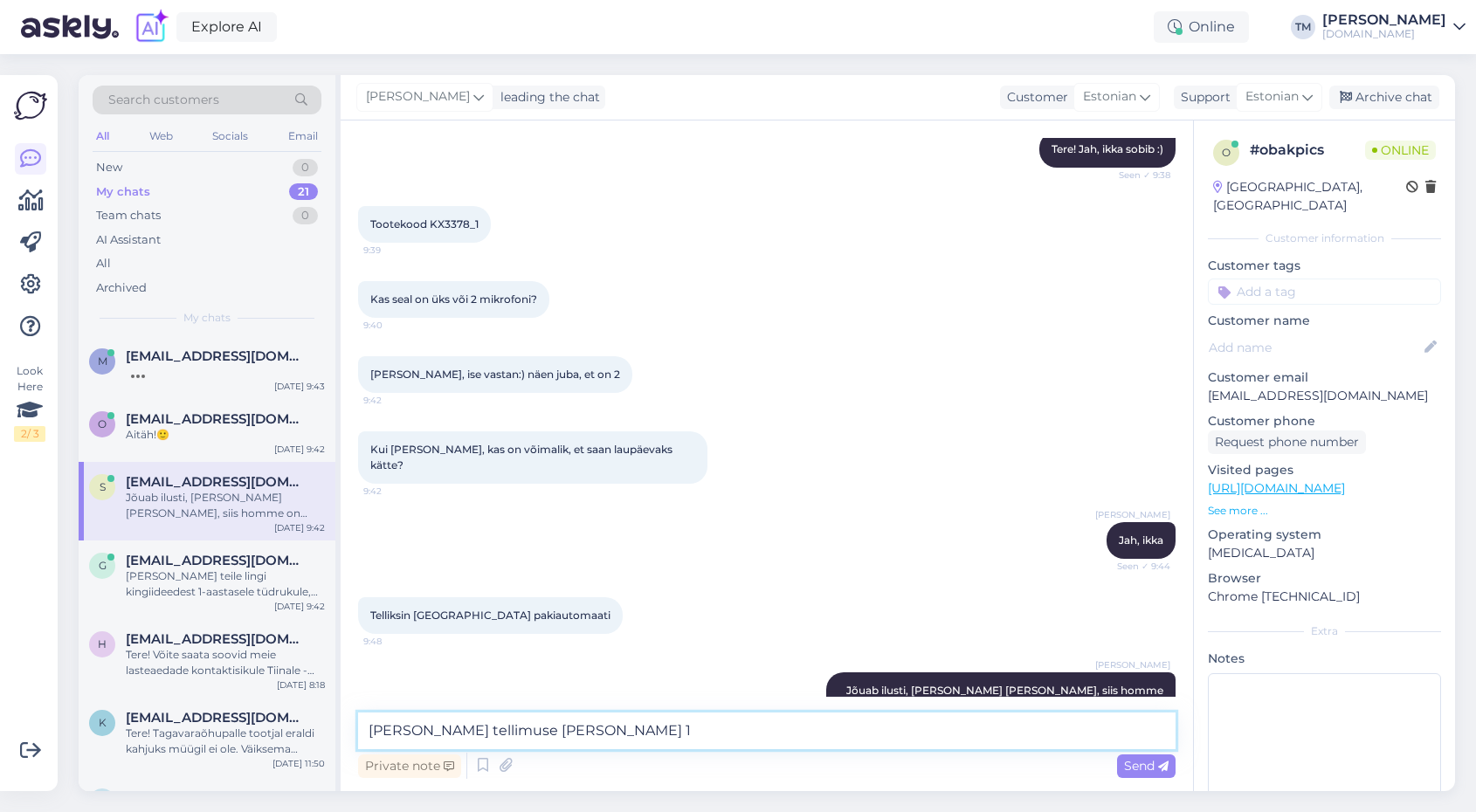
type textarea "[PERSON_NAME] tellimuse [PERSON_NAME] 12"
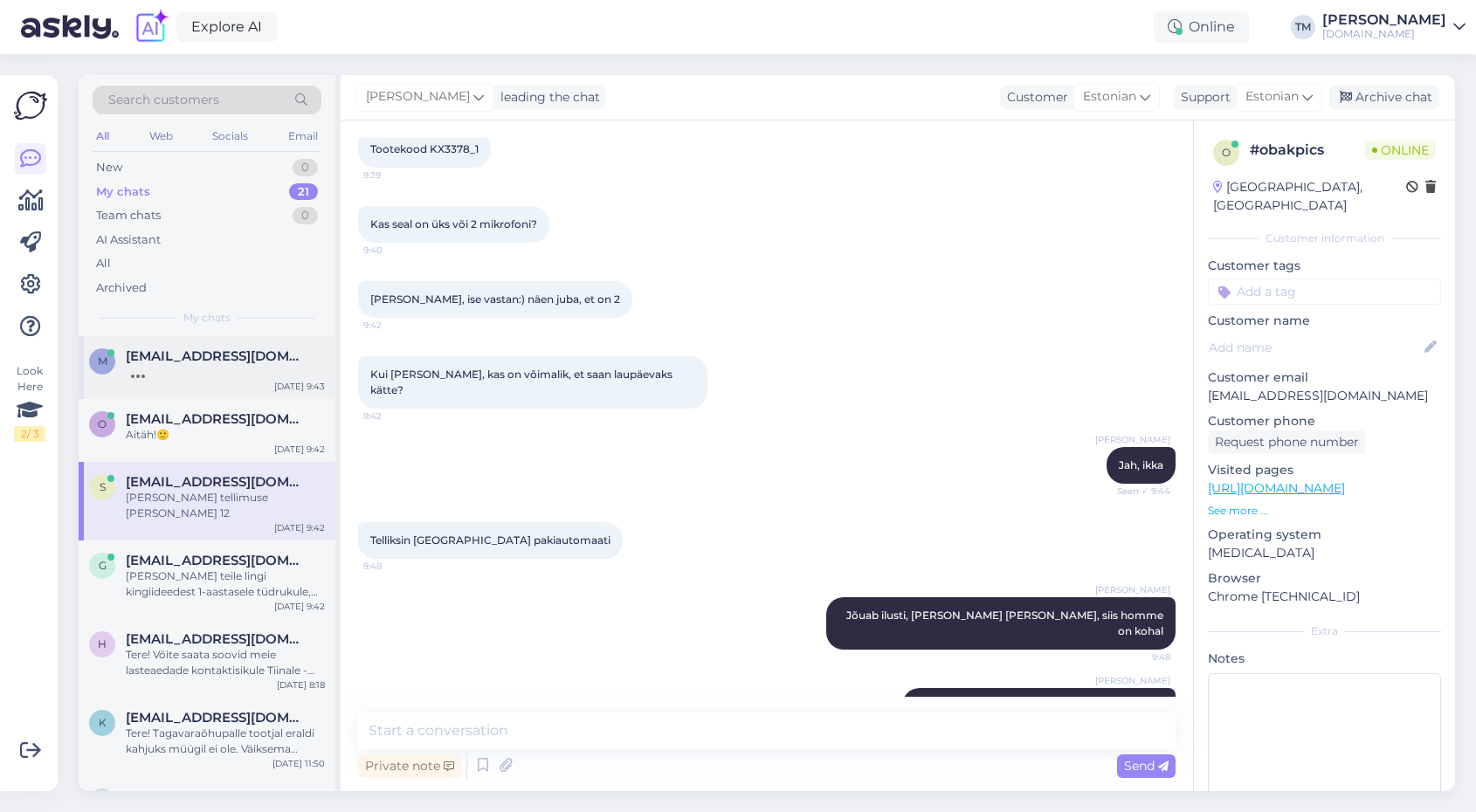
click at [209, 358] on span "[EMAIL_ADDRESS][DOMAIN_NAME]" at bounding box center [216, 355] width 182 height 16
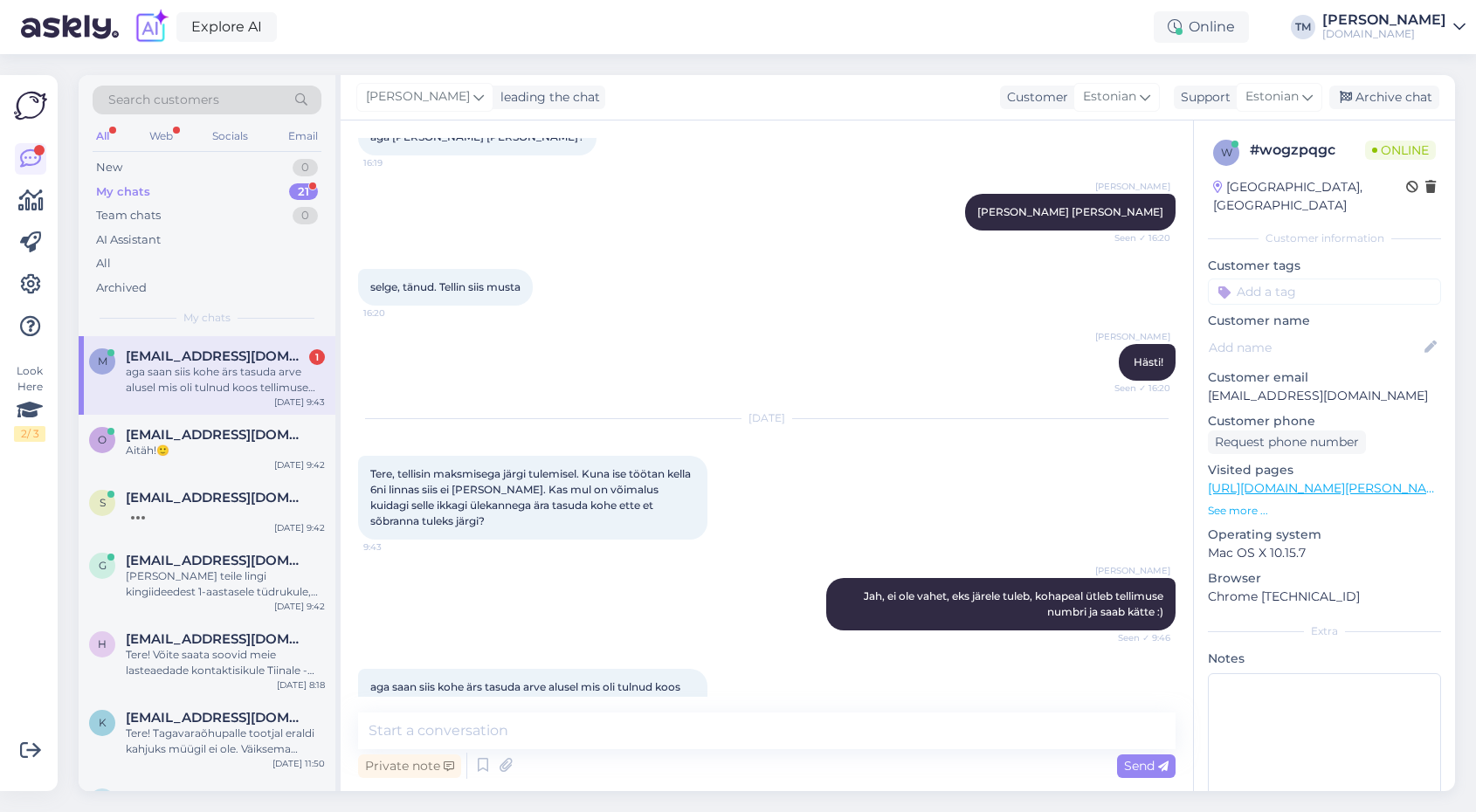
scroll to position [384, 0]
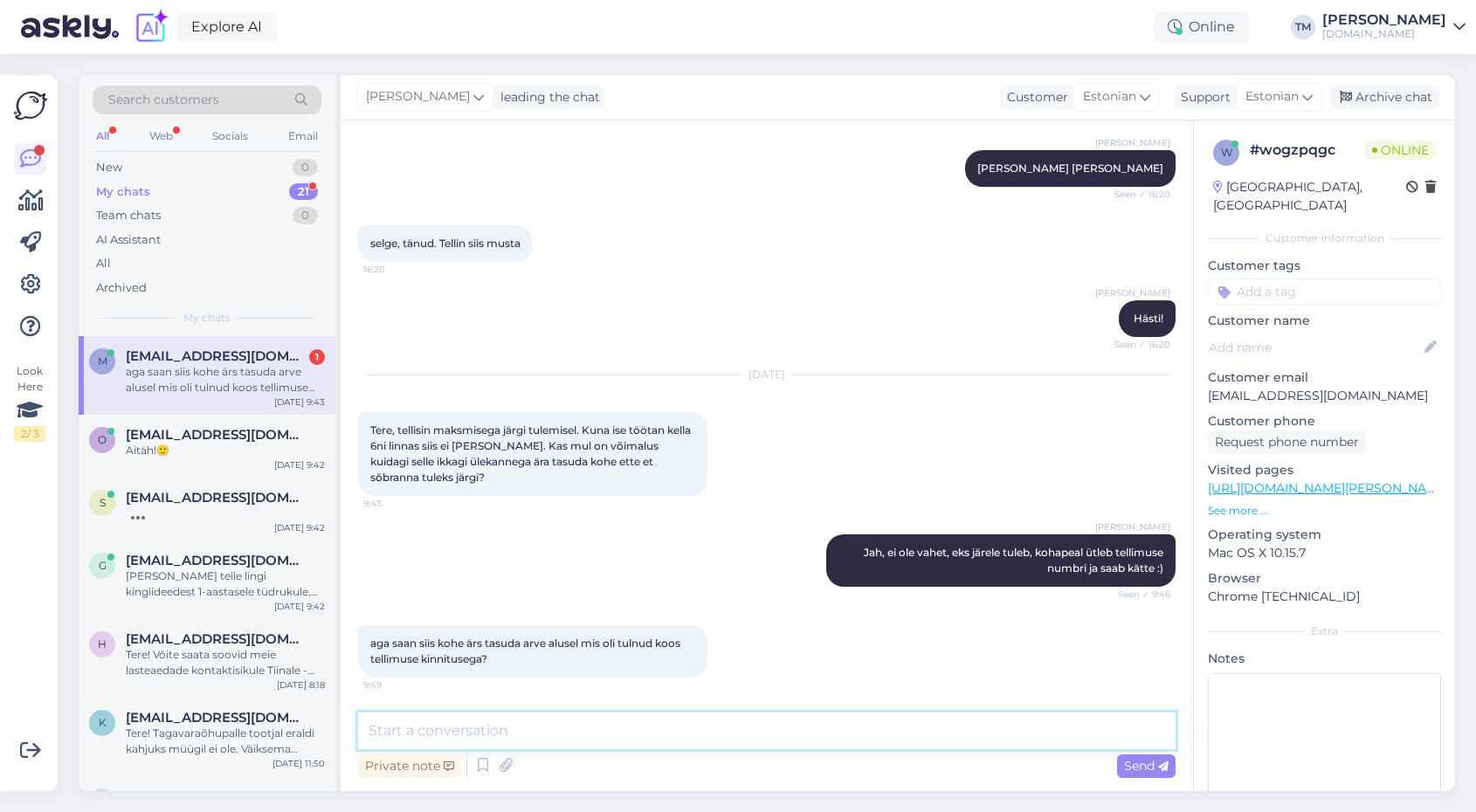
click at [439, 728] on textarea at bounding box center [767, 731] width 817 height 37
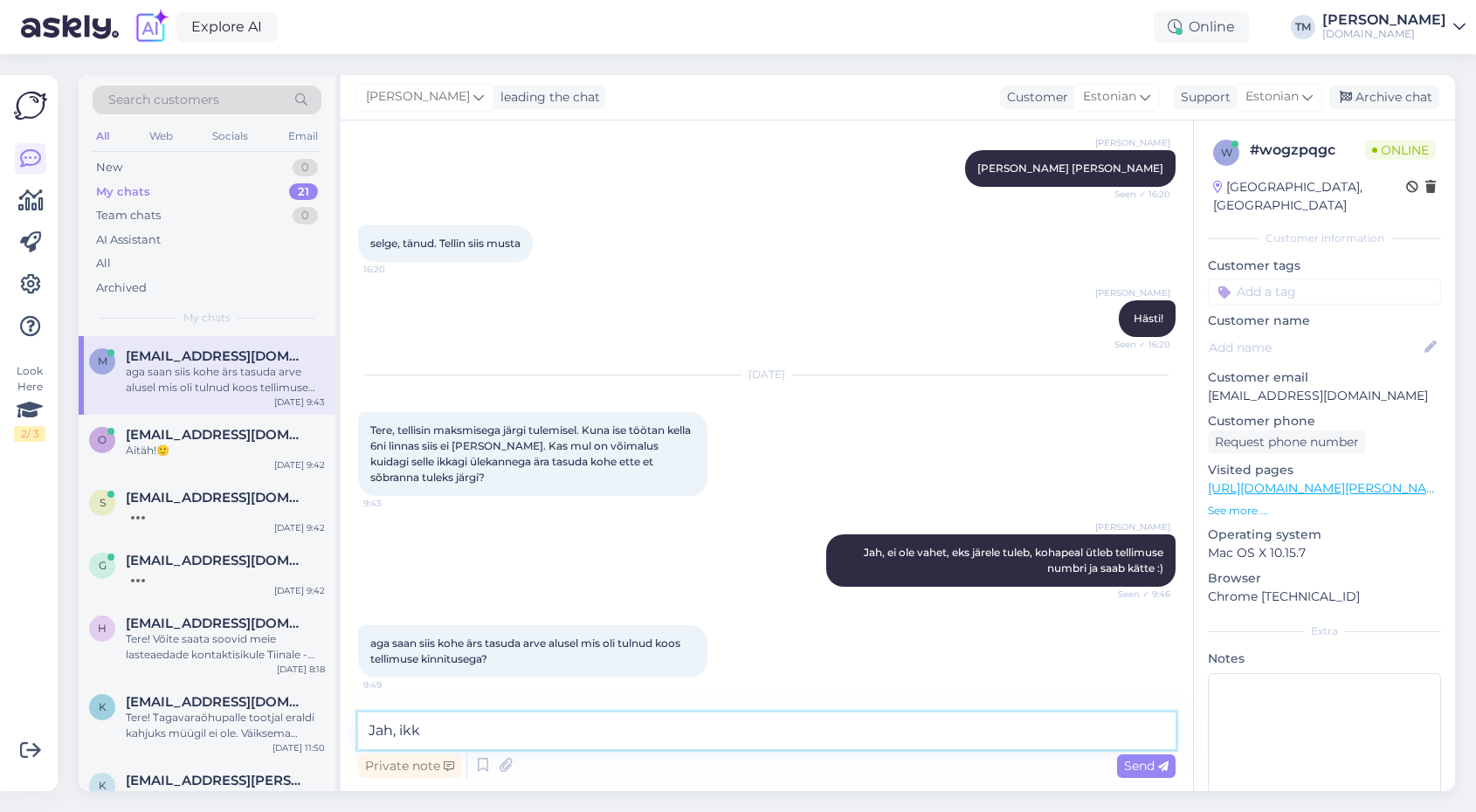
type textarea "Jah, ikka"
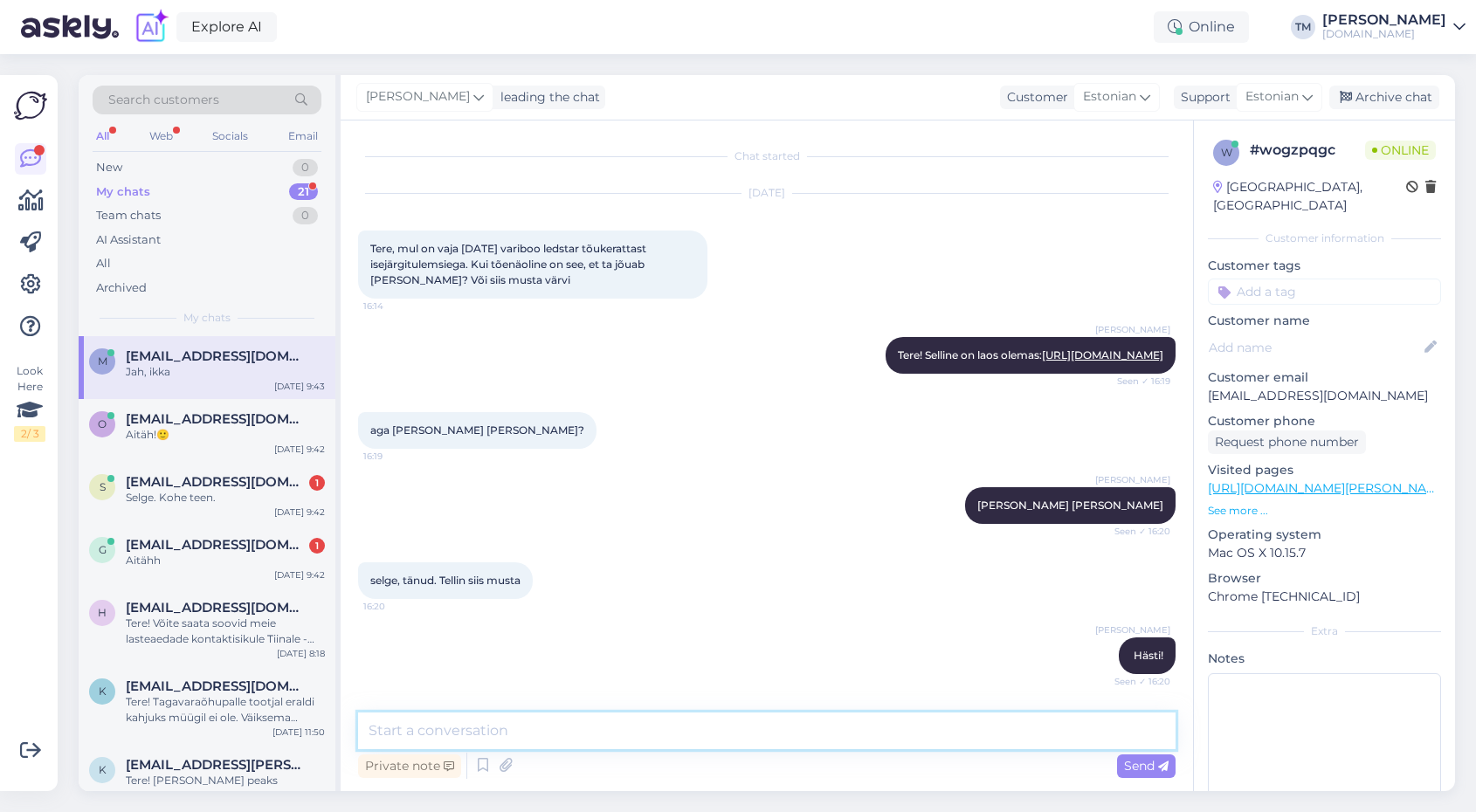
scroll to position [459, 0]
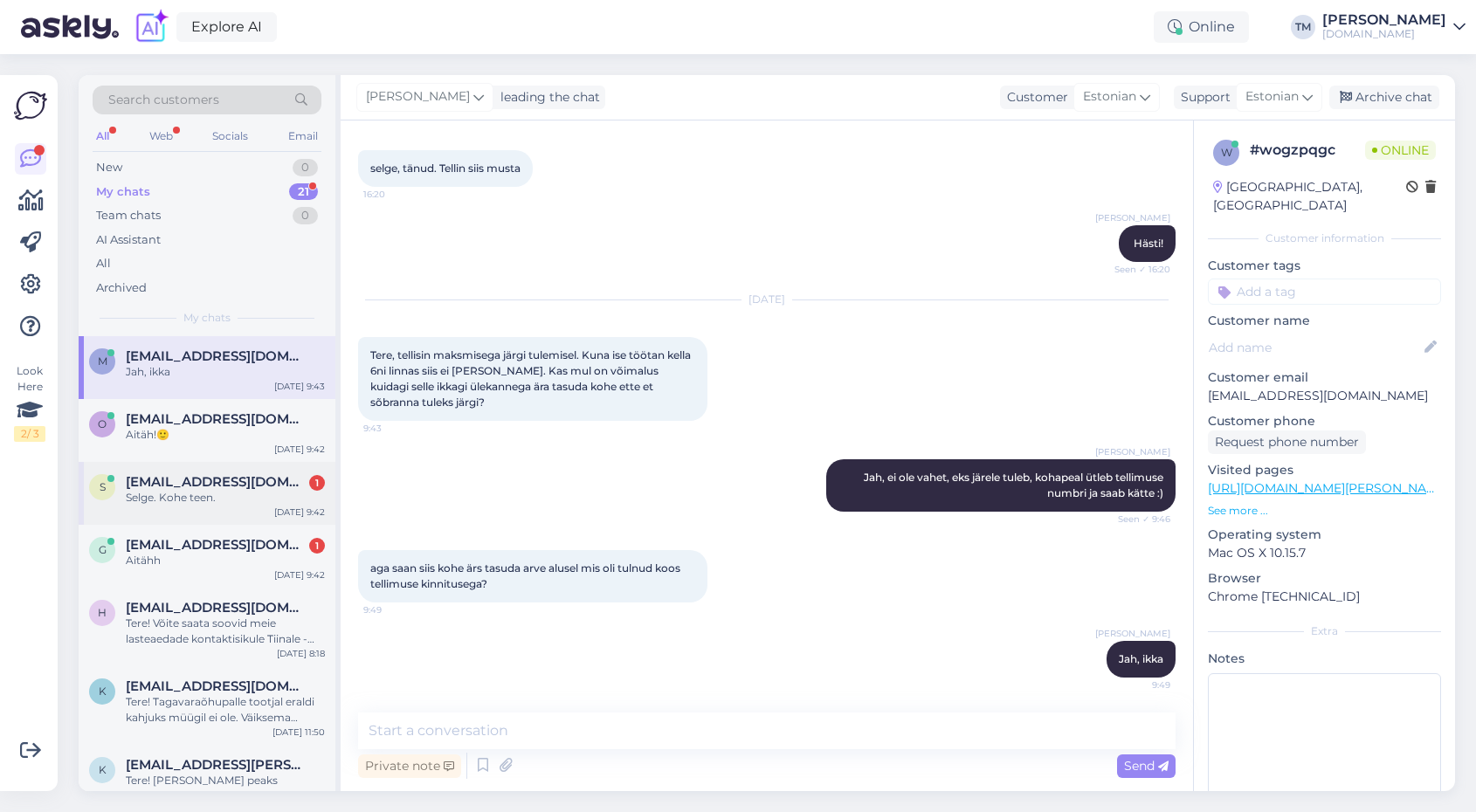
click at [235, 508] on div "S [EMAIL_ADDRESS][DOMAIN_NAME] 1 Selge. Kohe teen. [DATE] 9:42" at bounding box center [207, 494] width 257 height 63
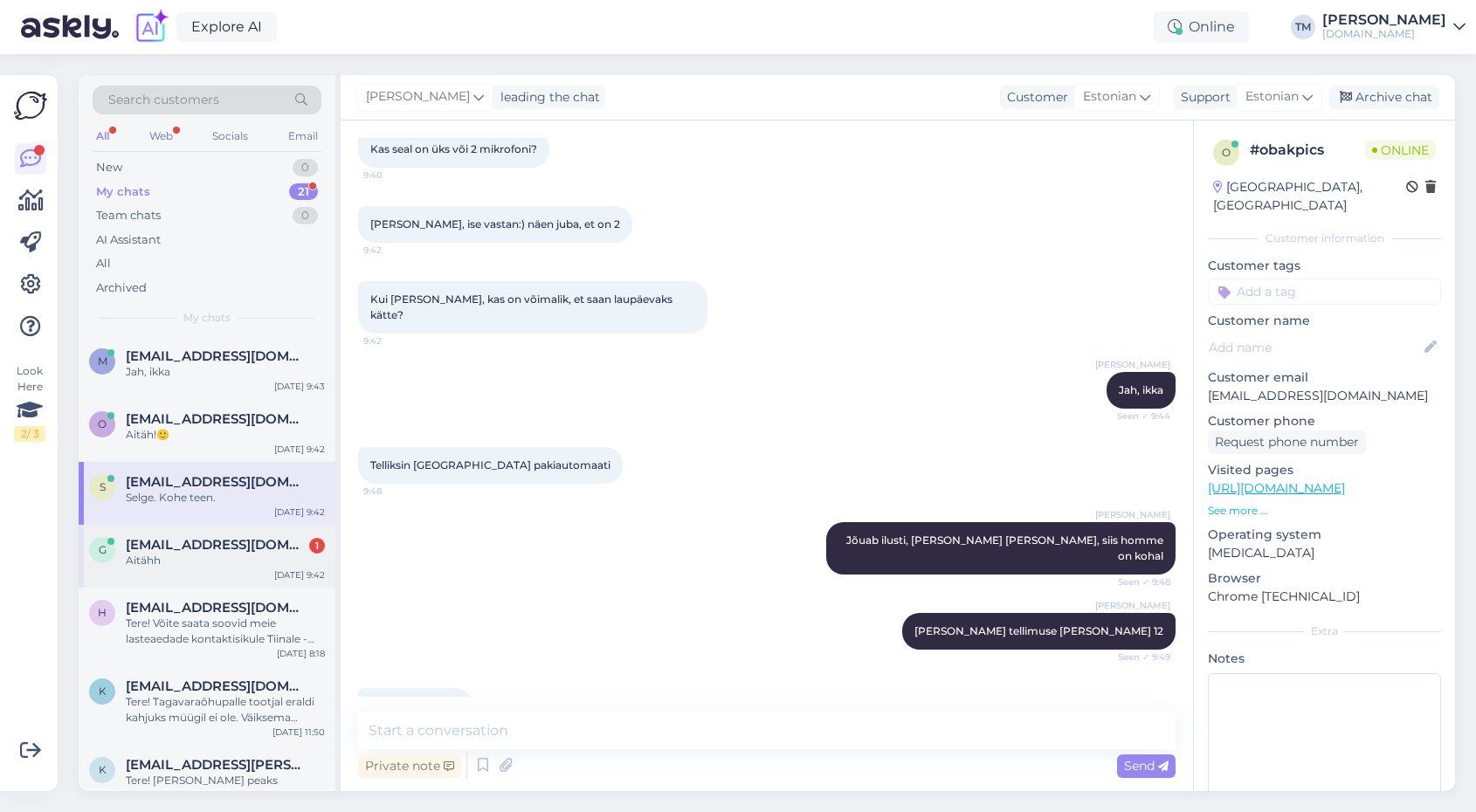
click at [223, 546] on span "[EMAIL_ADDRESS][DOMAIN_NAME]" at bounding box center [216, 545] width 182 height 16
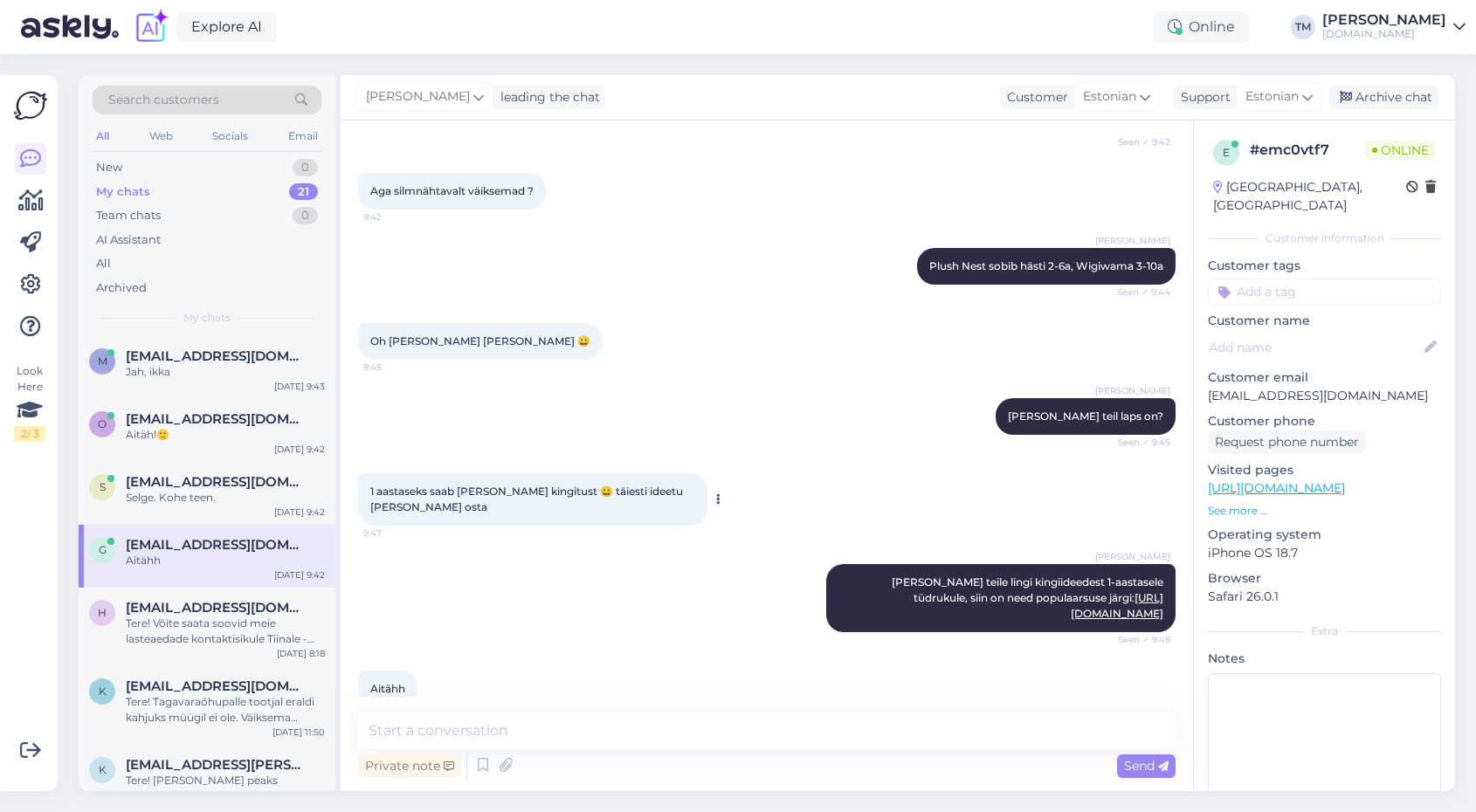
scroll to position [285, 0]
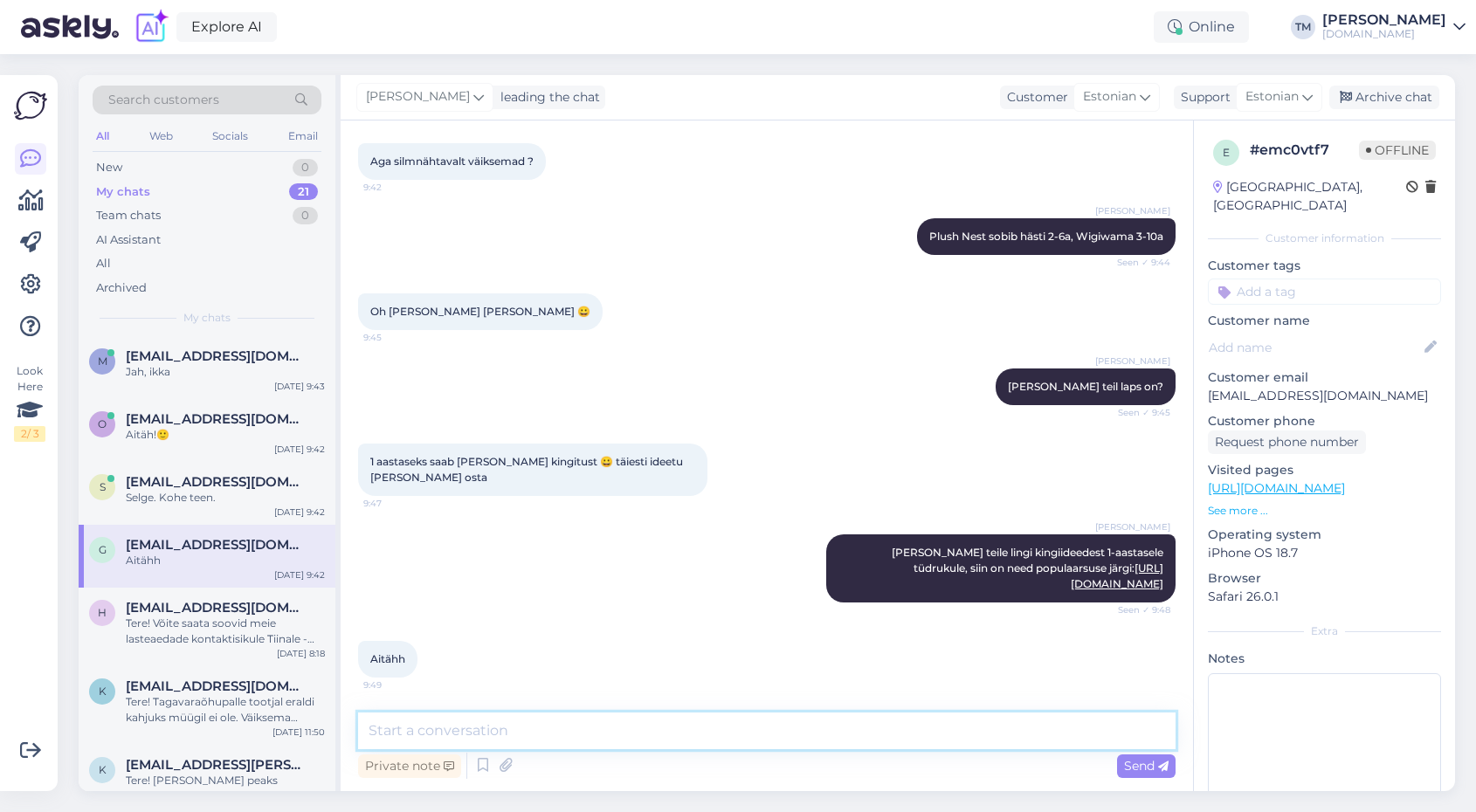
click at [502, 724] on textarea at bounding box center [767, 731] width 817 height 37
type textarea "Palun!"
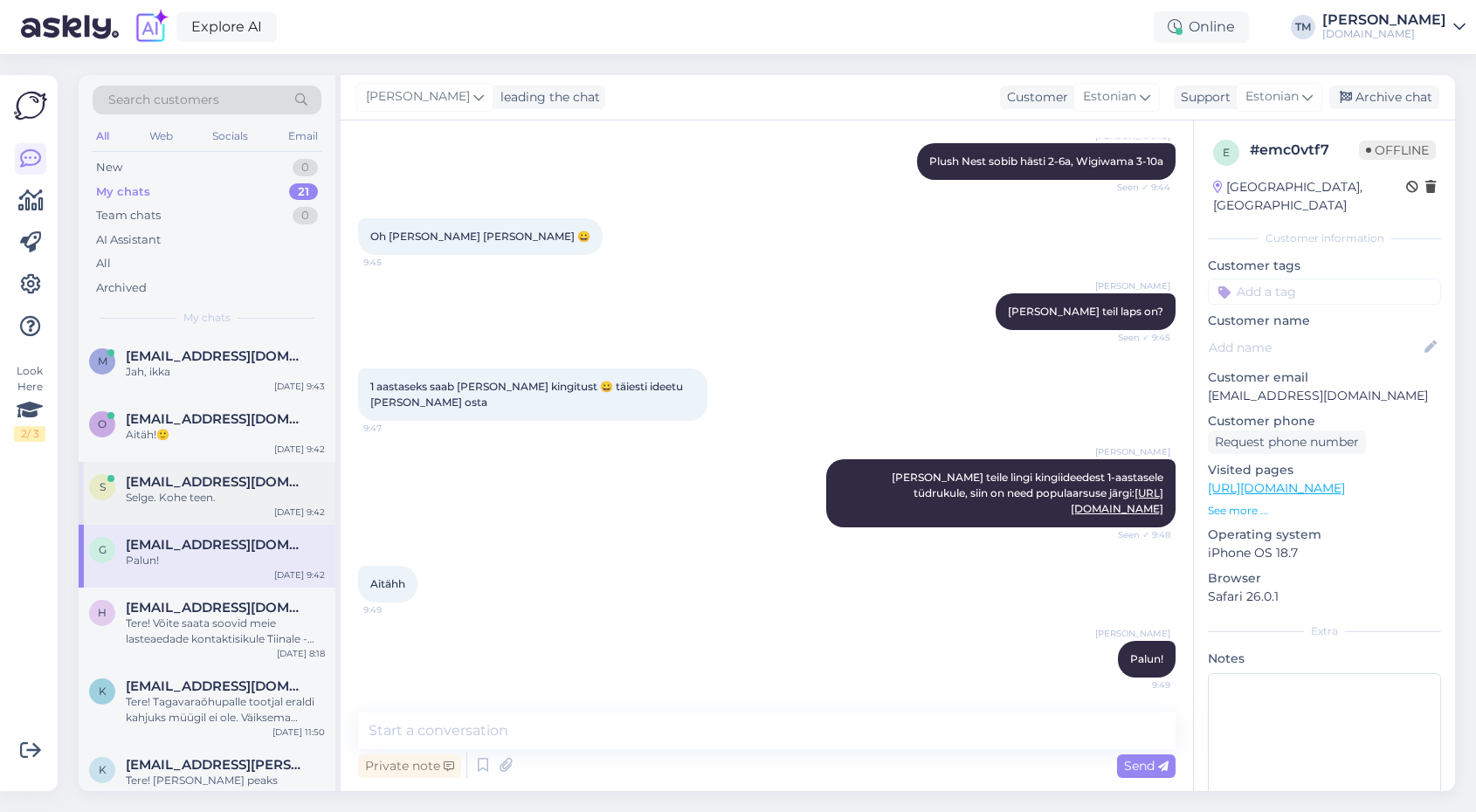
click at [214, 483] on span "[EMAIL_ADDRESS][DOMAIN_NAME]" at bounding box center [216, 482] width 182 height 16
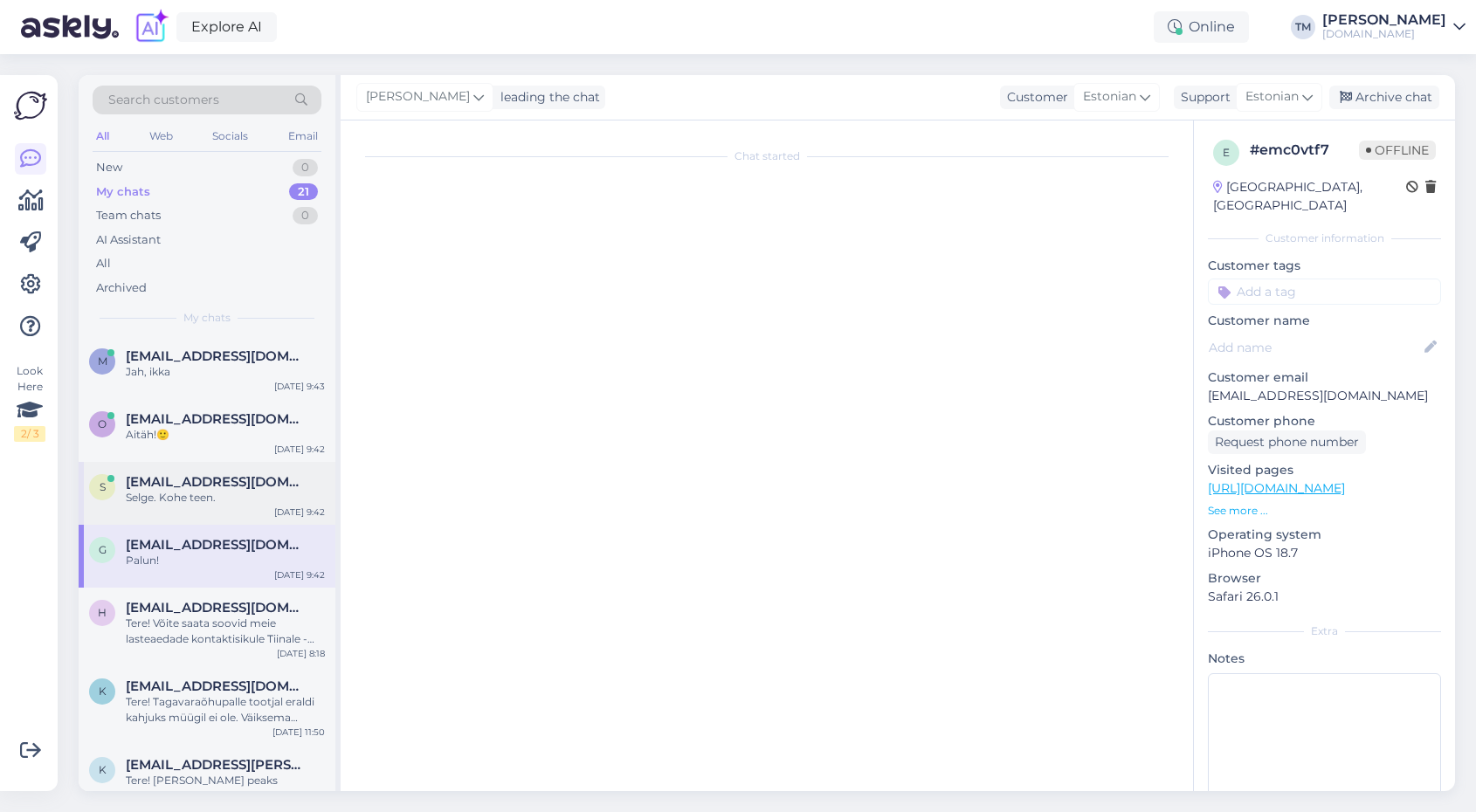
scroll to position [697, 0]
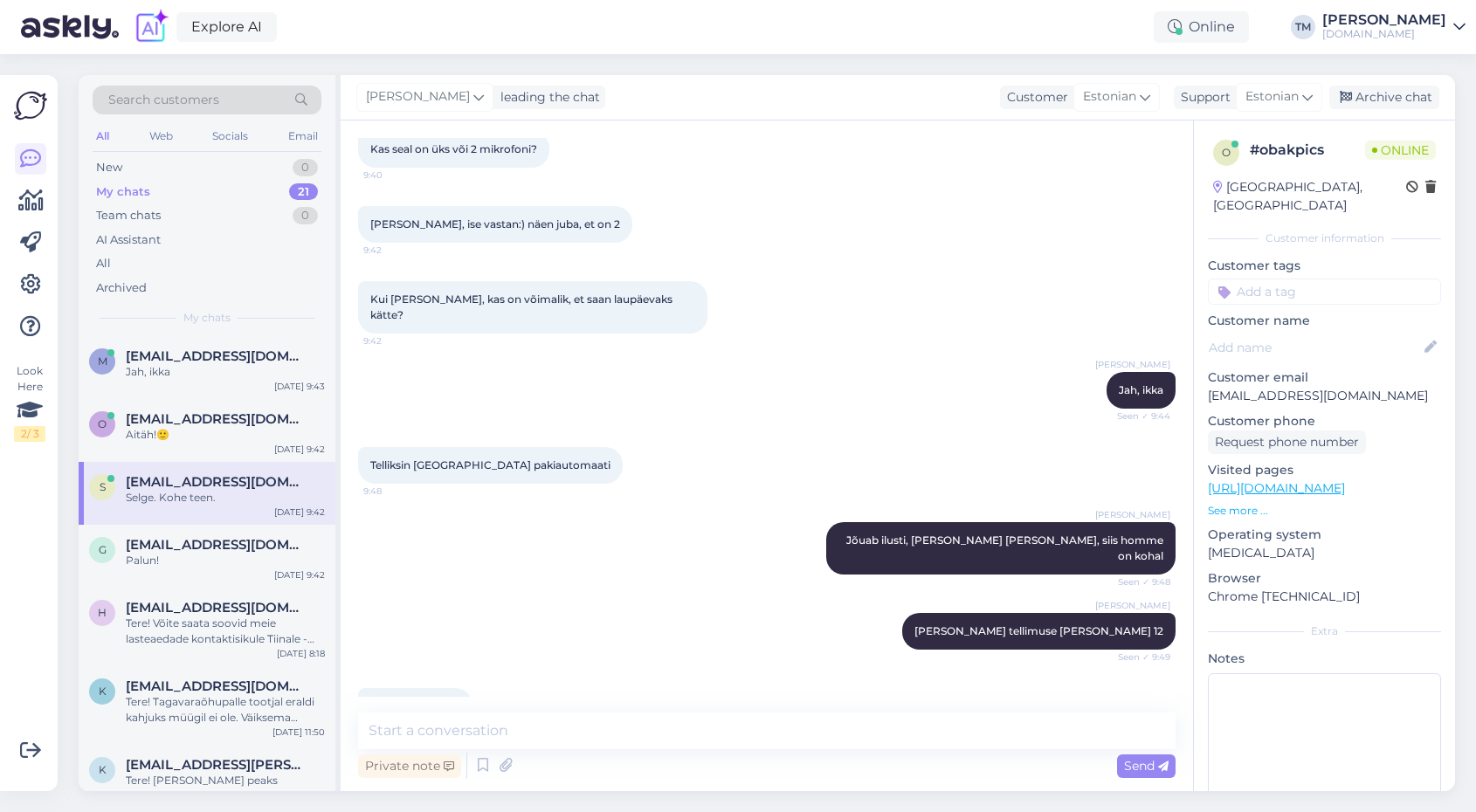
click at [593, 428] on div "Telliksin Tallinnasse pakiautomaati 9:48" at bounding box center [767, 465] width 817 height 75
click at [654, 262] on div "Kui [PERSON_NAME], kas on võimalik, et saan laupäevaks kätte? 9:42" at bounding box center [767, 307] width 817 height 91
click at [165, 393] on div "m [EMAIL_ADDRESS][DOMAIN_NAME] 1 super tänan [DATE] 9:43" at bounding box center [207, 367] width 257 height 63
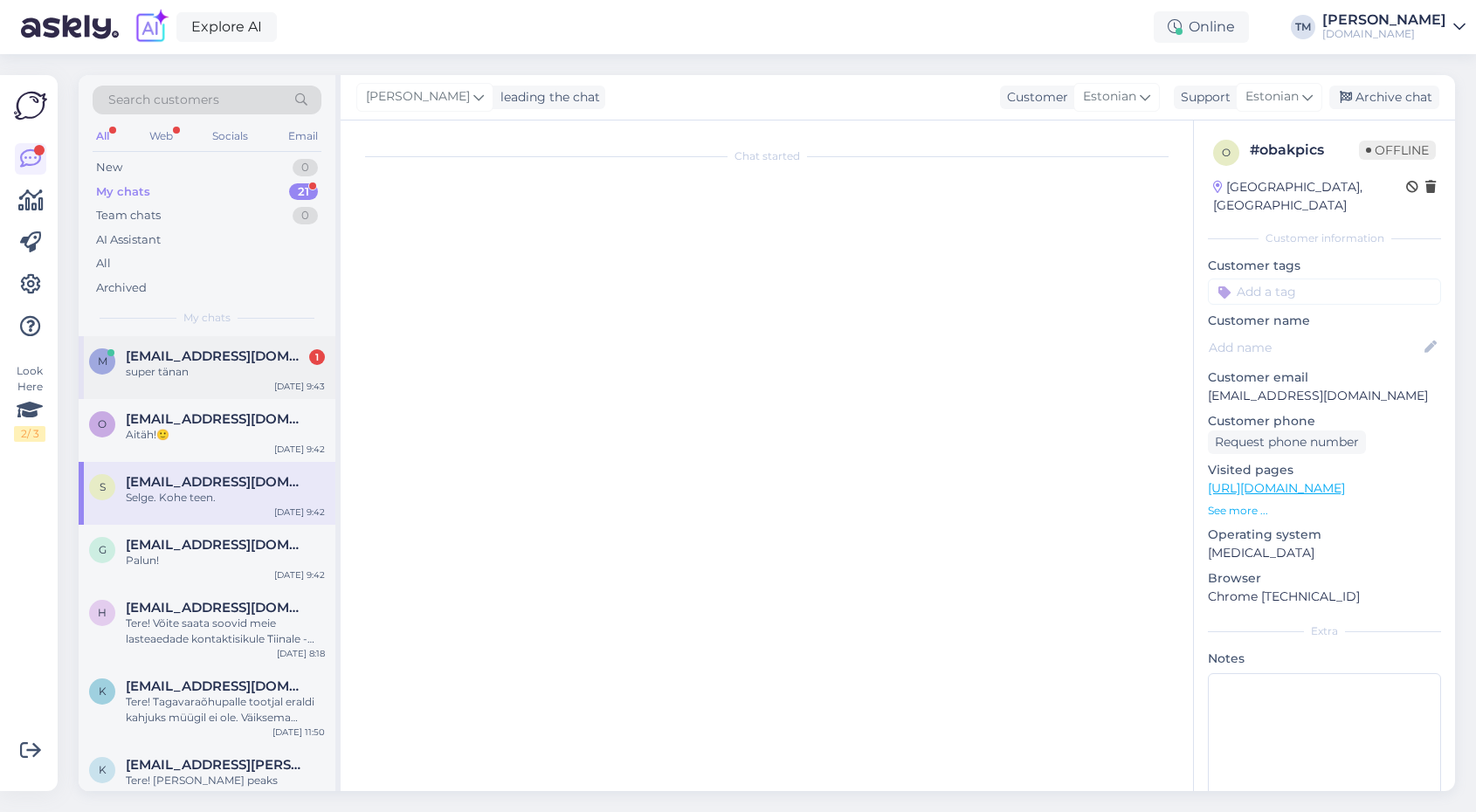
scroll to position [535, 0]
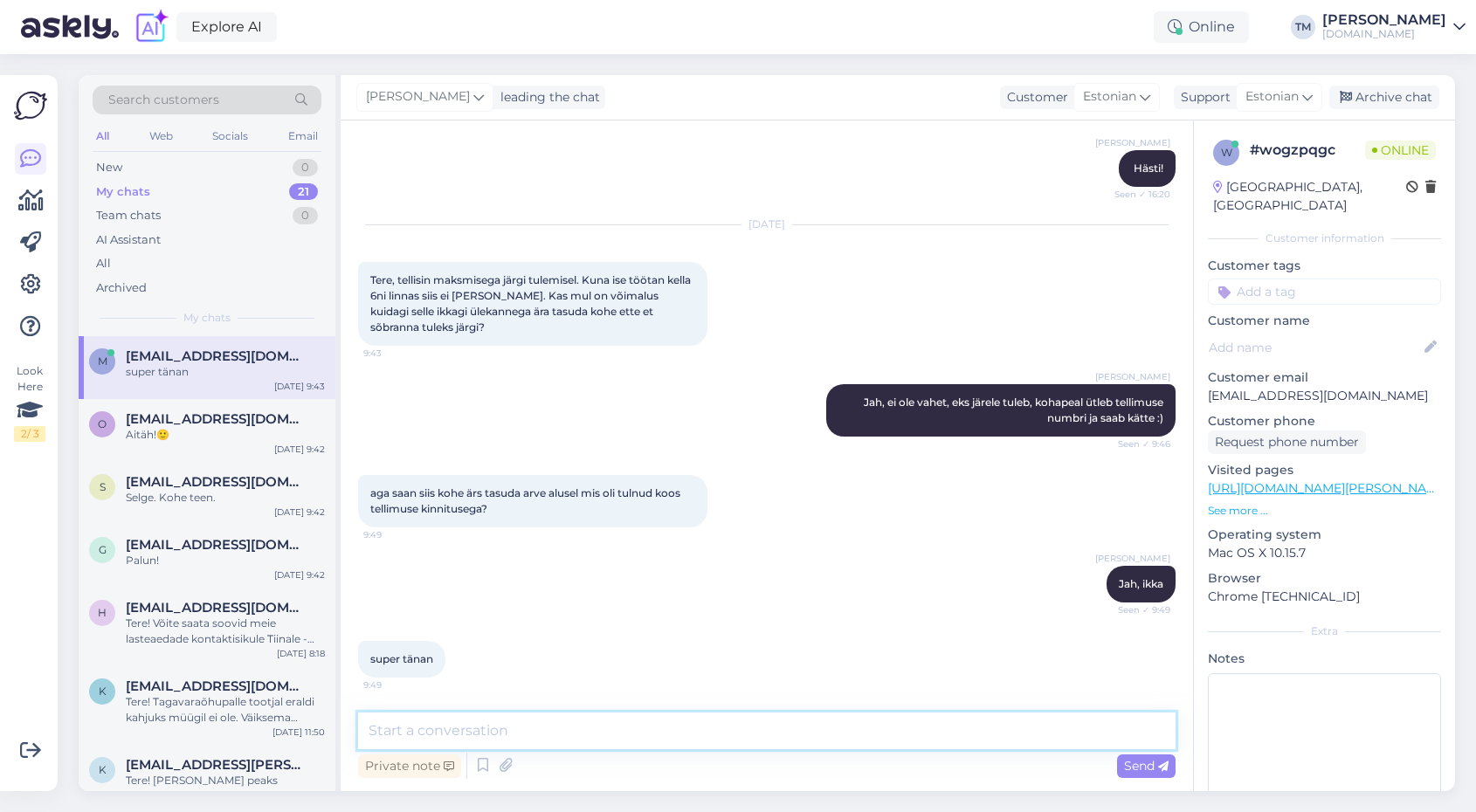
click at [493, 718] on textarea at bounding box center [767, 731] width 817 height 37
type textarea "Palun! :)"
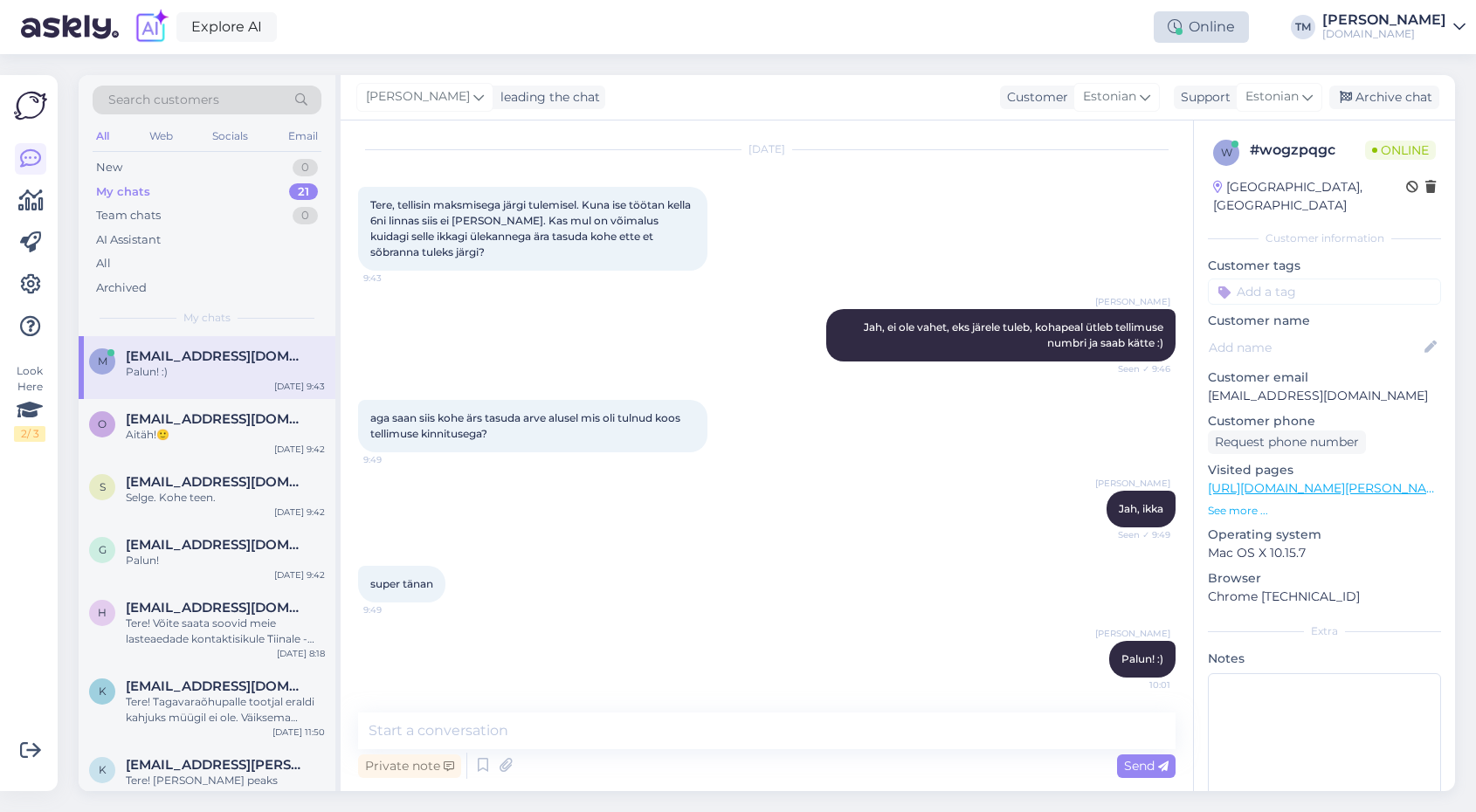
click at [1214, 42] on div "Online" at bounding box center [1201, 27] width 96 height 32
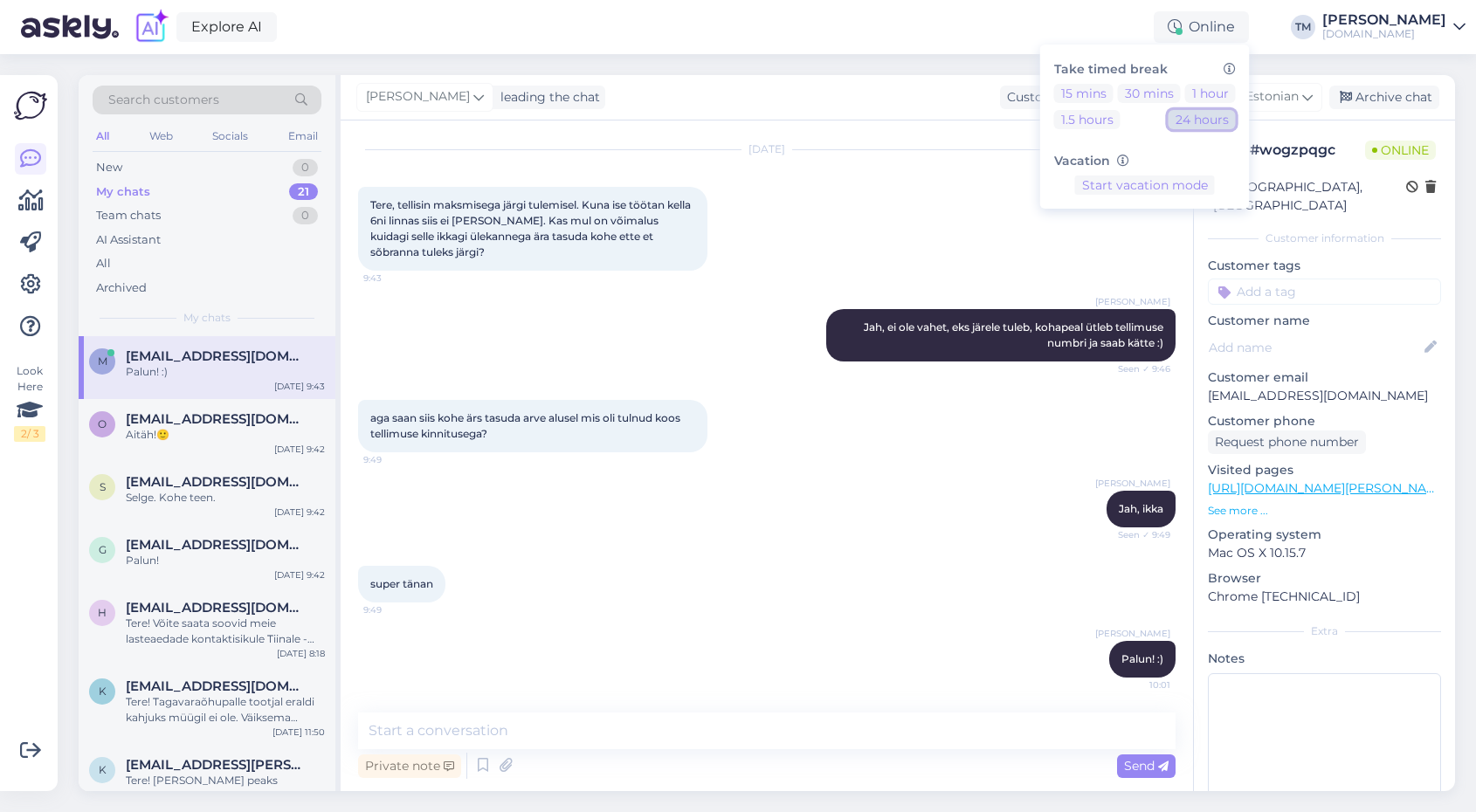
click at [1211, 122] on button "24 hours" at bounding box center [1202, 120] width 67 height 19
